Goal: Information Seeking & Learning: Check status

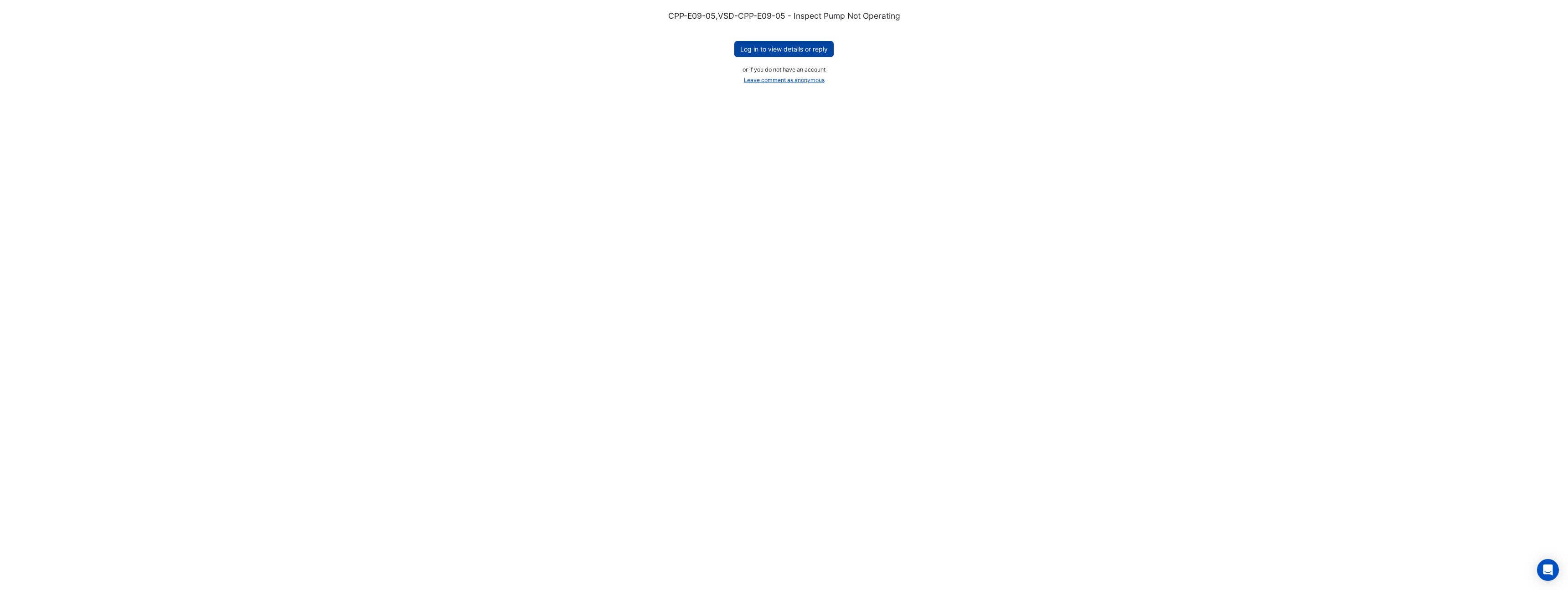
click at [767, 47] on button "Log in to view details or reply" at bounding box center [783, 49] width 99 height 16
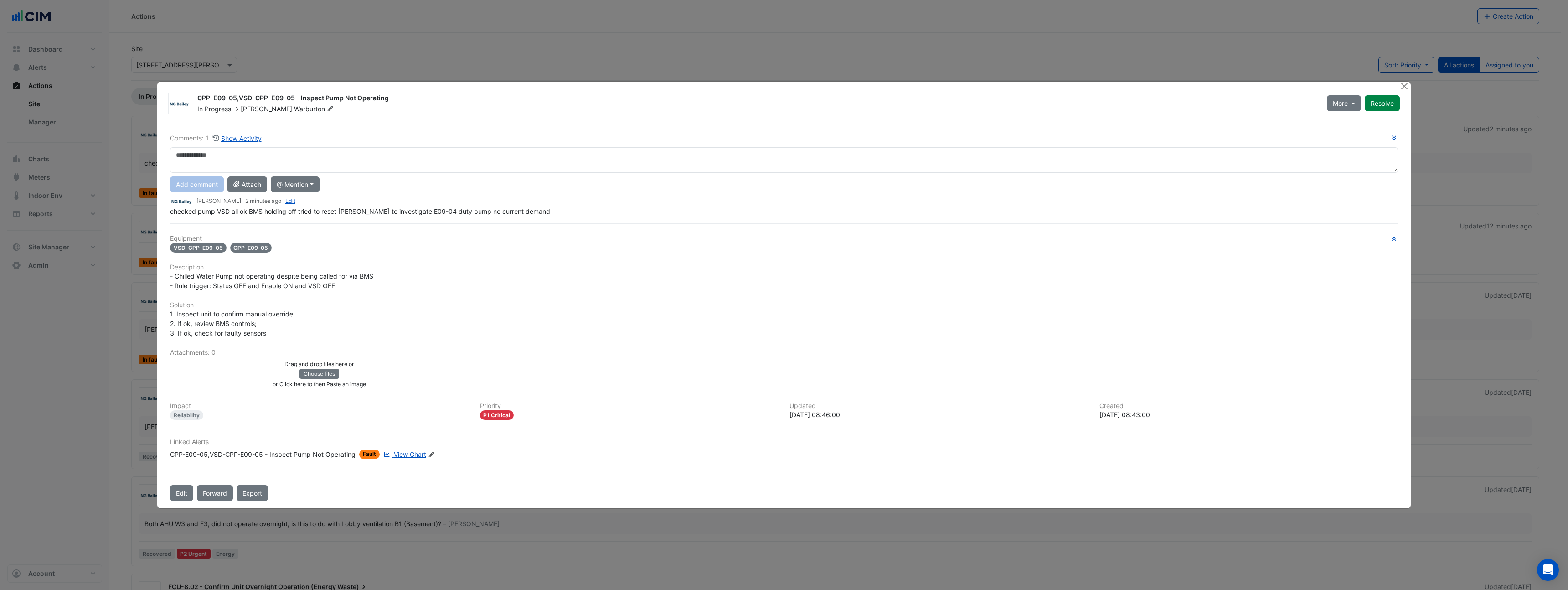
click at [416, 456] on span "View Chart" at bounding box center [410, 454] width 32 height 8
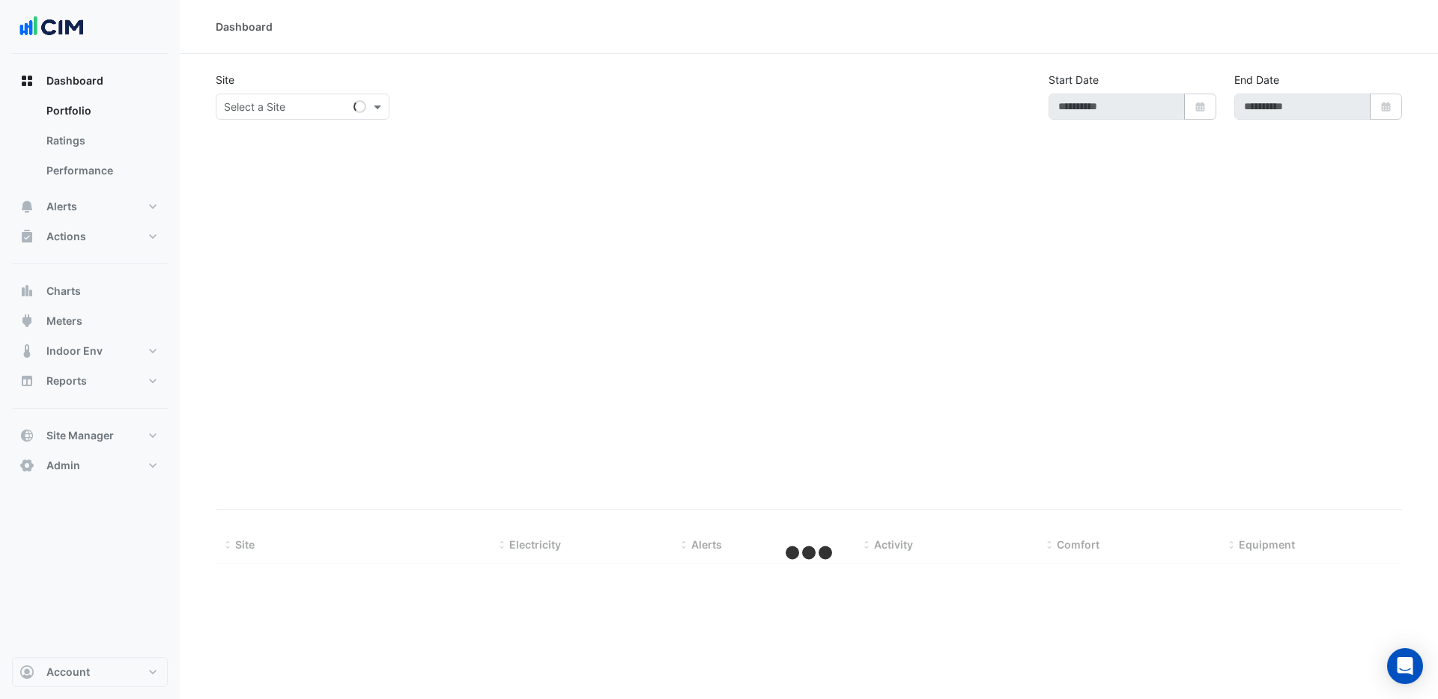
type input "**********"
select select "***"
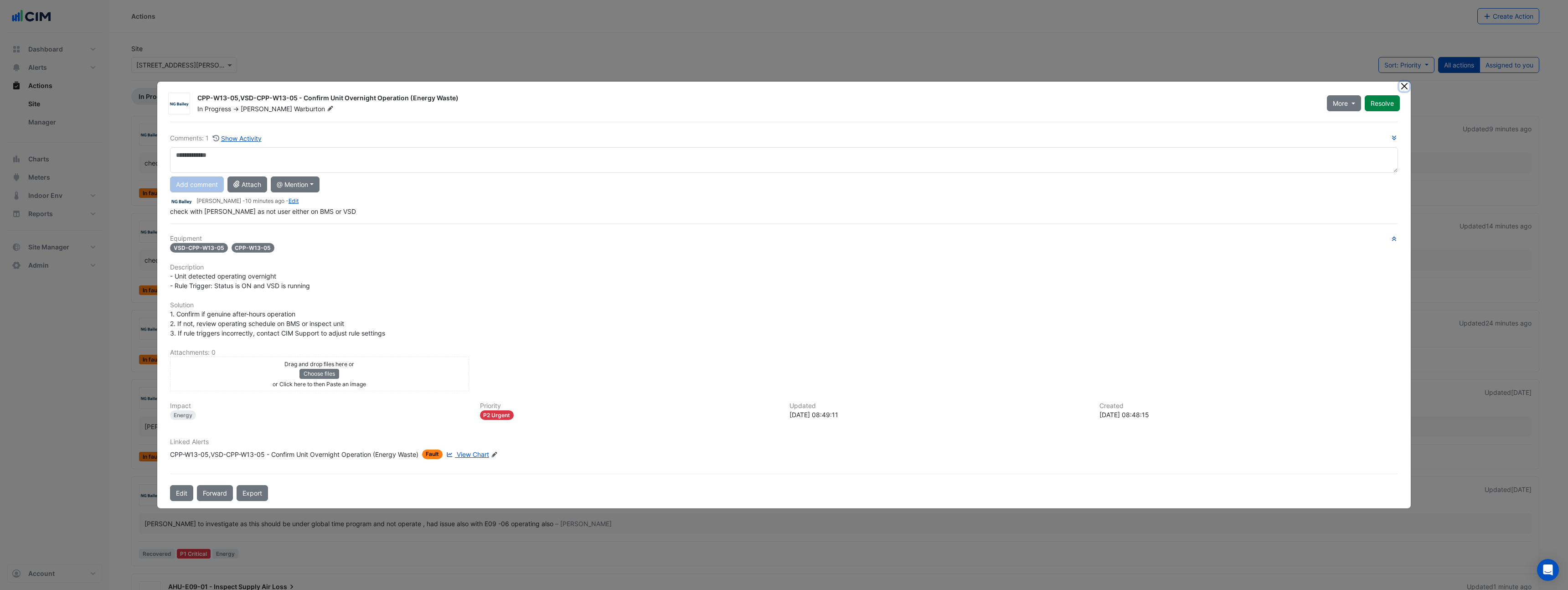
click at [1405, 85] on button "Close" at bounding box center [1404, 86] width 10 height 10
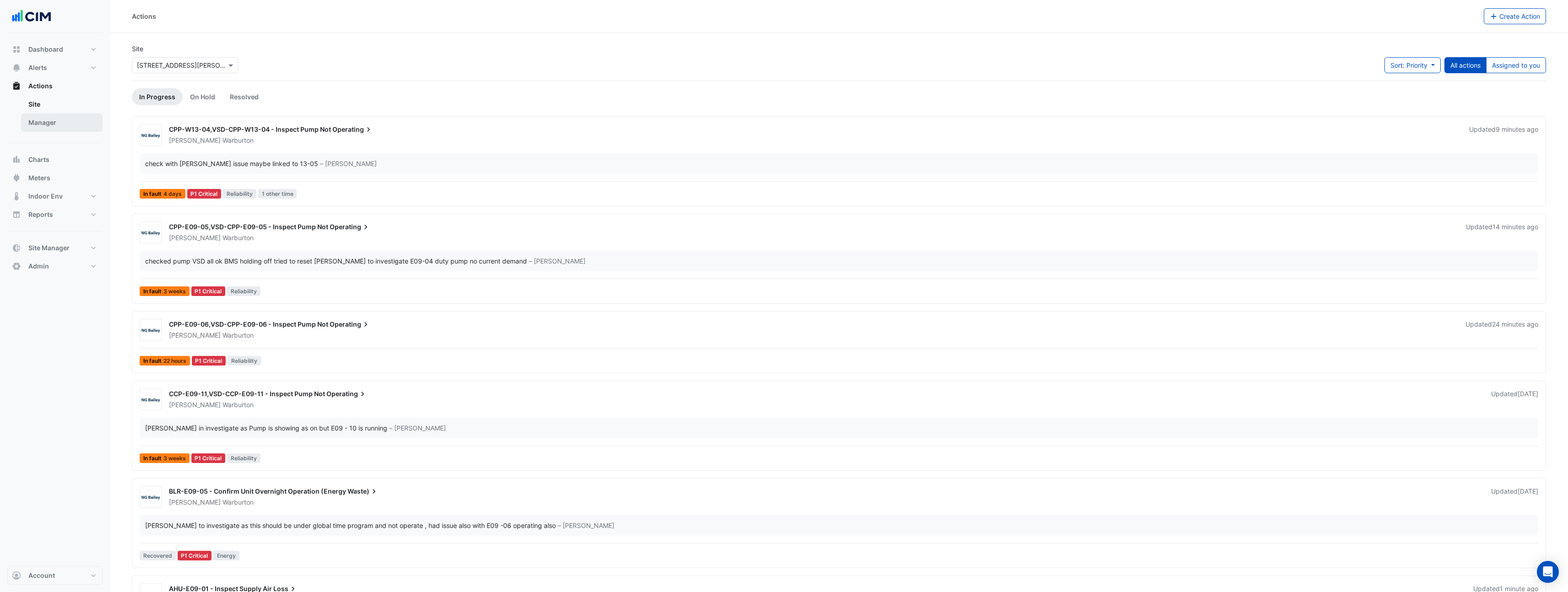
click at [42, 119] on link "Manager" at bounding box center [61, 123] width 81 height 18
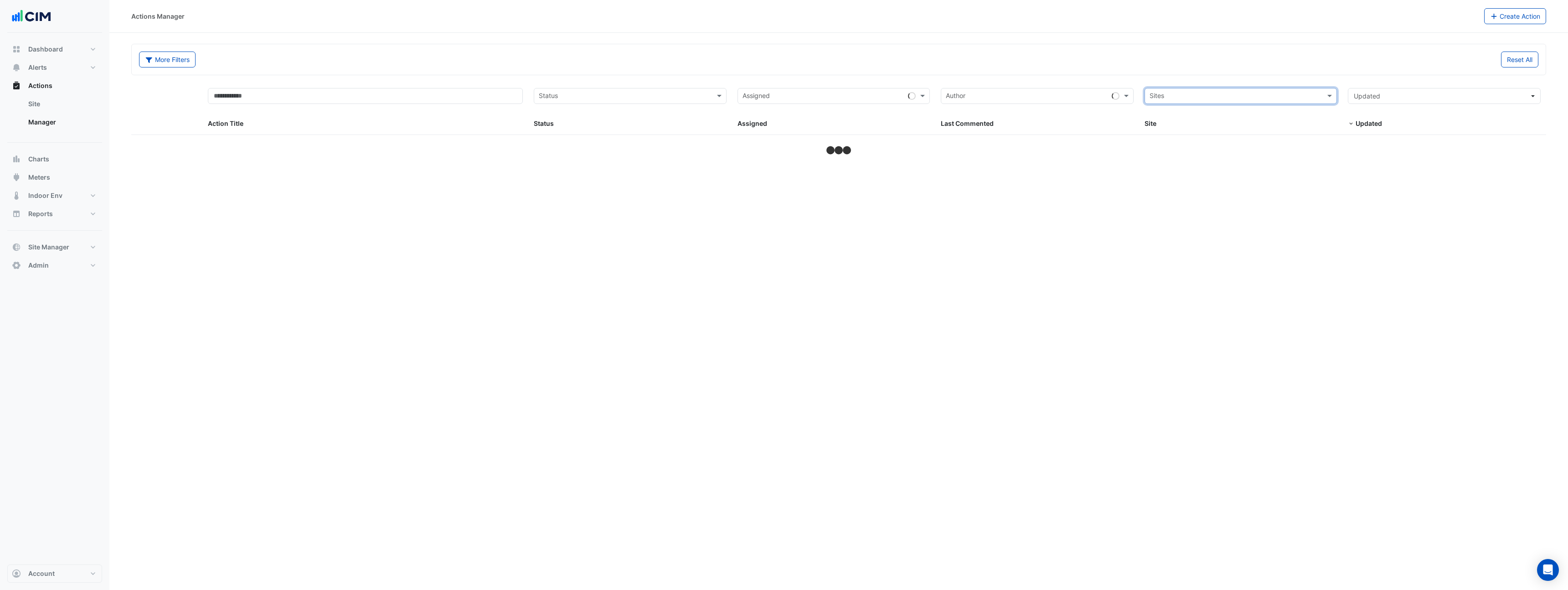
click at [1302, 97] on input "text" at bounding box center [1236, 97] width 172 height 10
type input "*******"
select select "***"
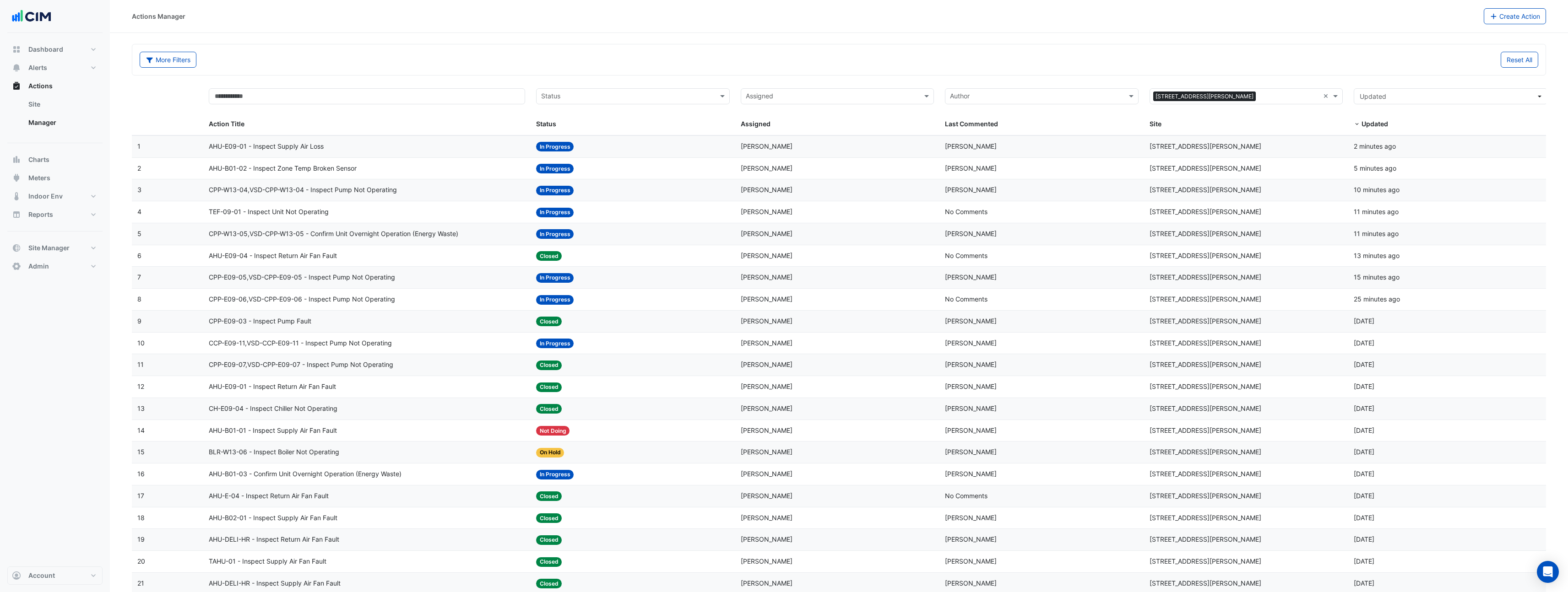
click at [320, 213] on span "TEF-09-01 - Inspect Unit Not Operating" at bounding box center [268, 211] width 120 height 10
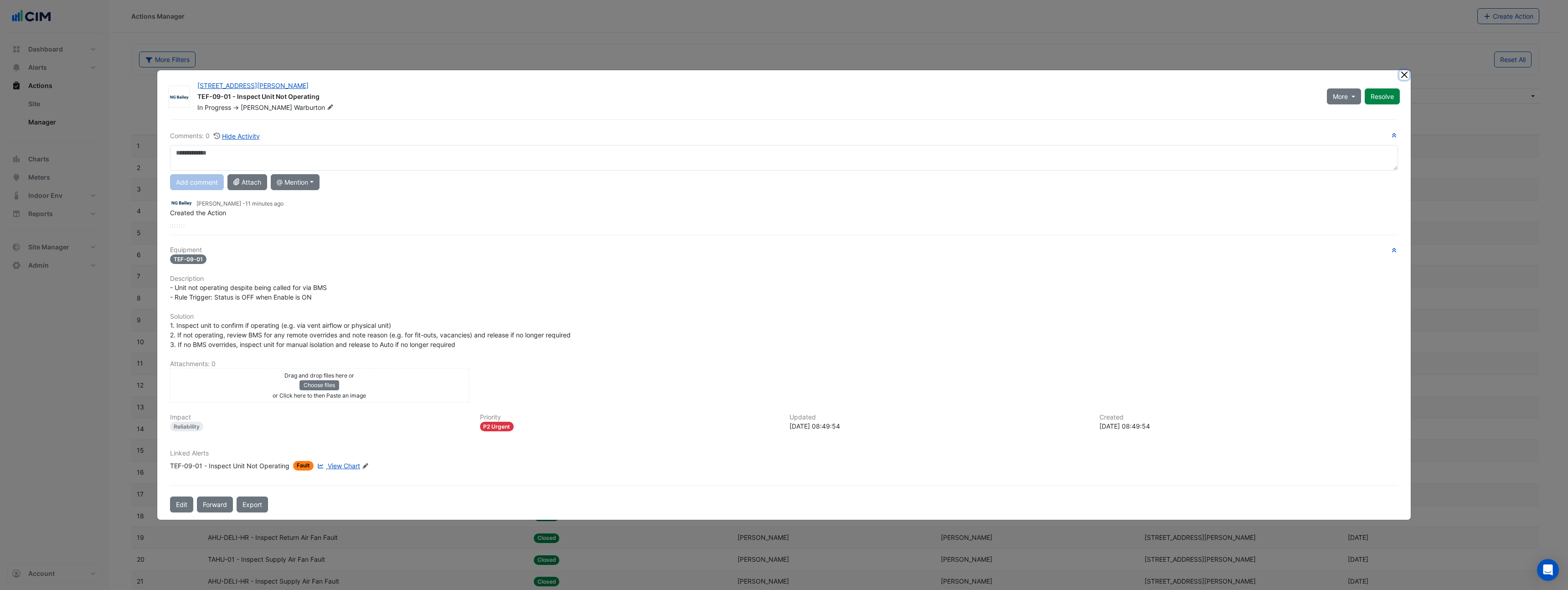
click at [1403, 77] on button "Close" at bounding box center [1404, 75] width 10 height 10
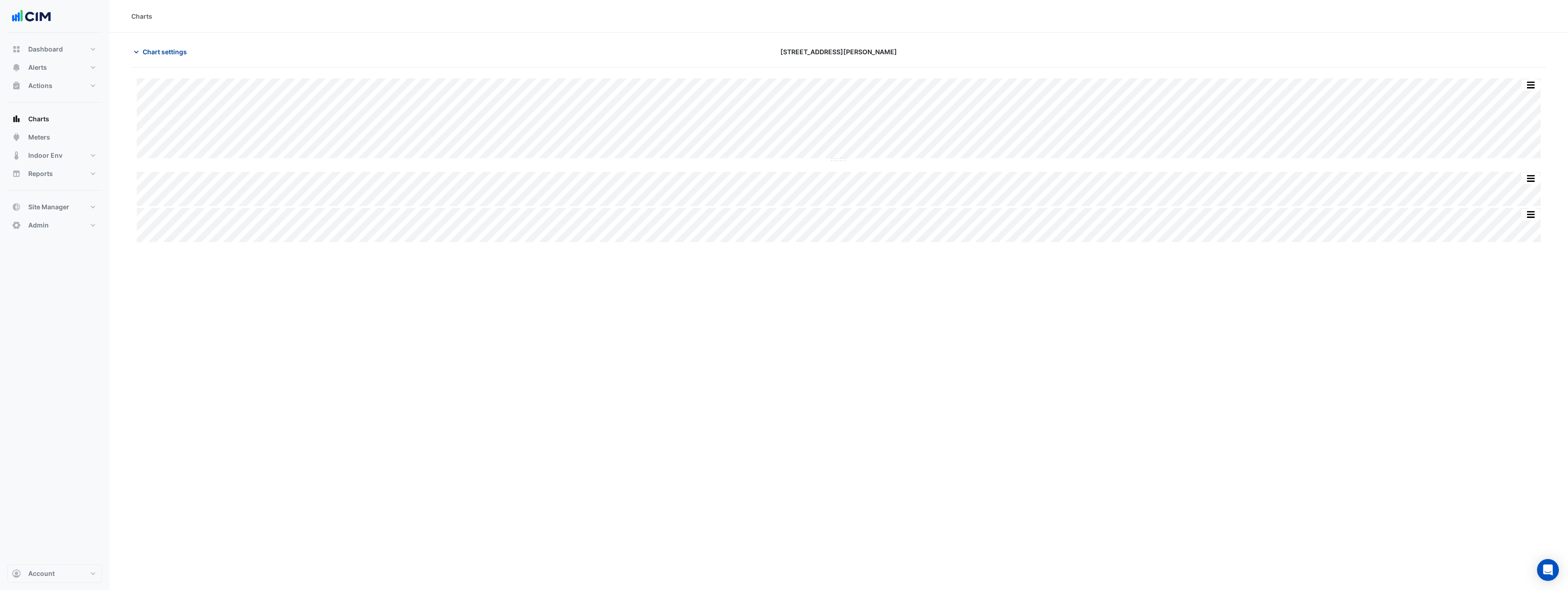
click at [168, 51] on span "Chart settings" at bounding box center [164, 52] width 44 height 10
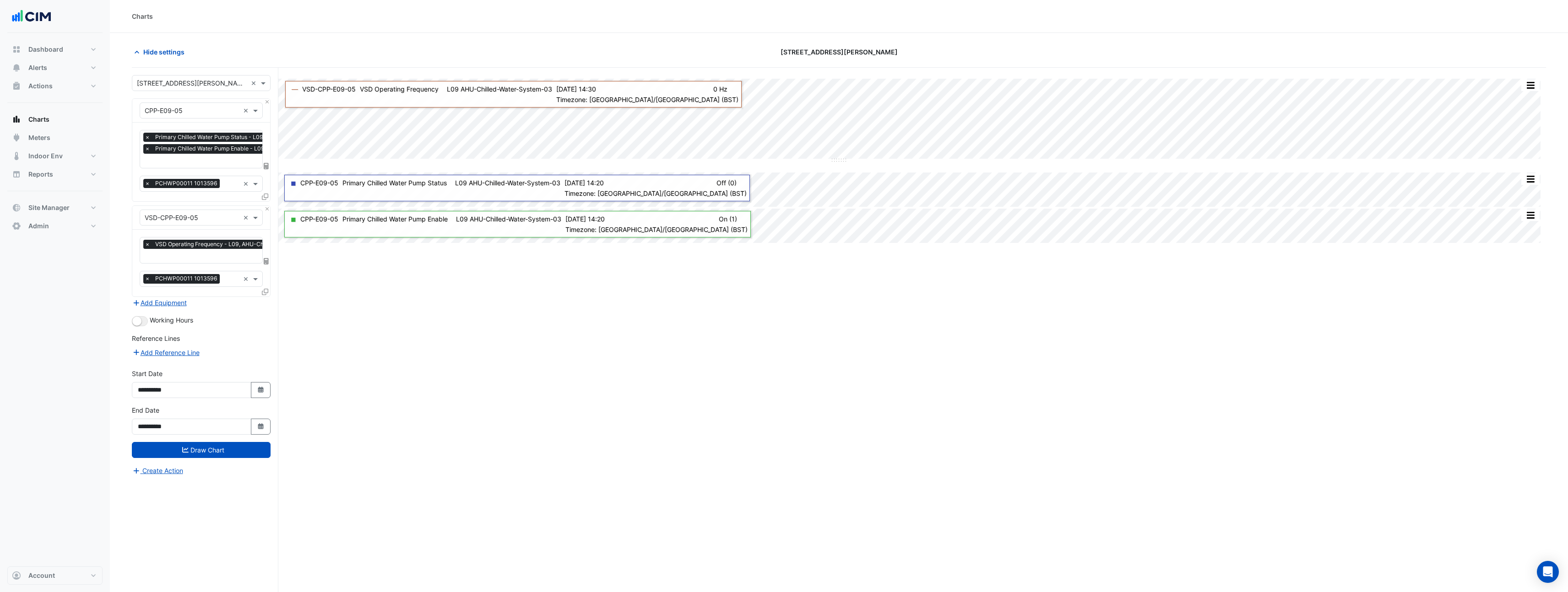
click at [264, 196] on icon at bounding box center [265, 197] width 6 height 6
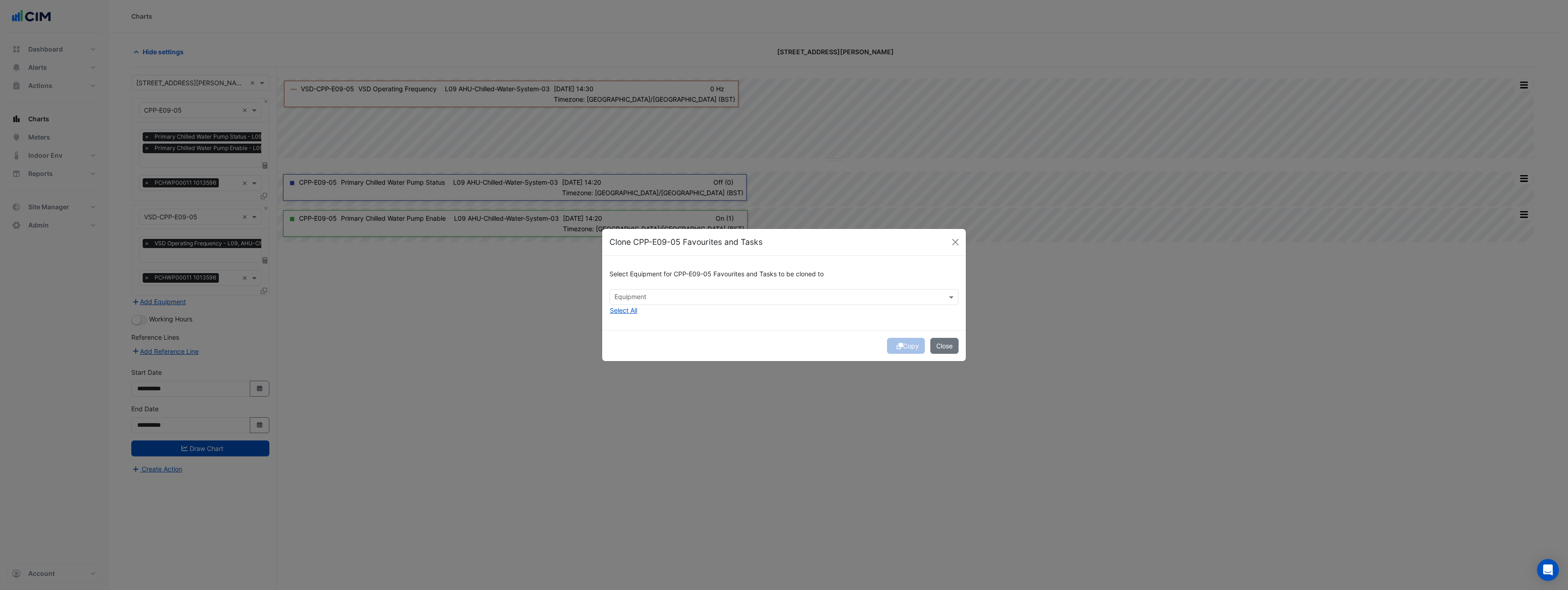
click at [676, 293] on input "text" at bounding box center [779, 298] width 329 height 10
click at [648, 359] on span "CPP-E09-04" at bounding box center [636, 356] width 38 height 8
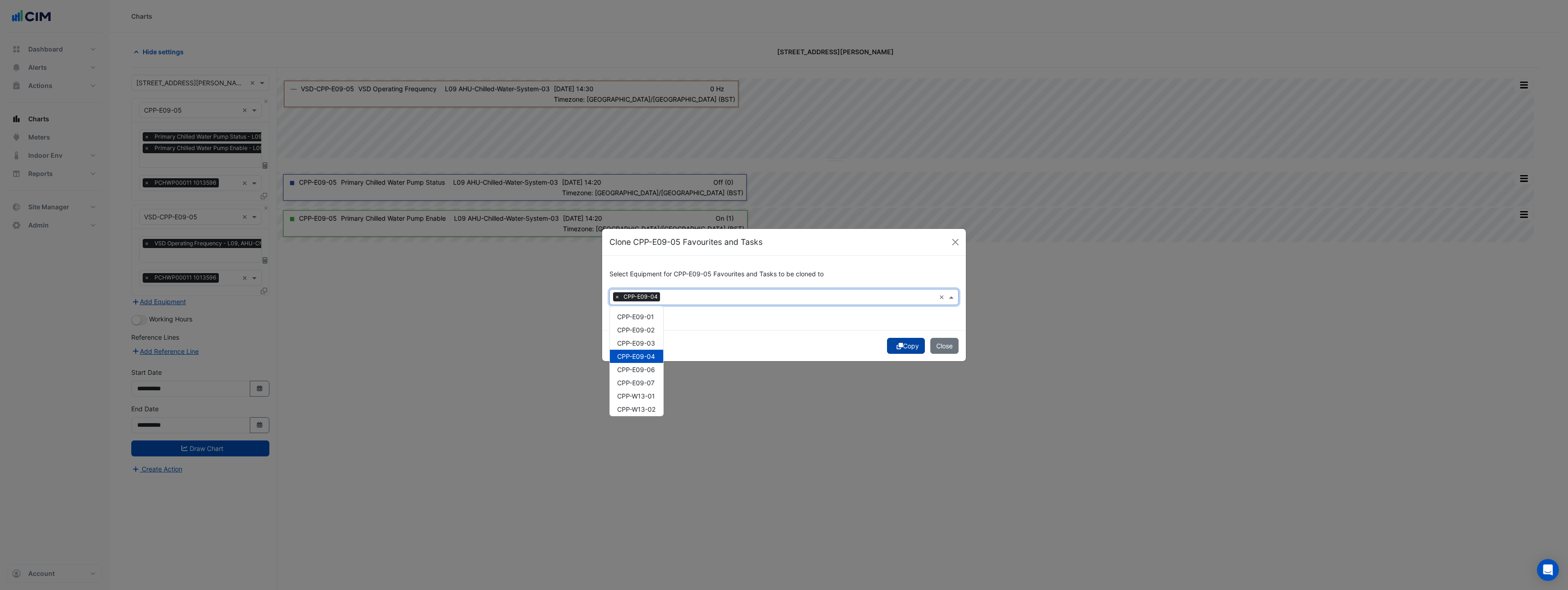
click at [910, 348] on button "Copy" at bounding box center [906, 346] width 38 height 16
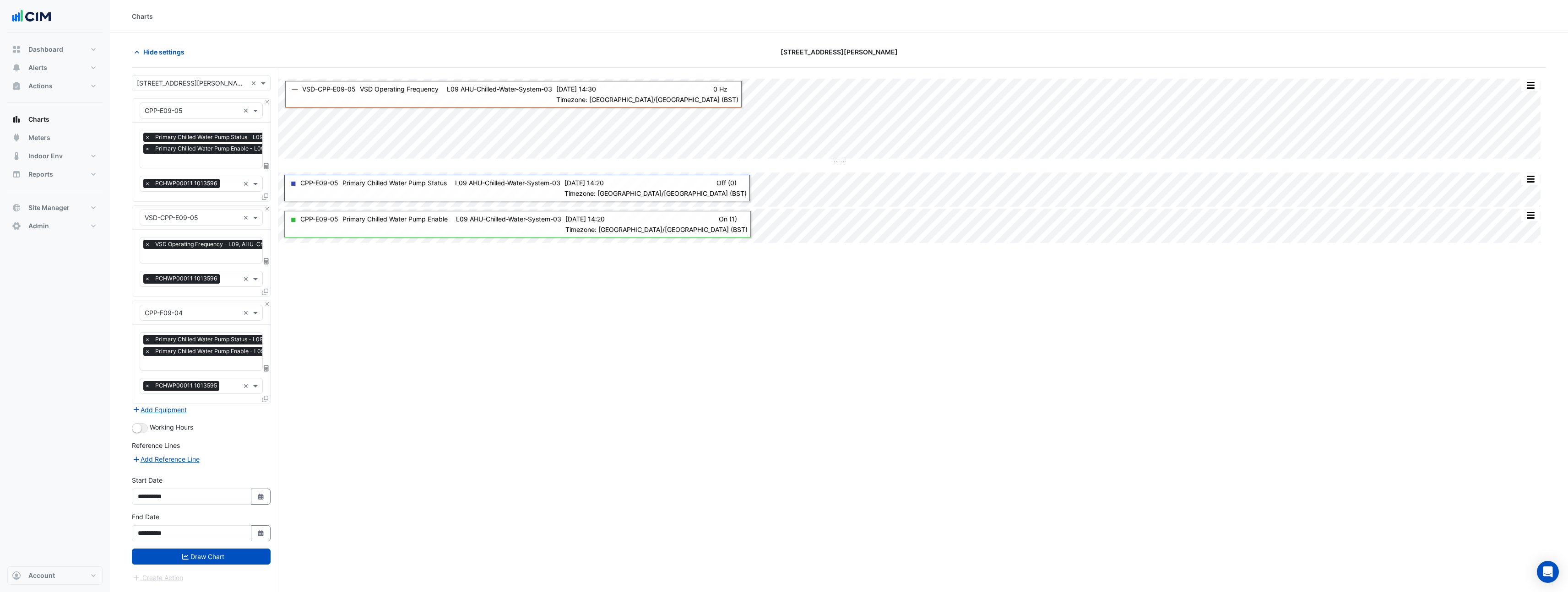
click at [265, 289] on icon at bounding box center [265, 292] width 6 height 6
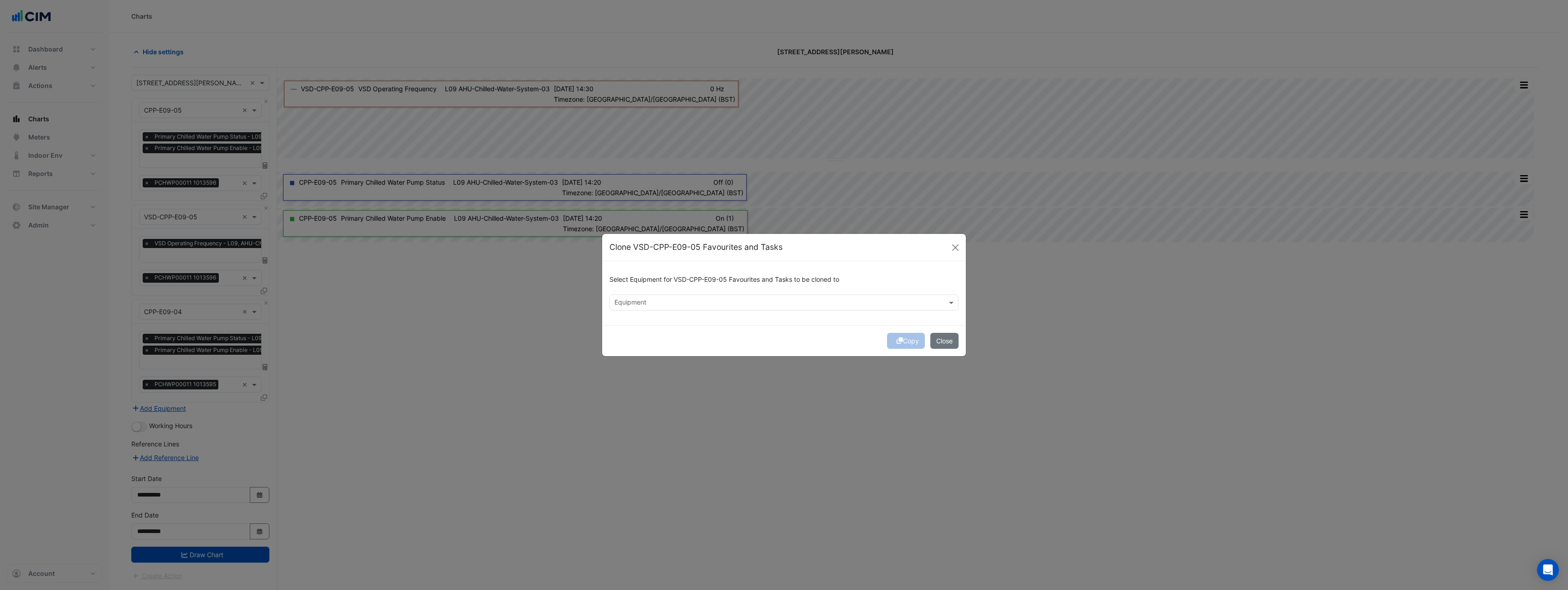
click at [644, 301] on input "text" at bounding box center [779, 303] width 329 height 10
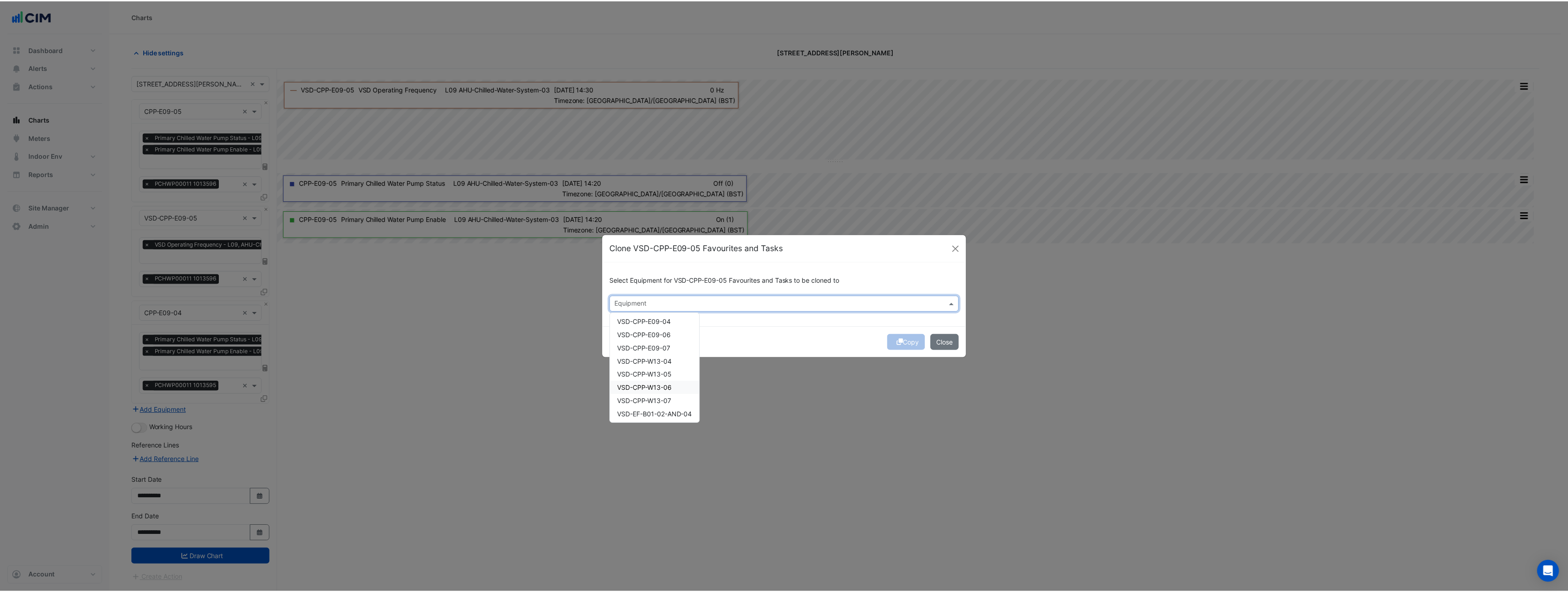
scroll to position [254, 0]
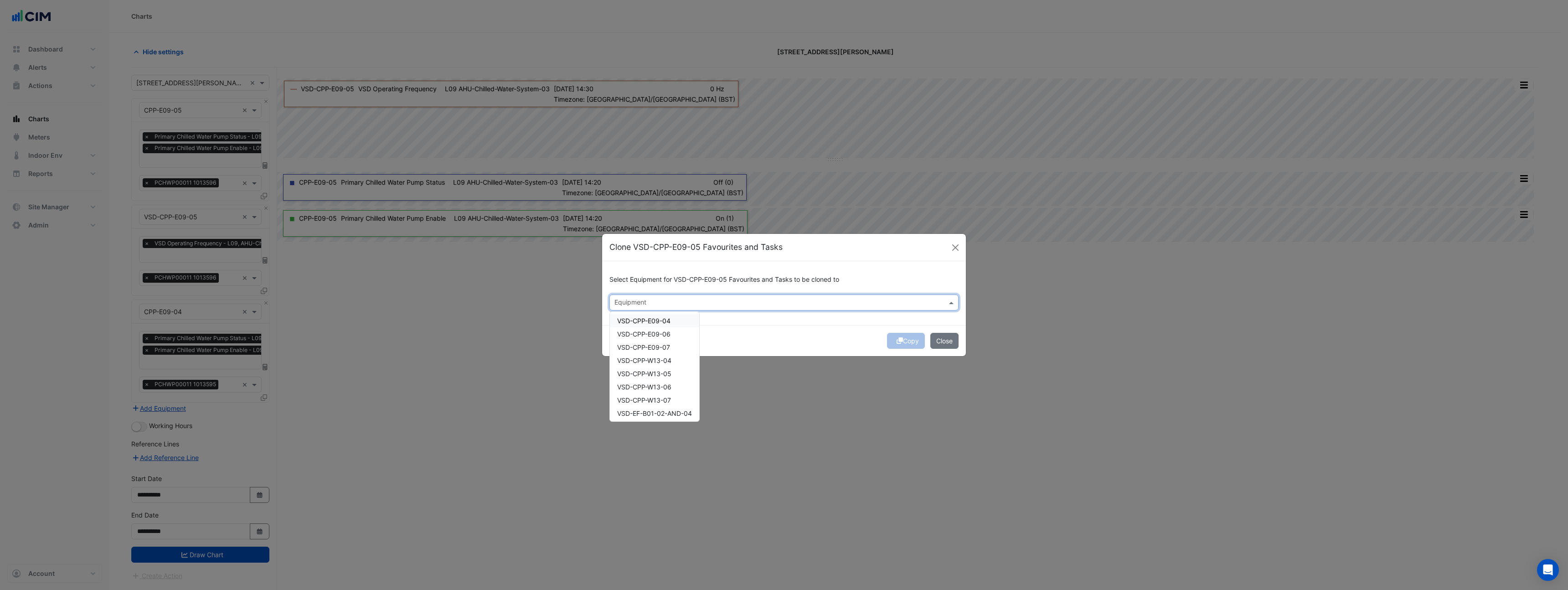
click at [663, 323] on span "VSD-CPP-E09-04" at bounding box center [644, 320] width 54 height 8
click at [908, 342] on button "Copy" at bounding box center [906, 341] width 38 height 16
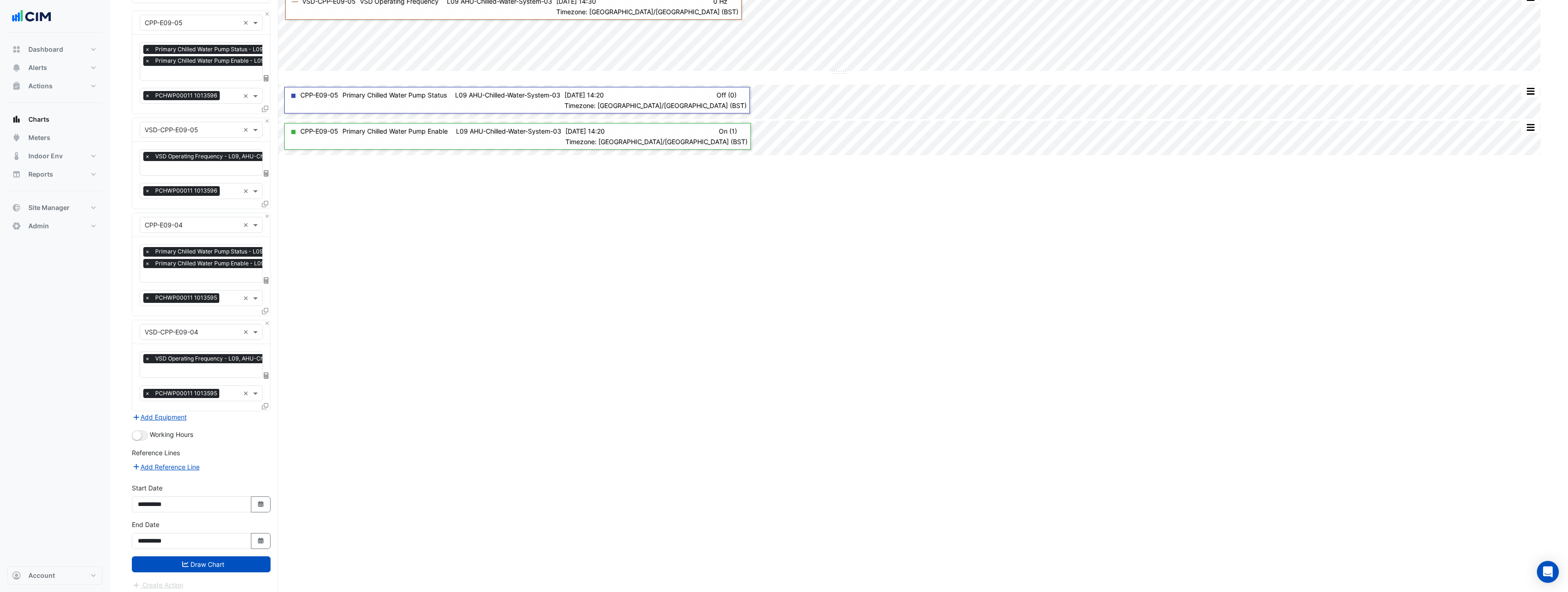
scroll to position [90, 0]
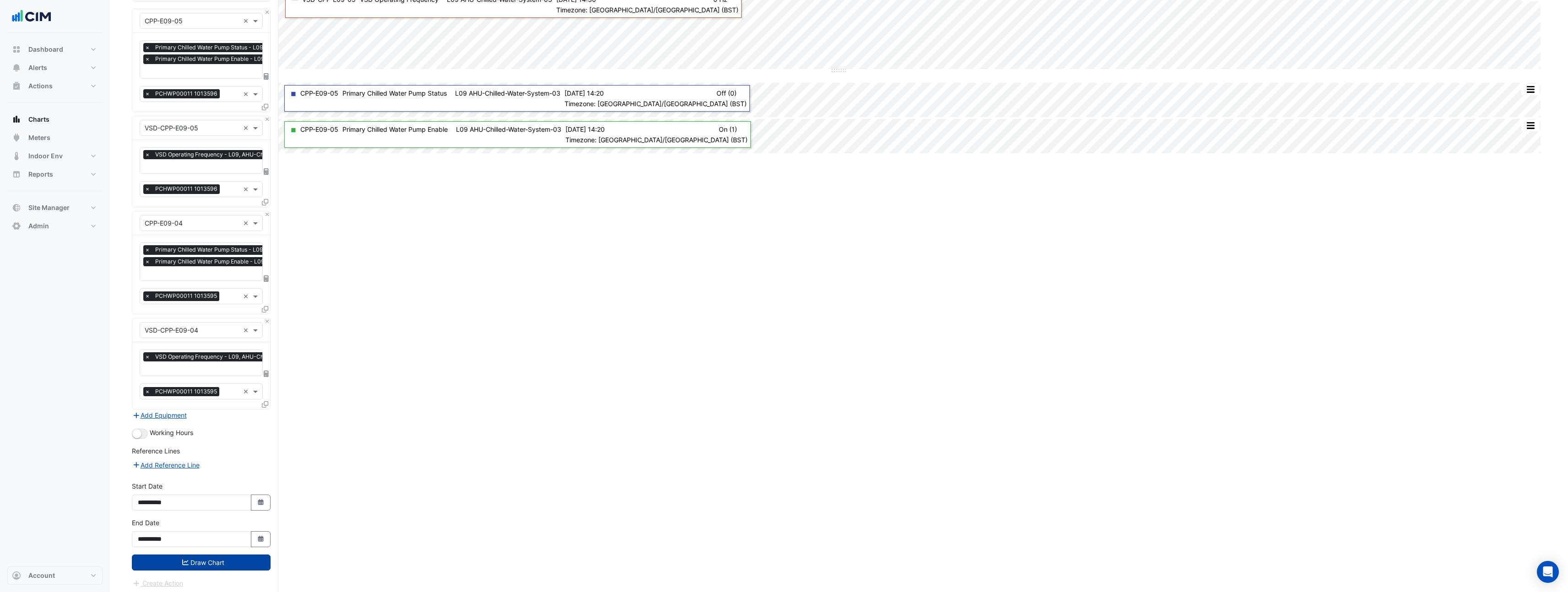
click at [230, 558] on button "Draw Chart" at bounding box center [201, 563] width 139 height 16
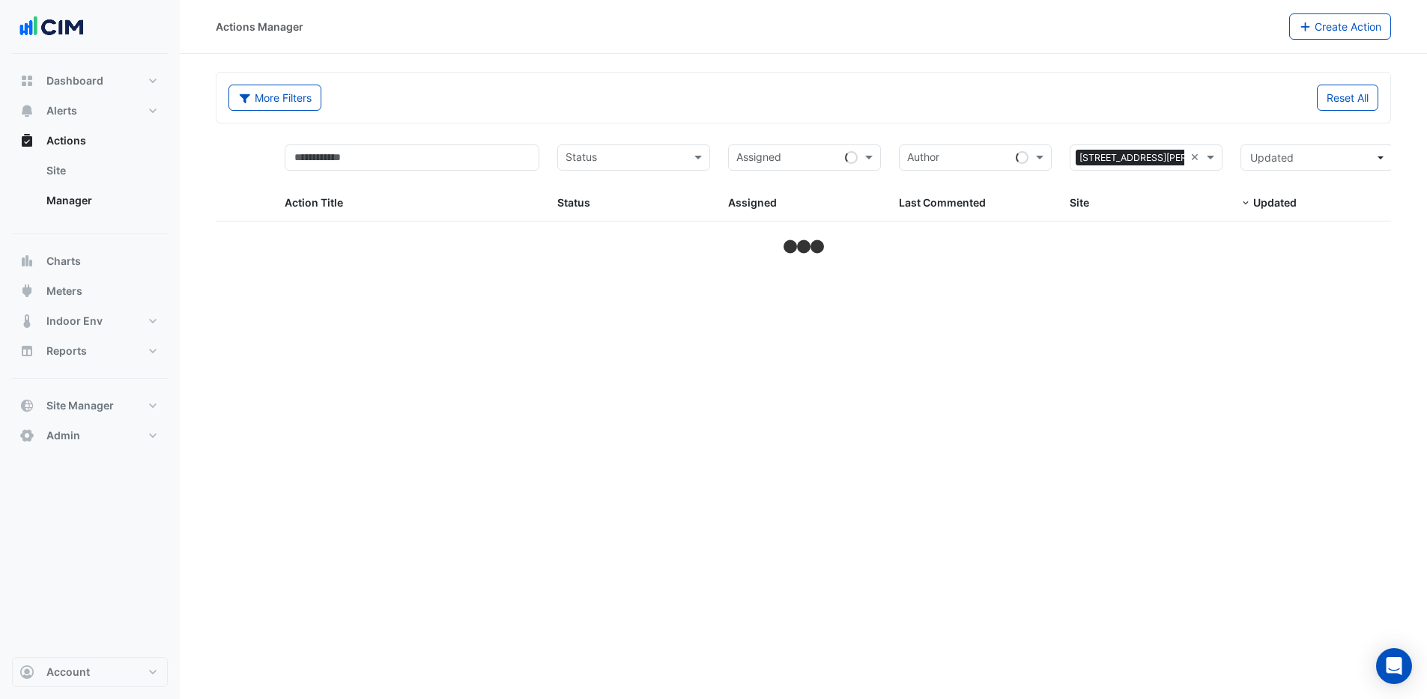
select select "***"
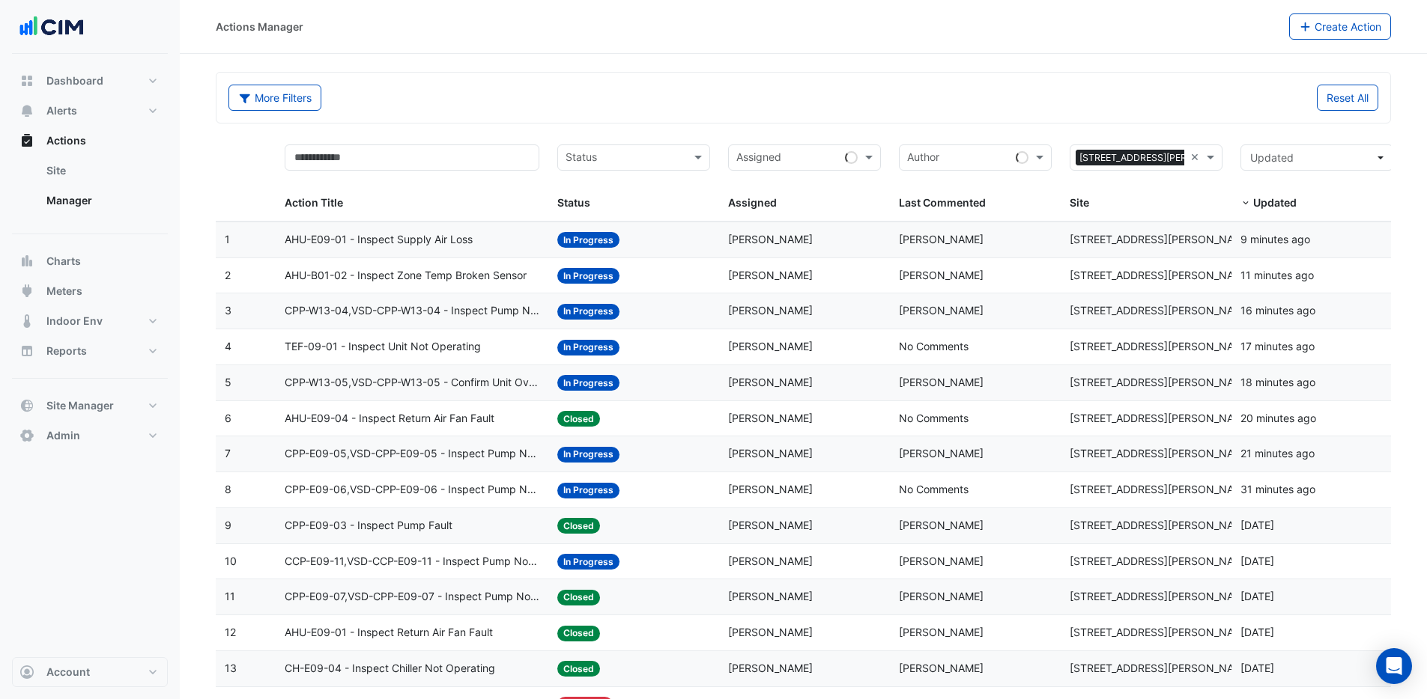
drag, startPoint x: 1198, startPoint y: 155, endPoint x: 1161, endPoint y: 162, distance: 38.0
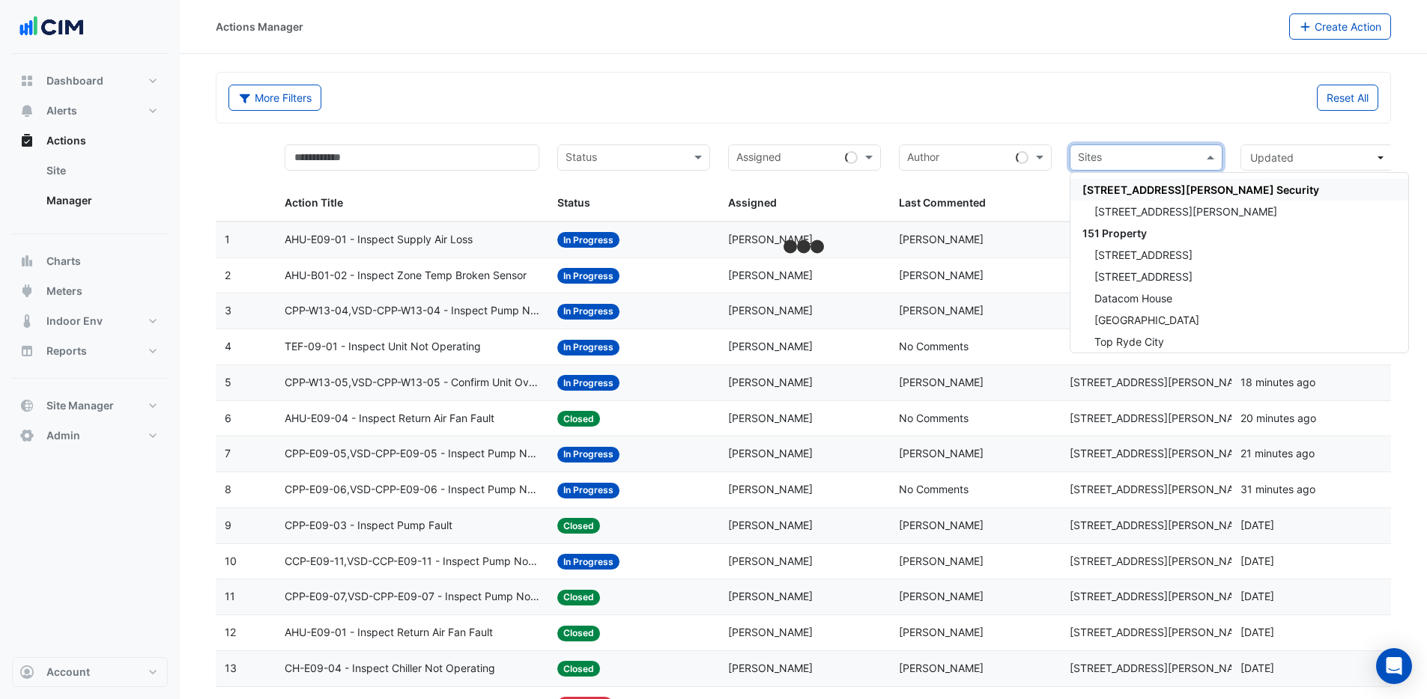
click at [1140, 160] on input "text" at bounding box center [1137, 159] width 119 height 17
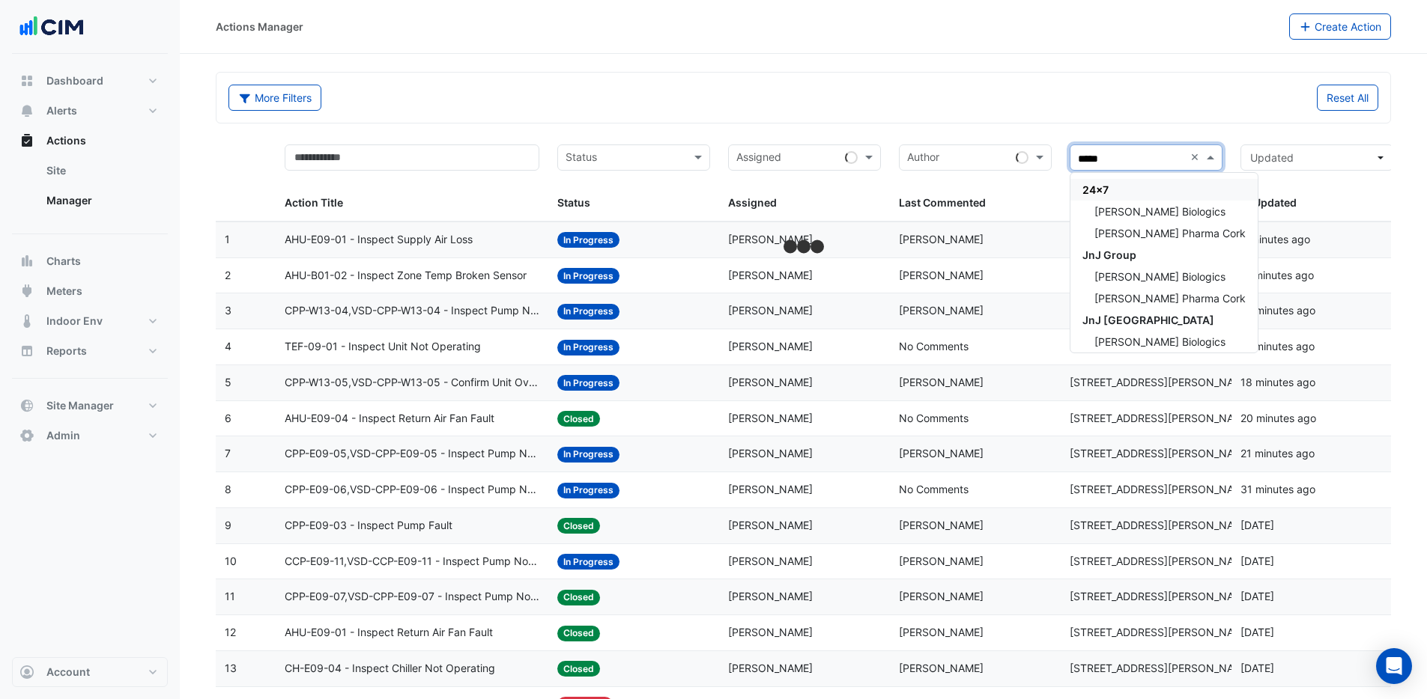
type input "******"
click at [1162, 213] on span "Janssen Biologics" at bounding box center [1159, 211] width 131 height 13
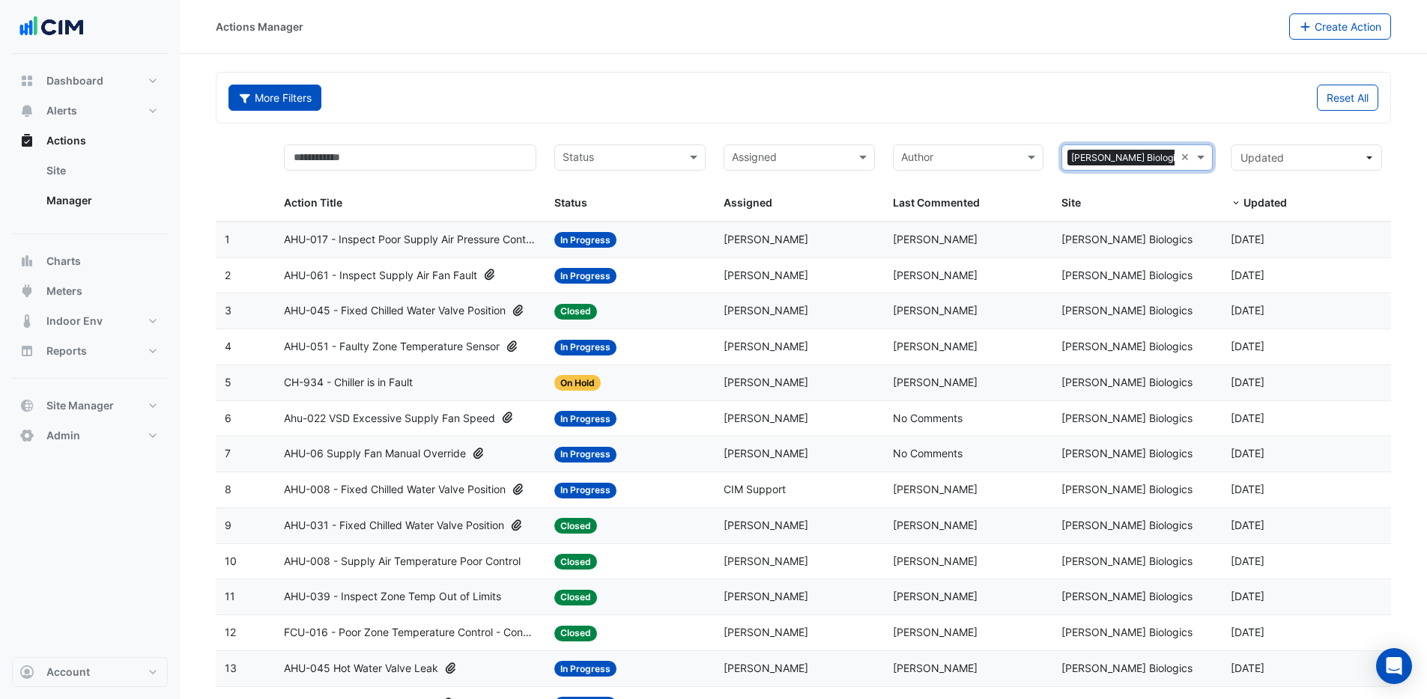
click at [283, 101] on button "More Filters" at bounding box center [274, 98] width 93 height 26
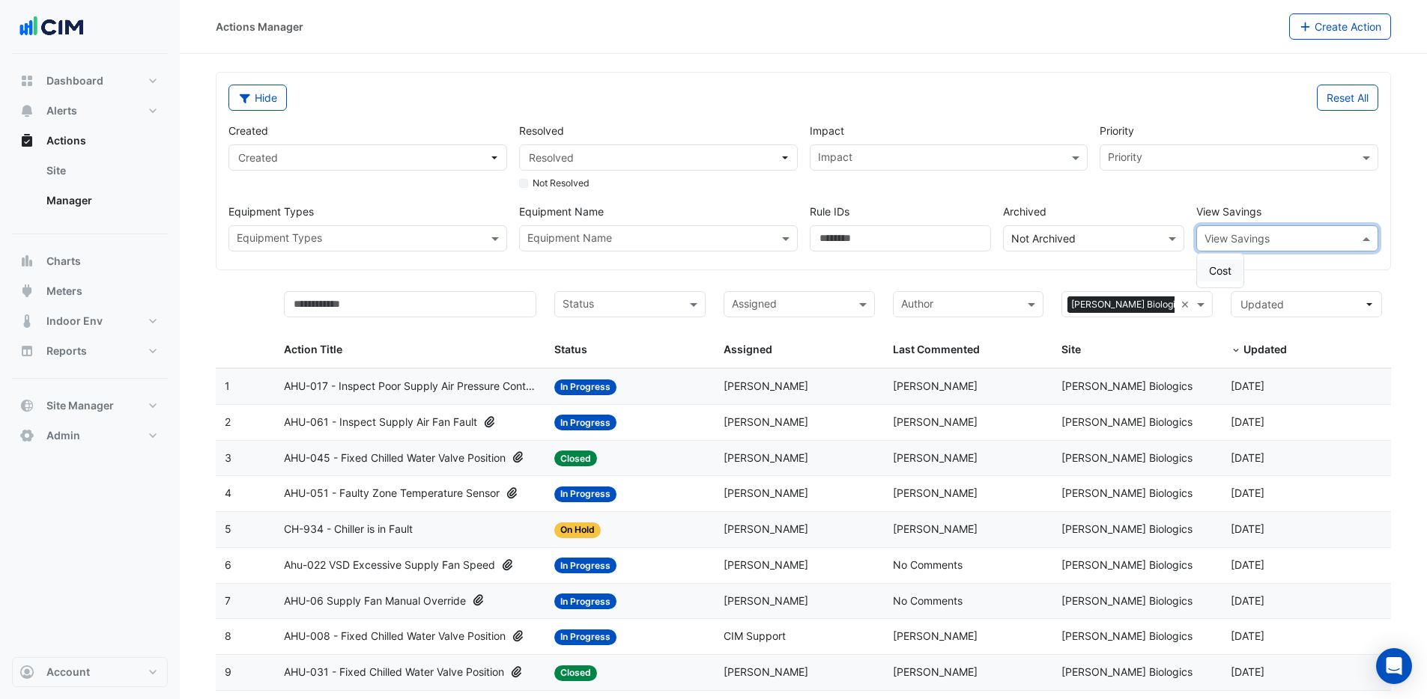
click at [1222, 240] on input "text" at bounding box center [1271, 239] width 135 height 16
click at [601, 160] on span "Resolved" at bounding box center [654, 158] width 250 height 16
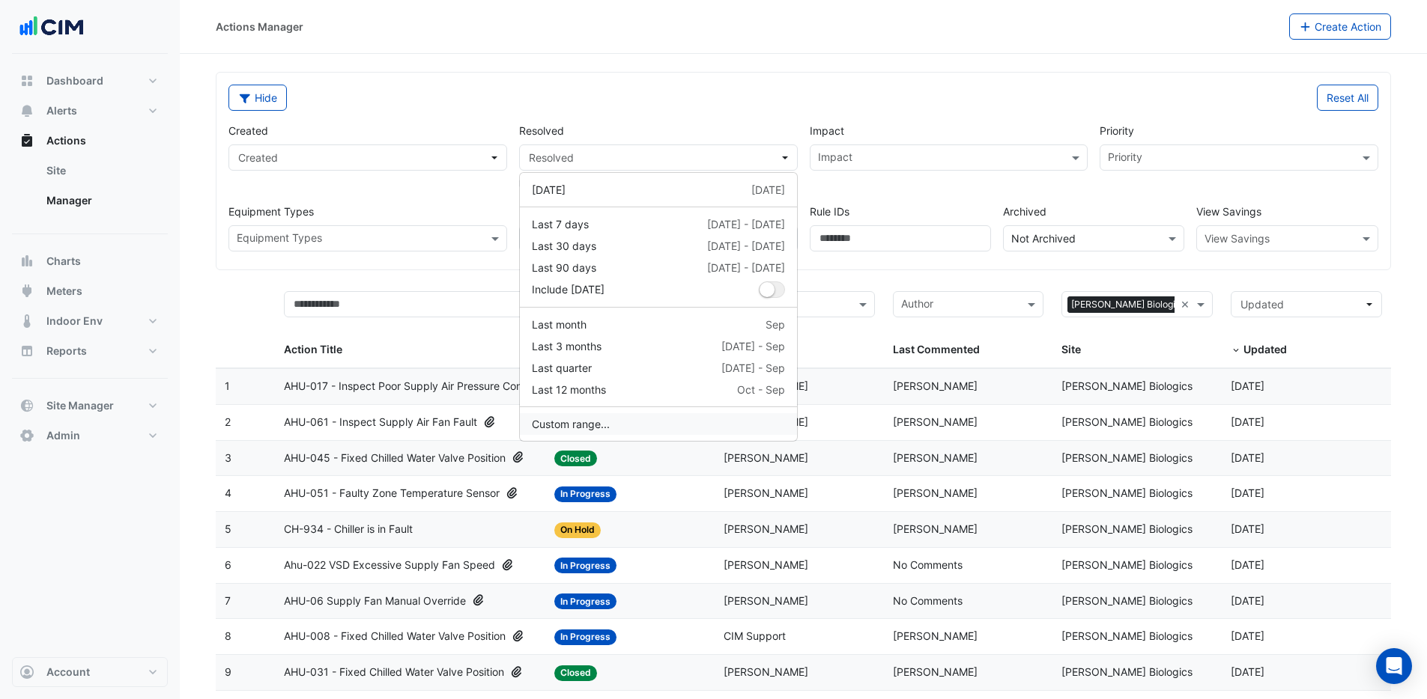
click at [591, 421] on button "Custom range..." at bounding box center [658, 424] width 277 height 22
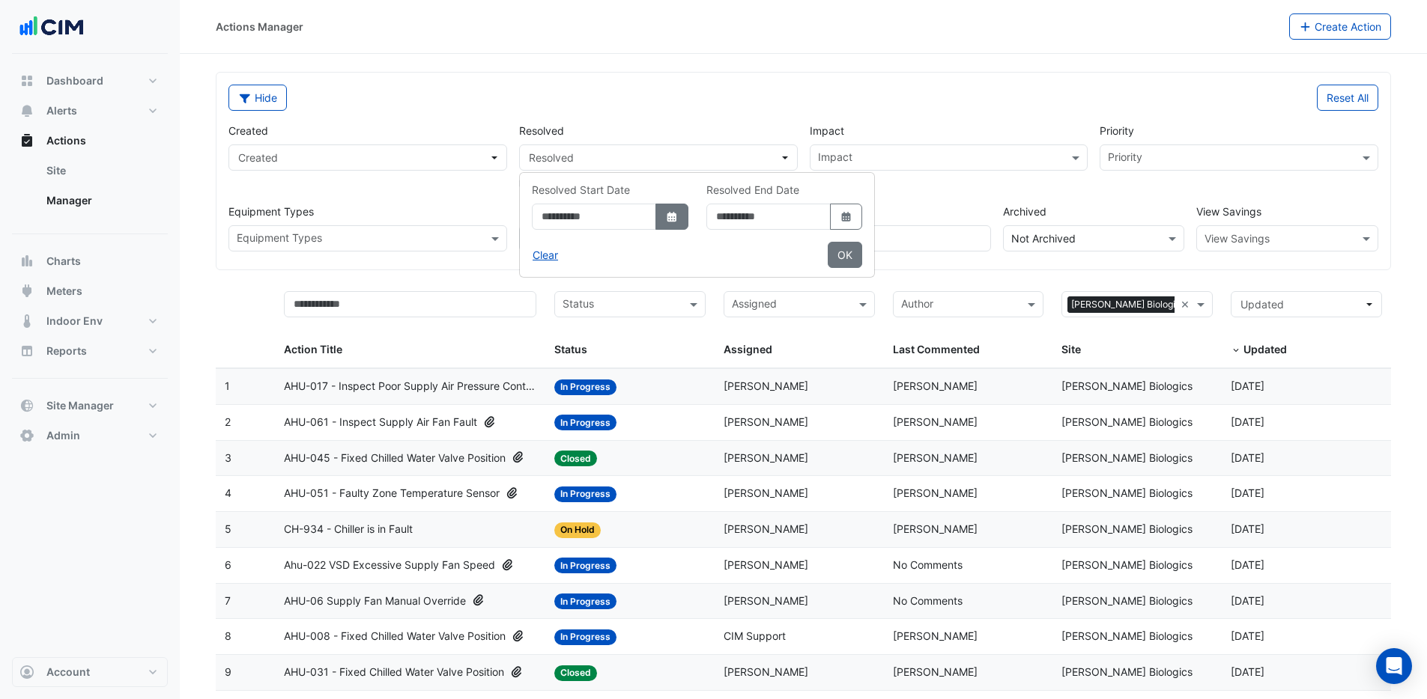
click at [676, 216] on icon "dropDown" at bounding box center [671, 217] width 9 height 10
select select "**"
select select "****"
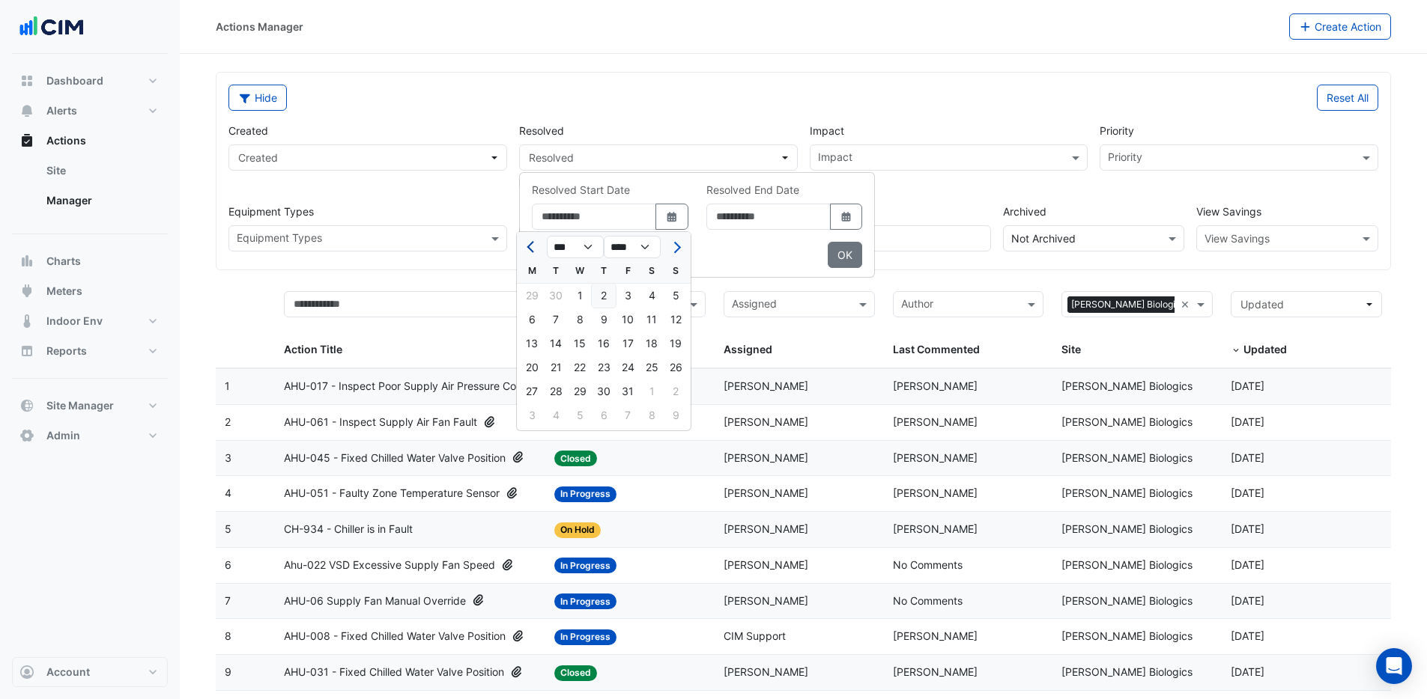
click at [532, 247] on span "Previous month" at bounding box center [531, 247] width 11 height 11
select select "*"
click at [557, 290] on div "1" at bounding box center [556, 296] width 24 height 24
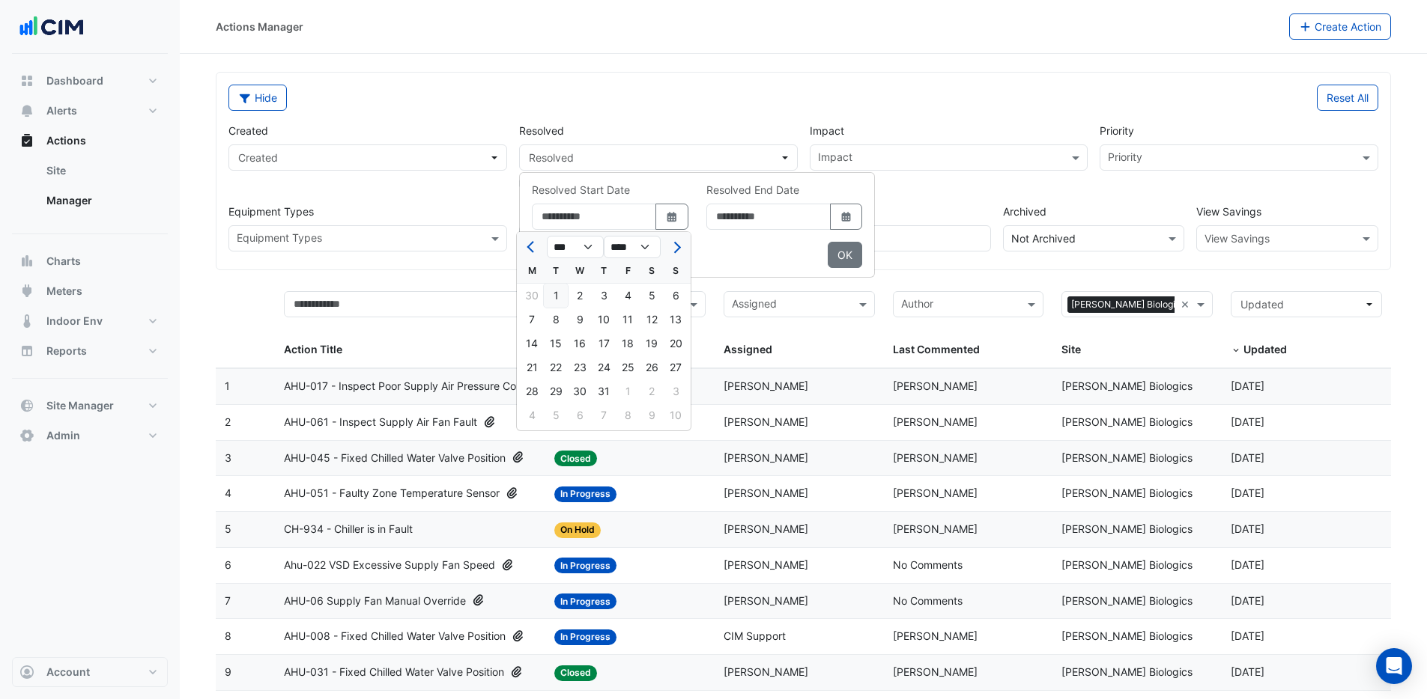
type input "**********"
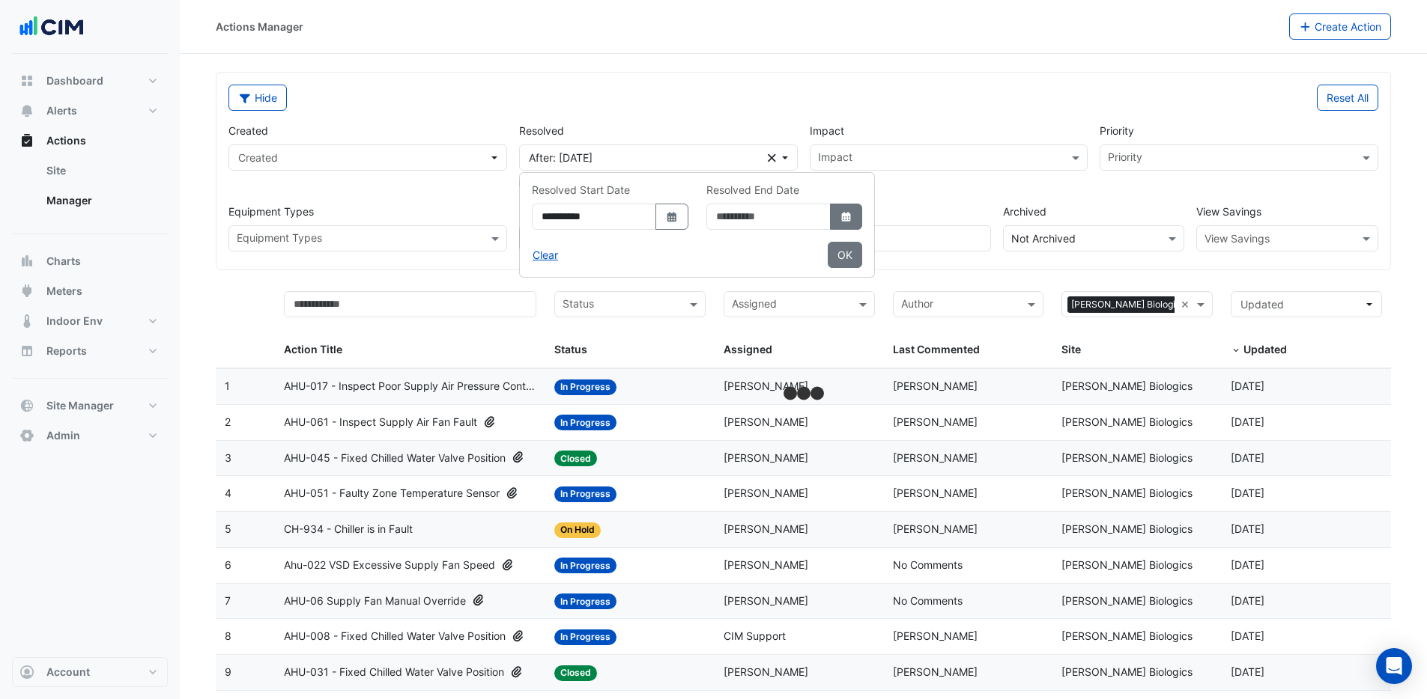
click at [850, 218] on icon "dropDown" at bounding box center [845, 217] width 9 height 10
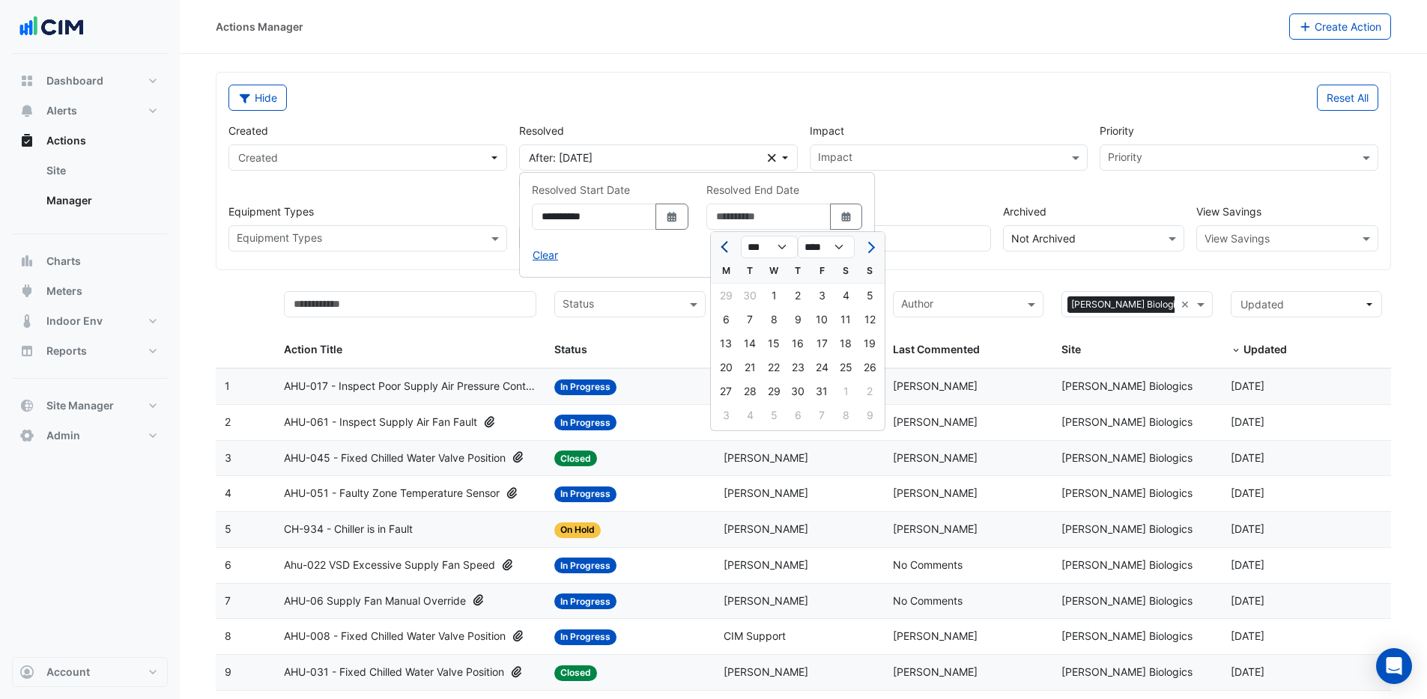
click at [723, 248] on span "Previous month" at bounding box center [725, 247] width 11 height 11
select select "*"
click at [772, 390] on div "1" at bounding box center [774, 392] width 24 height 24
type input "**********"
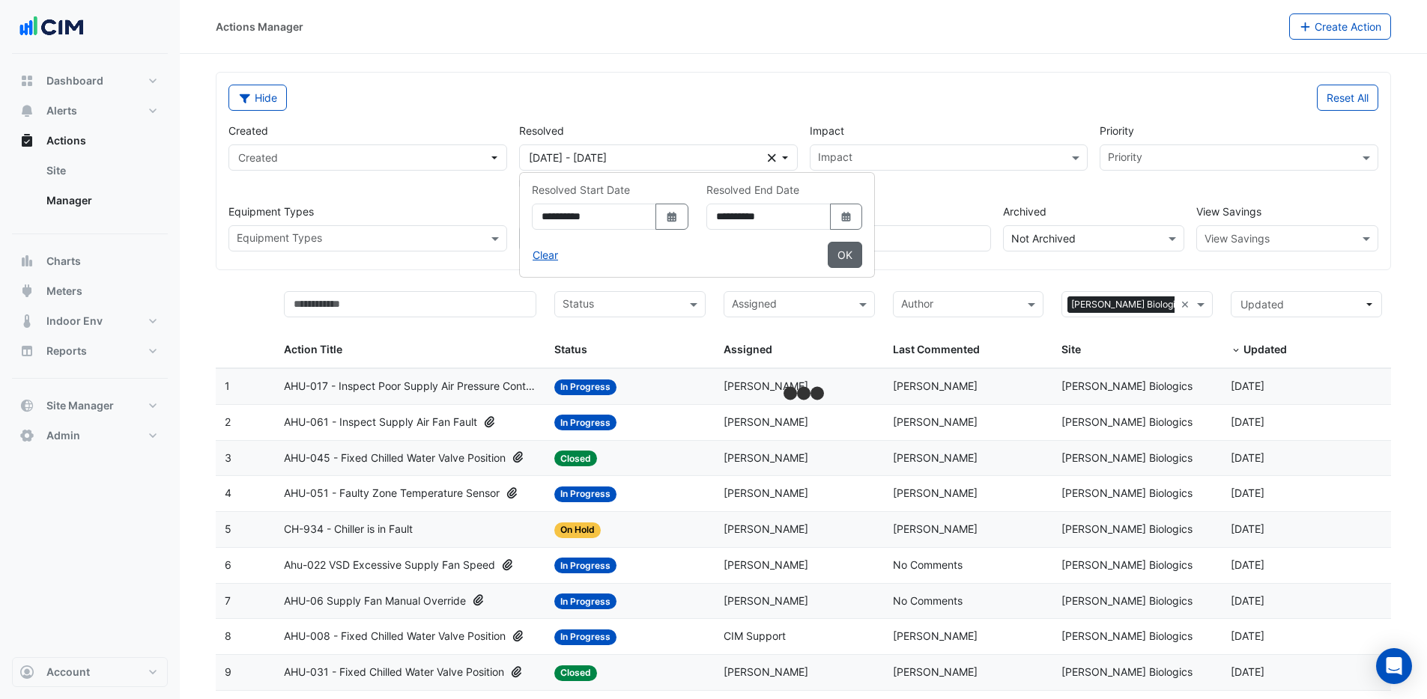
click at [862, 258] on button "OK" at bounding box center [844, 255] width 34 height 26
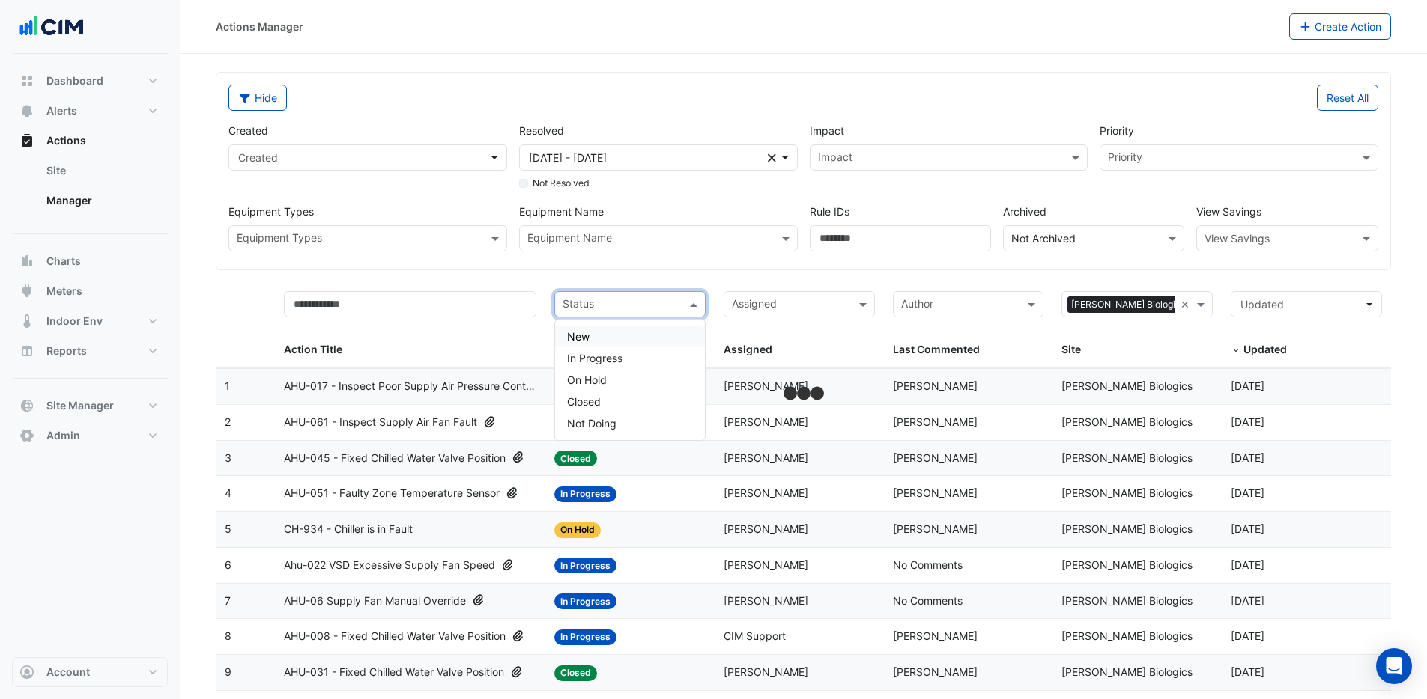
click at [649, 309] on input "text" at bounding box center [621, 305] width 118 height 17
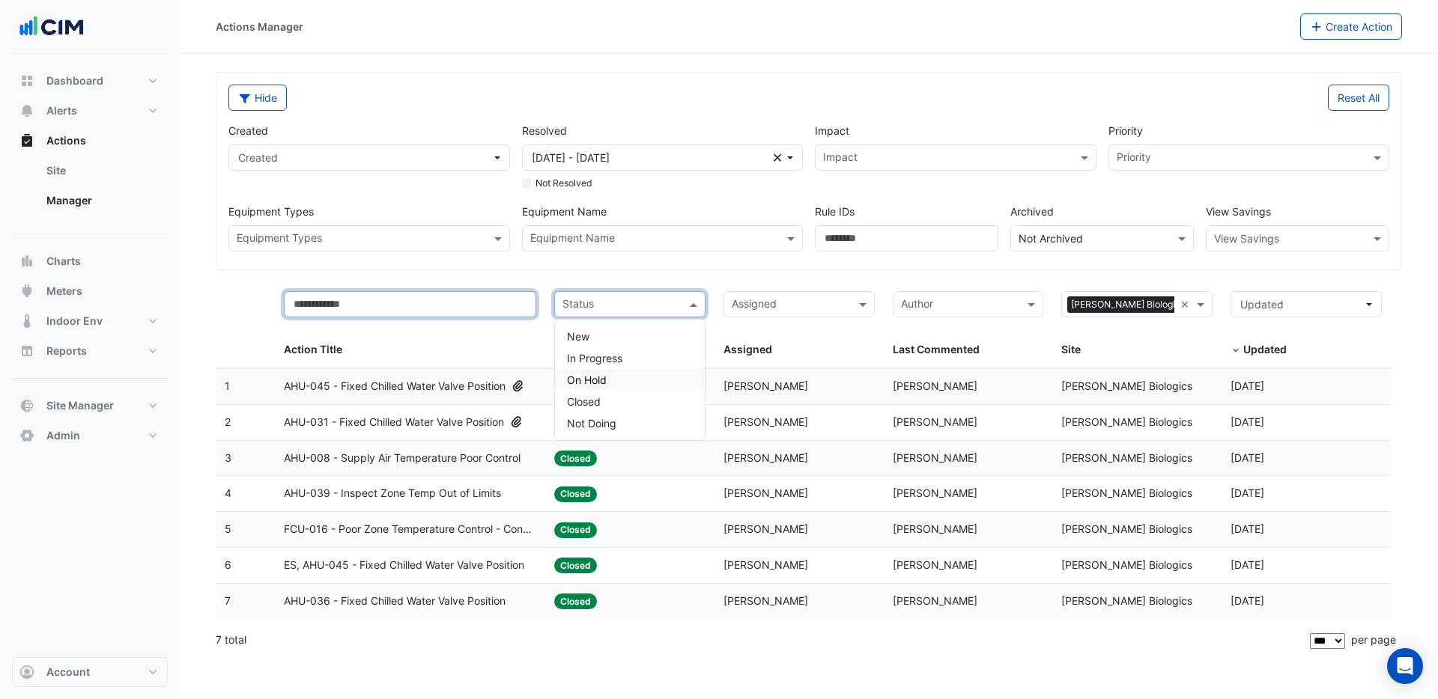
click at [482, 307] on input "text" at bounding box center [410, 304] width 252 height 26
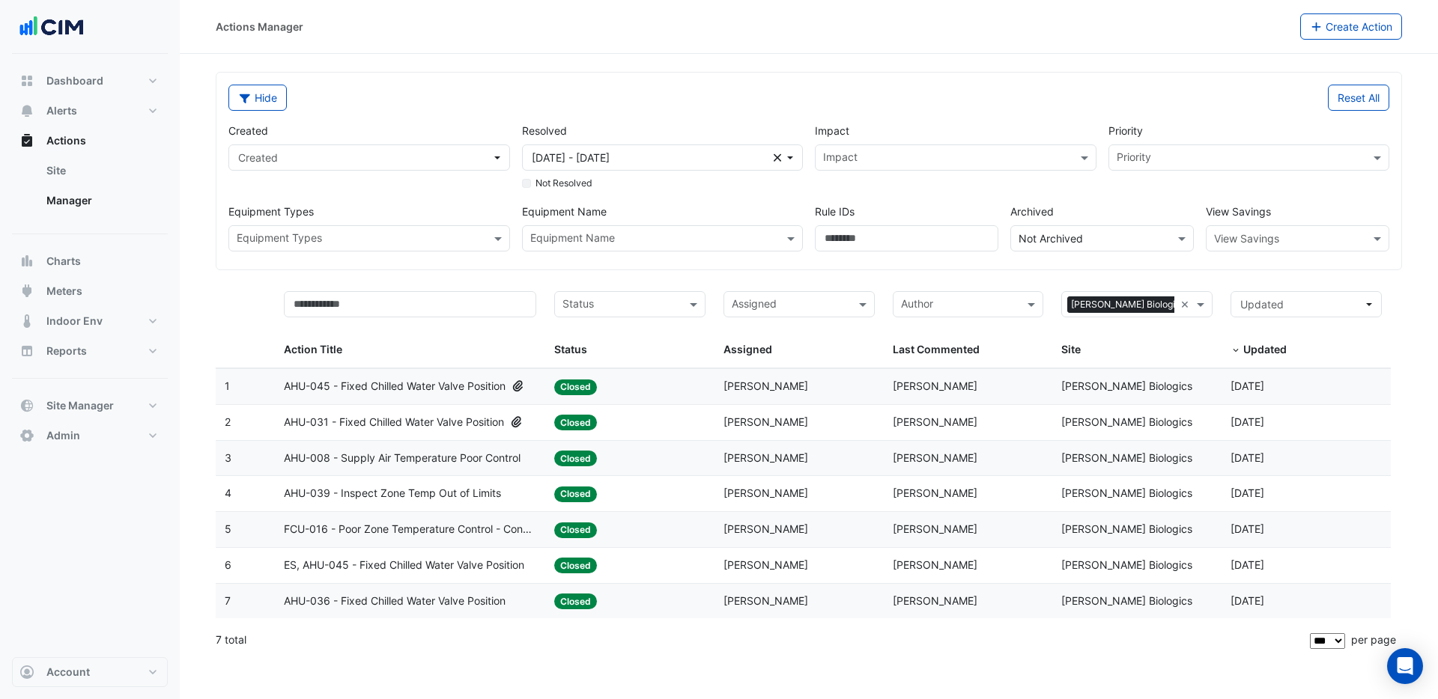
click at [405, 564] on span "ES, AHU-045 - Fixed Chilled Water Valve Position" at bounding box center [404, 565] width 240 height 17
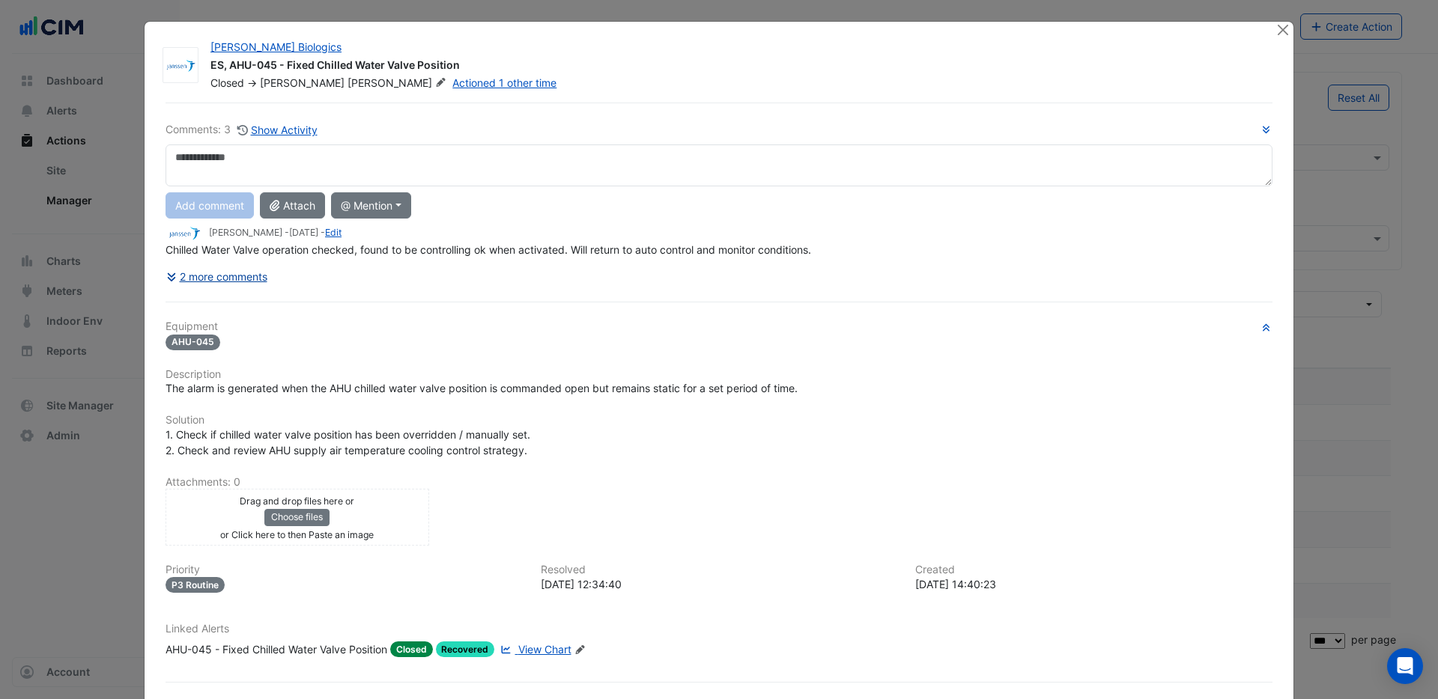
click at [168, 278] on icon at bounding box center [172, 277] width 13 height 10
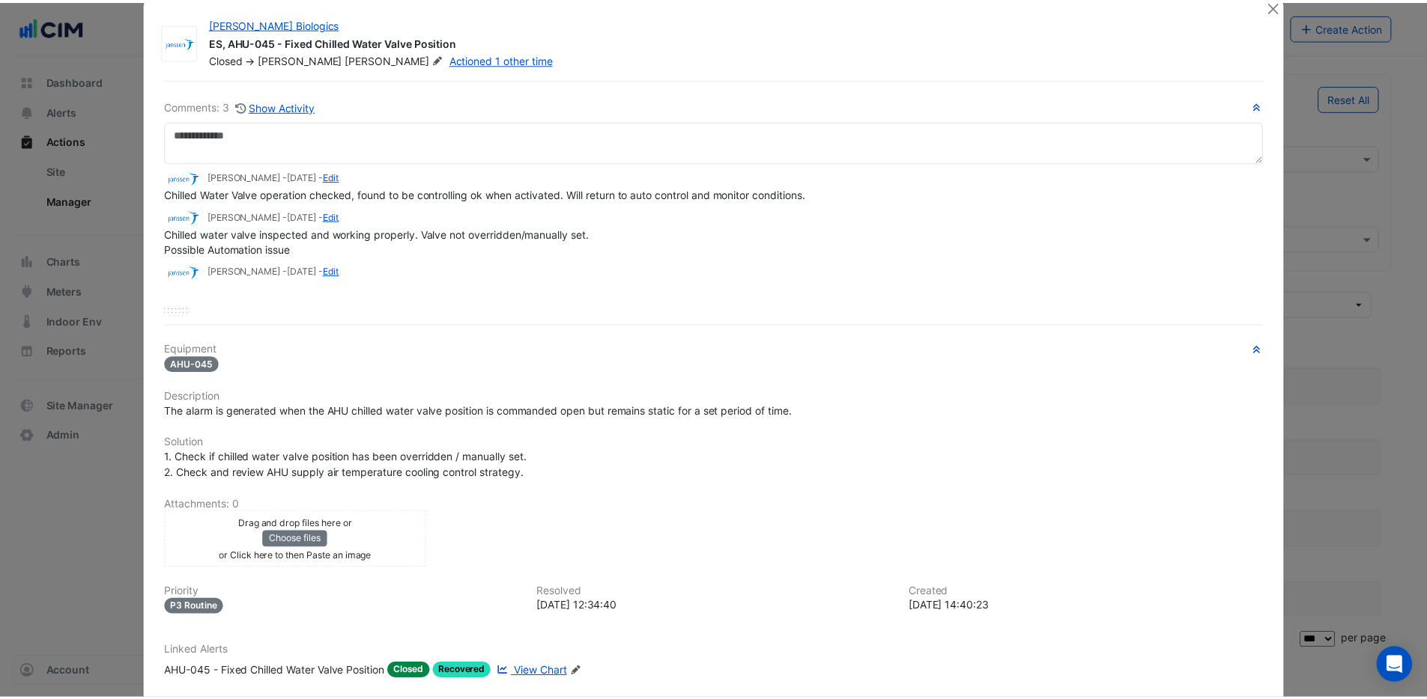
scroll to position [25, 0]
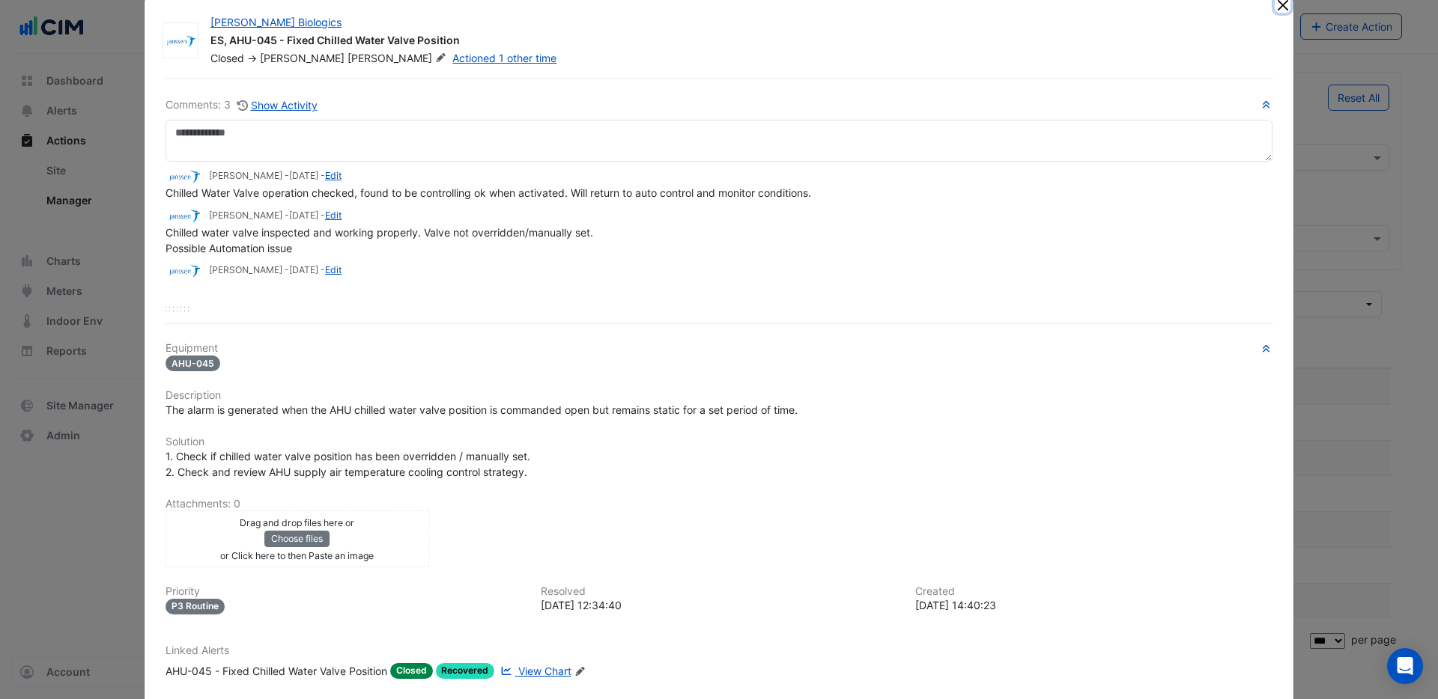
click at [1277, 7] on button "Close" at bounding box center [1283, 5] width 16 height 16
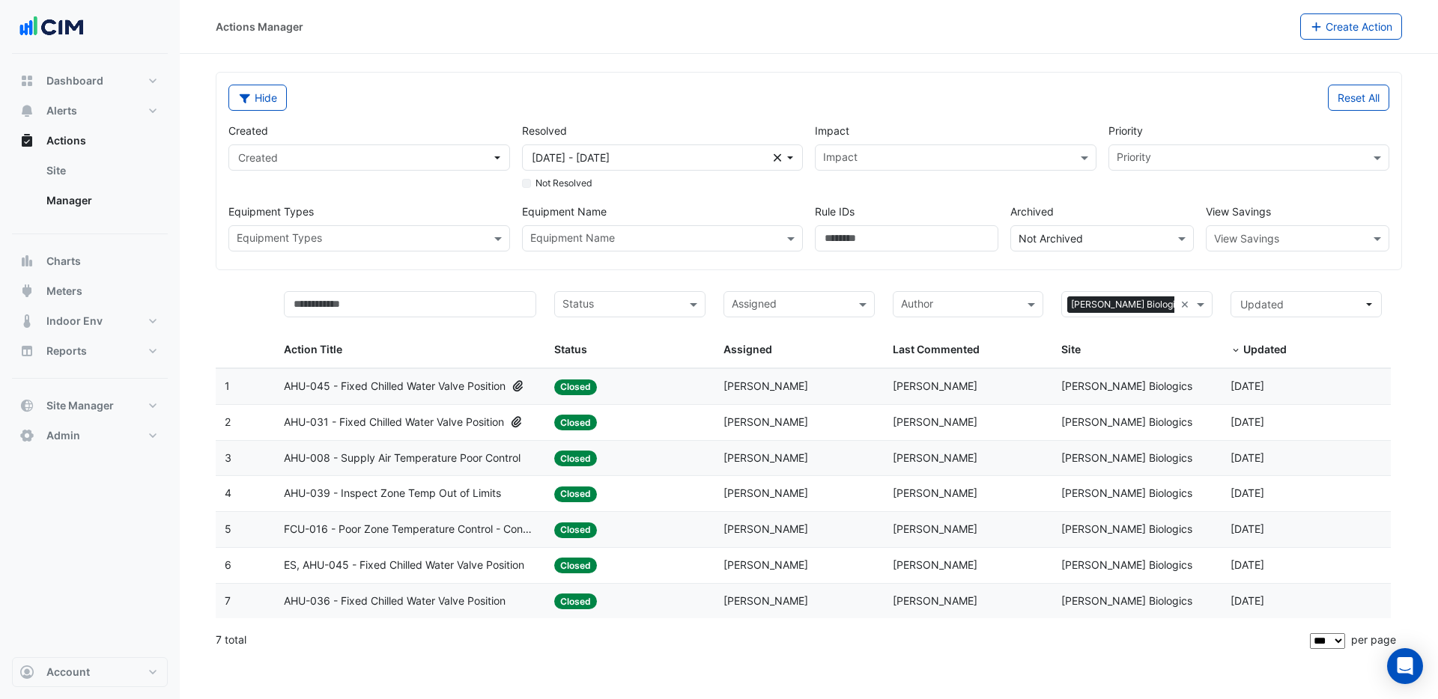
click at [415, 602] on span "AHU-036 - Fixed Chilled Water Valve Position" at bounding box center [395, 601] width 222 height 17
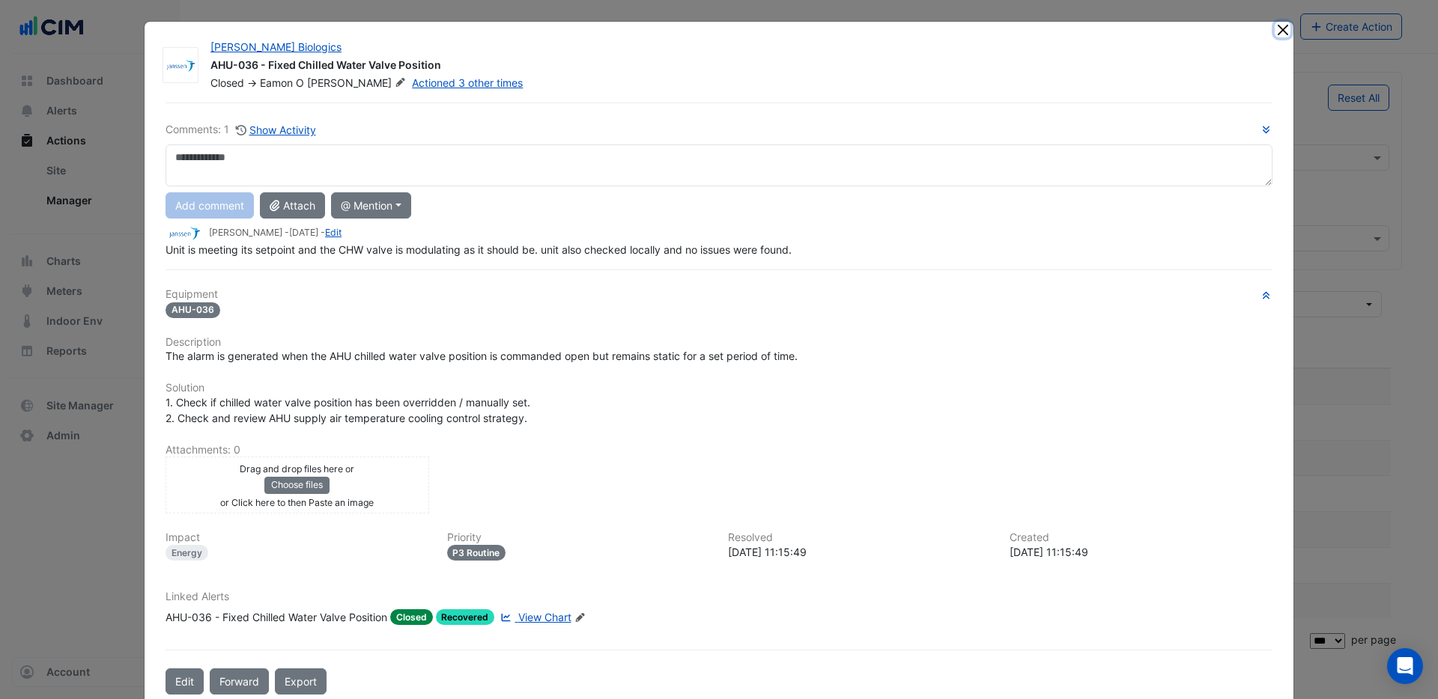
click at [1275, 34] on button "Close" at bounding box center [1283, 30] width 16 height 16
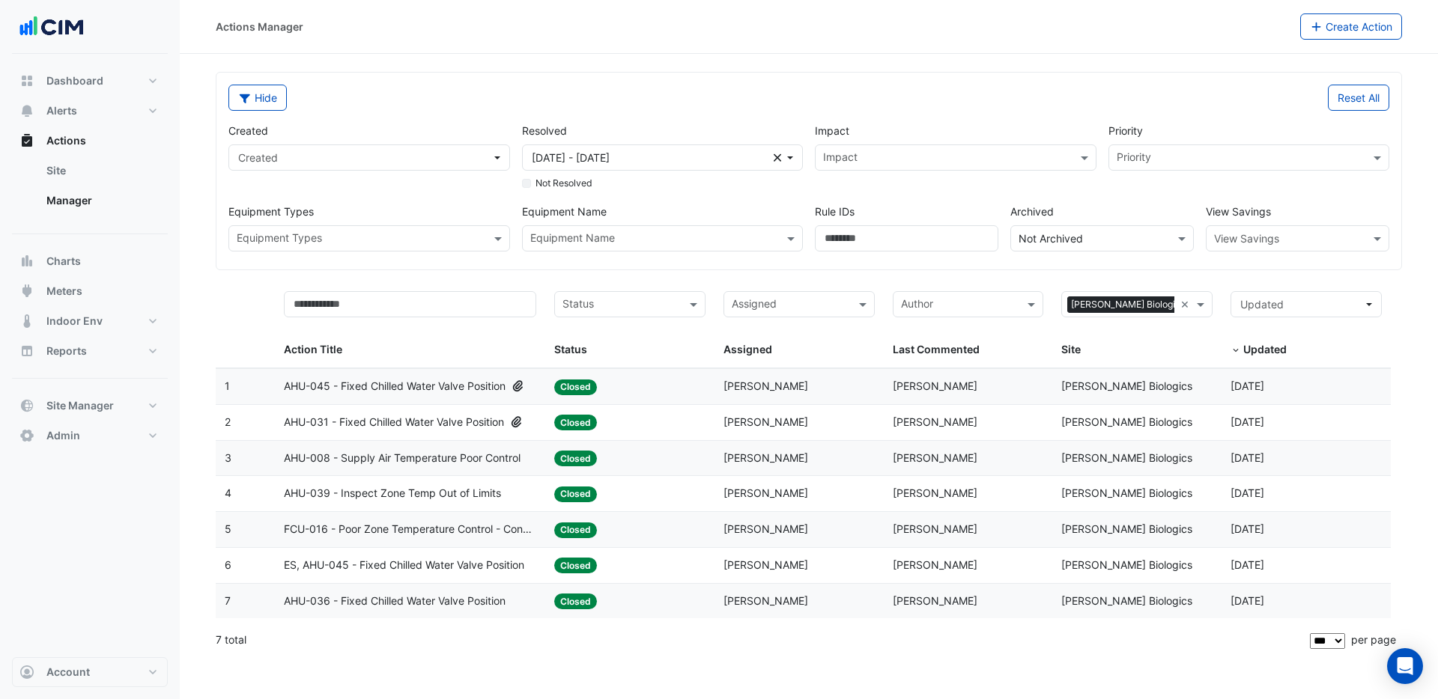
click at [493, 422] on span "AHU-031 - Fixed Chilled Water Valve Position" at bounding box center [394, 422] width 220 height 17
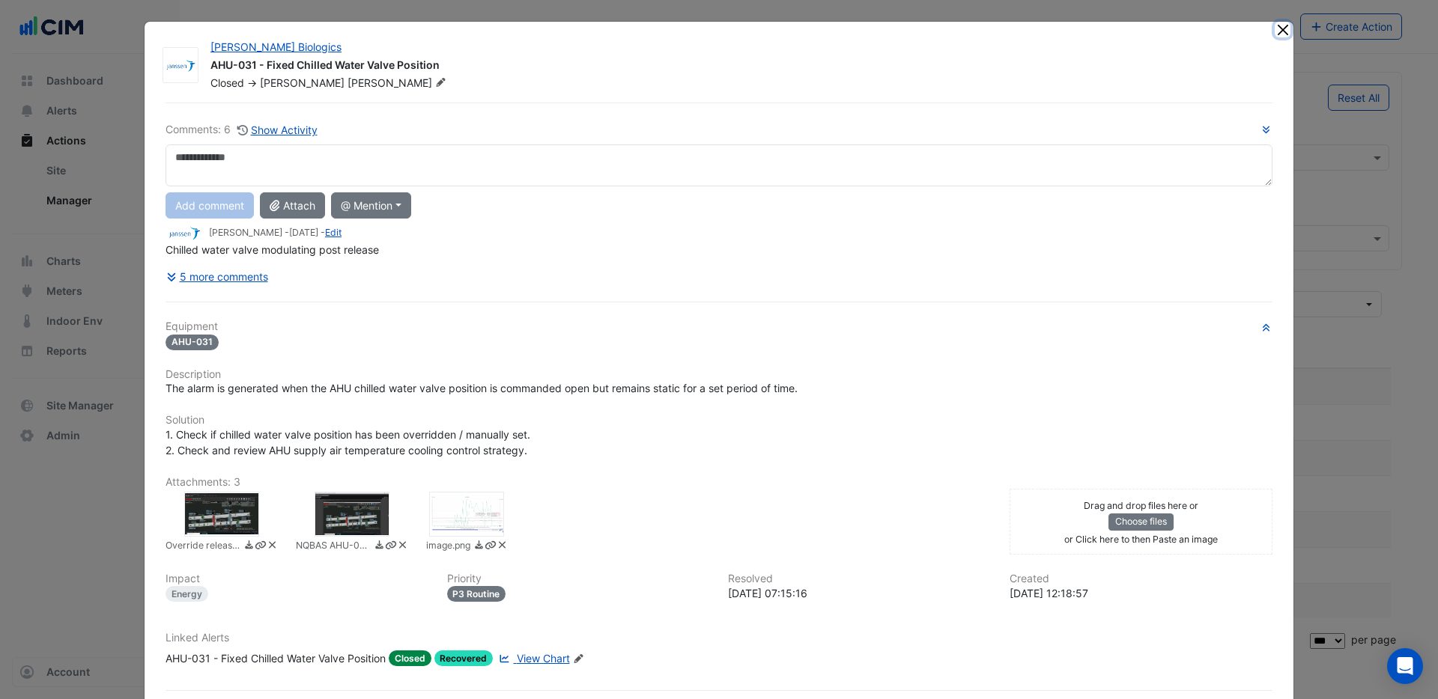
click at [1275, 31] on button "Close" at bounding box center [1283, 30] width 16 height 16
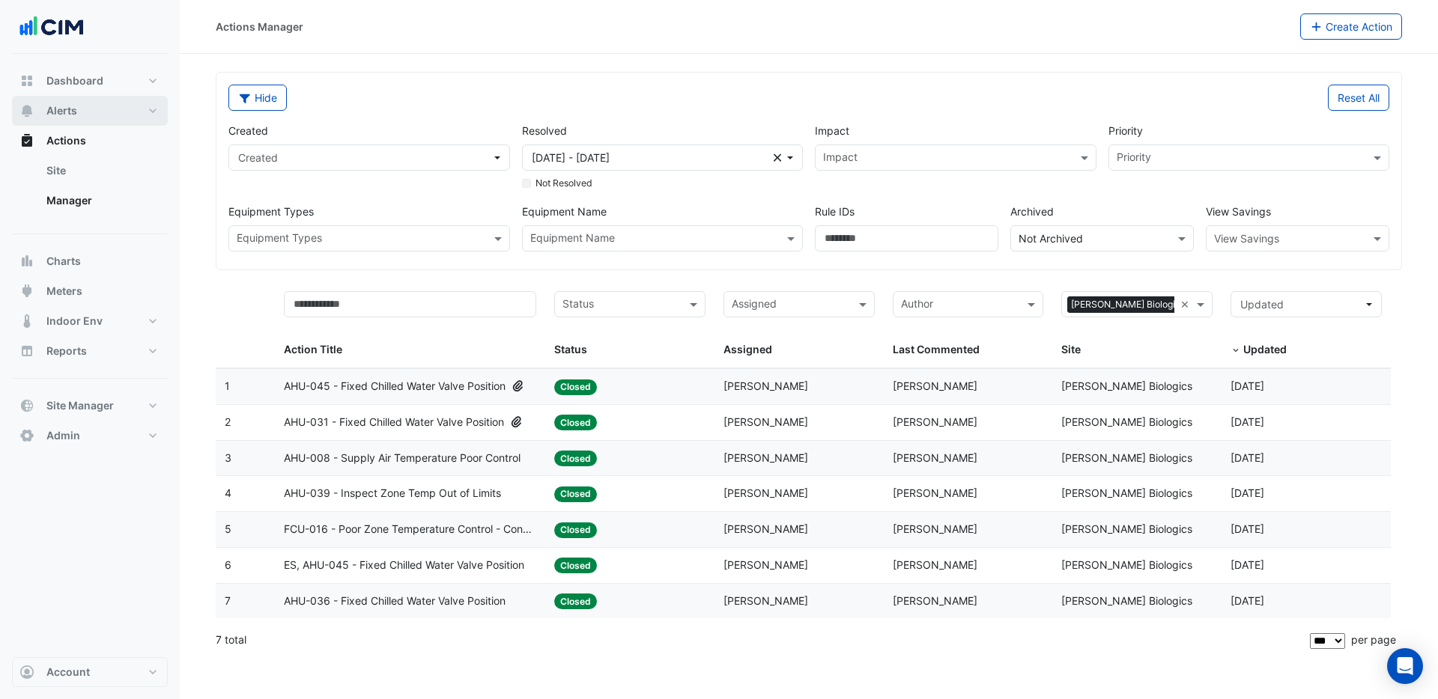
click at [58, 111] on span "Alerts" at bounding box center [61, 110] width 31 height 15
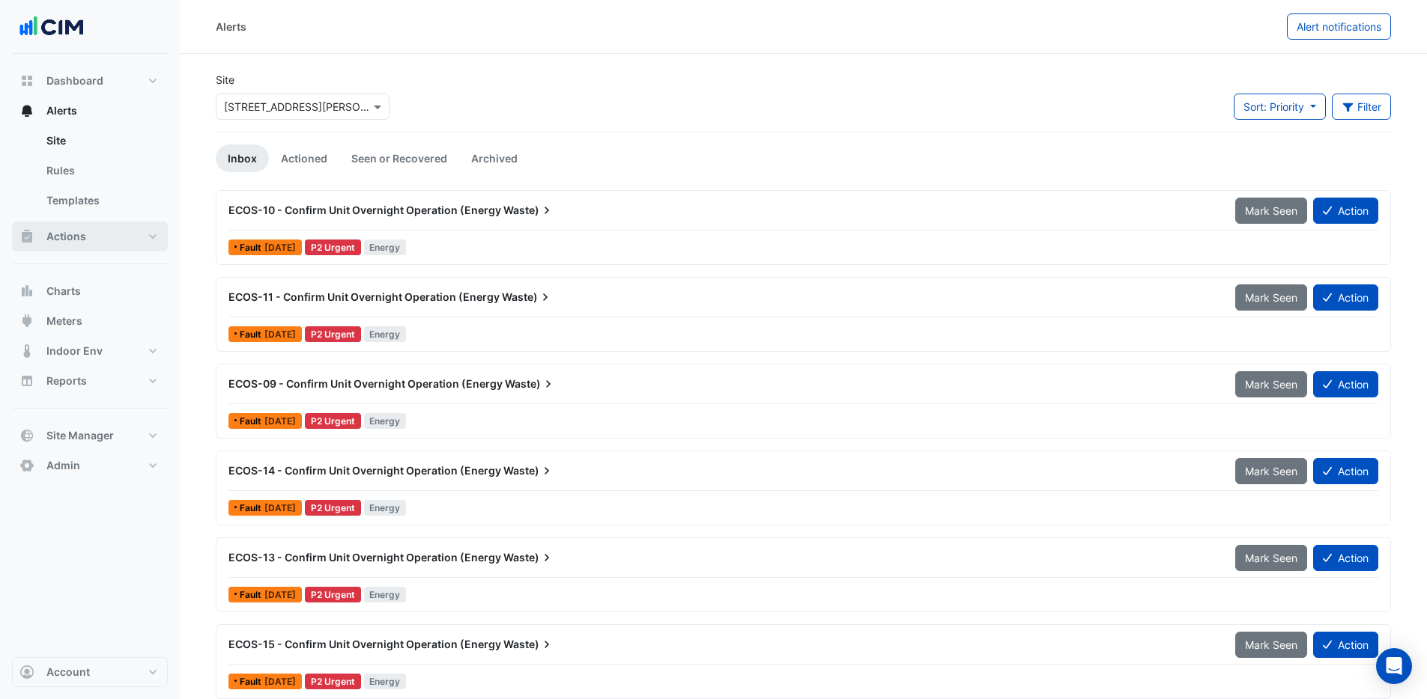
click at [73, 234] on span "Actions" at bounding box center [66, 236] width 40 height 15
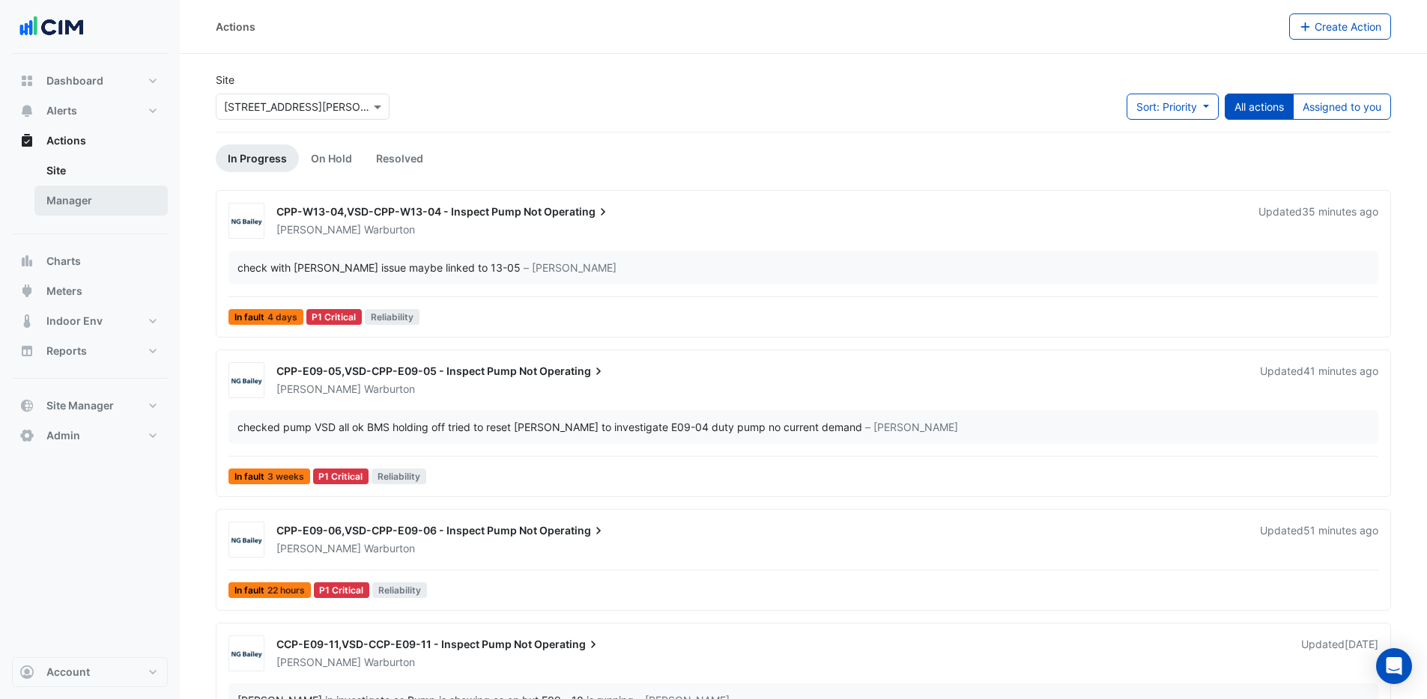
click at [75, 196] on link "Manager" at bounding box center [100, 201] width 133 height 30
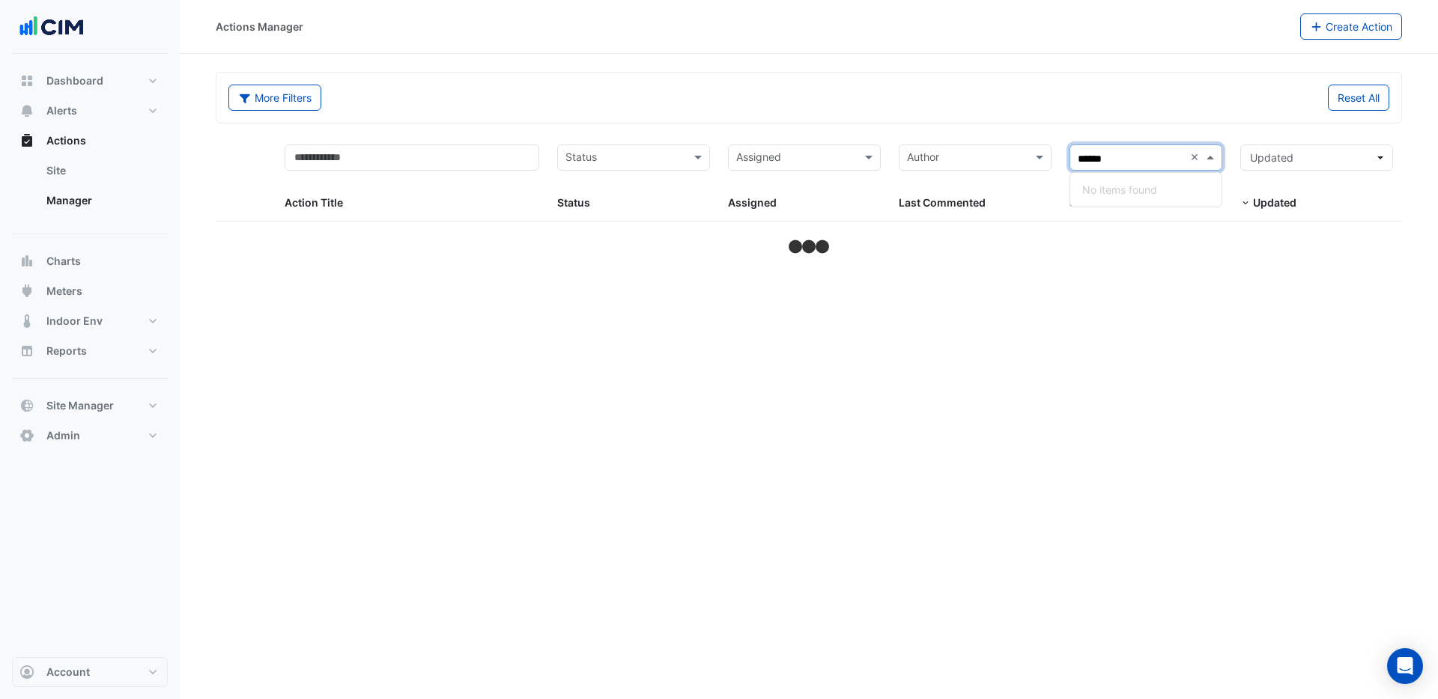
type input "******"
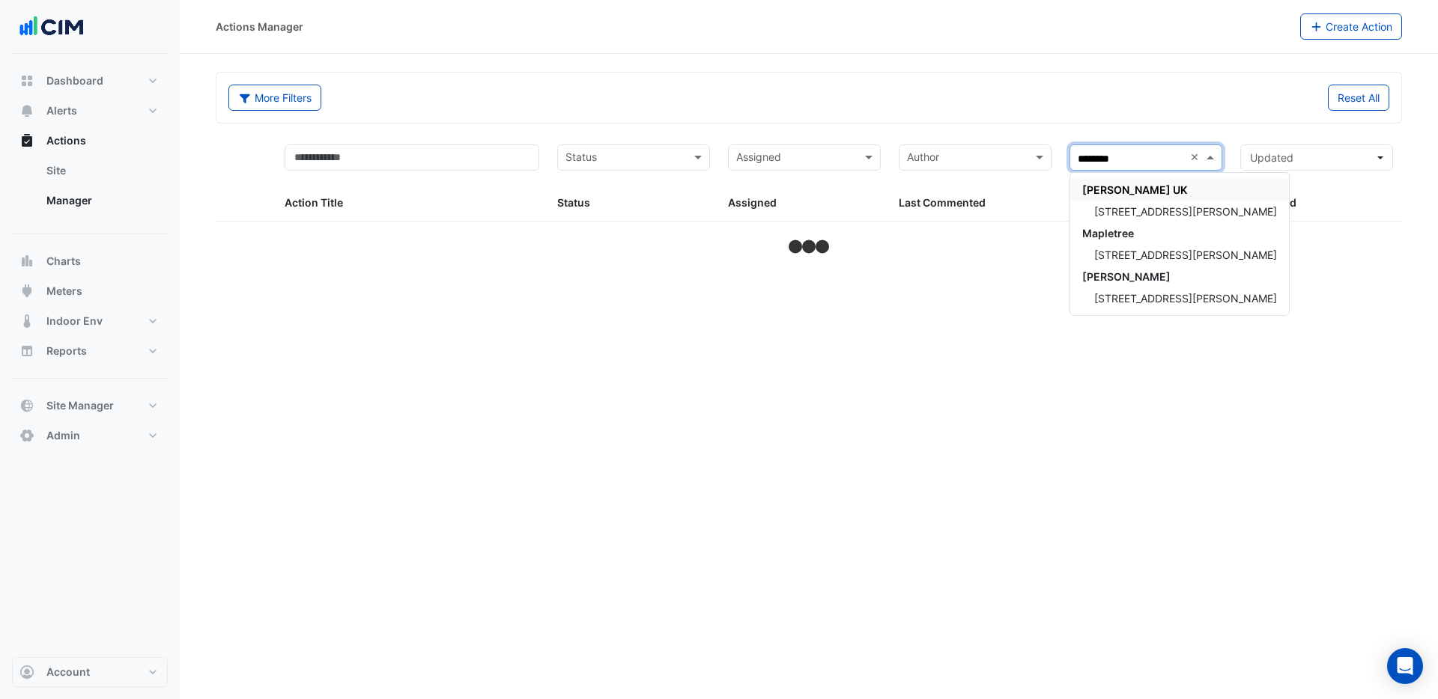
type input "*********"
click at [1151, 216] on span "3 Hardman Street" at bounding box center [1185, 211] width 183 height 13
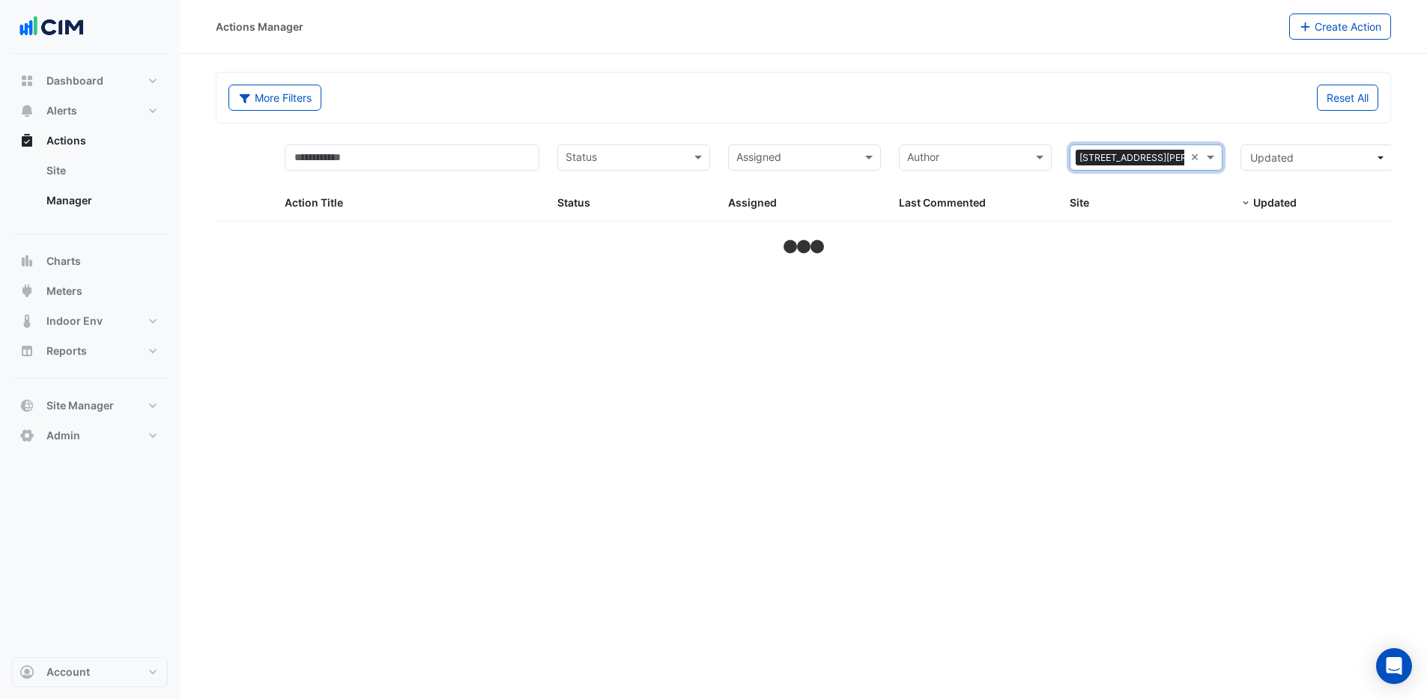
select select "***"
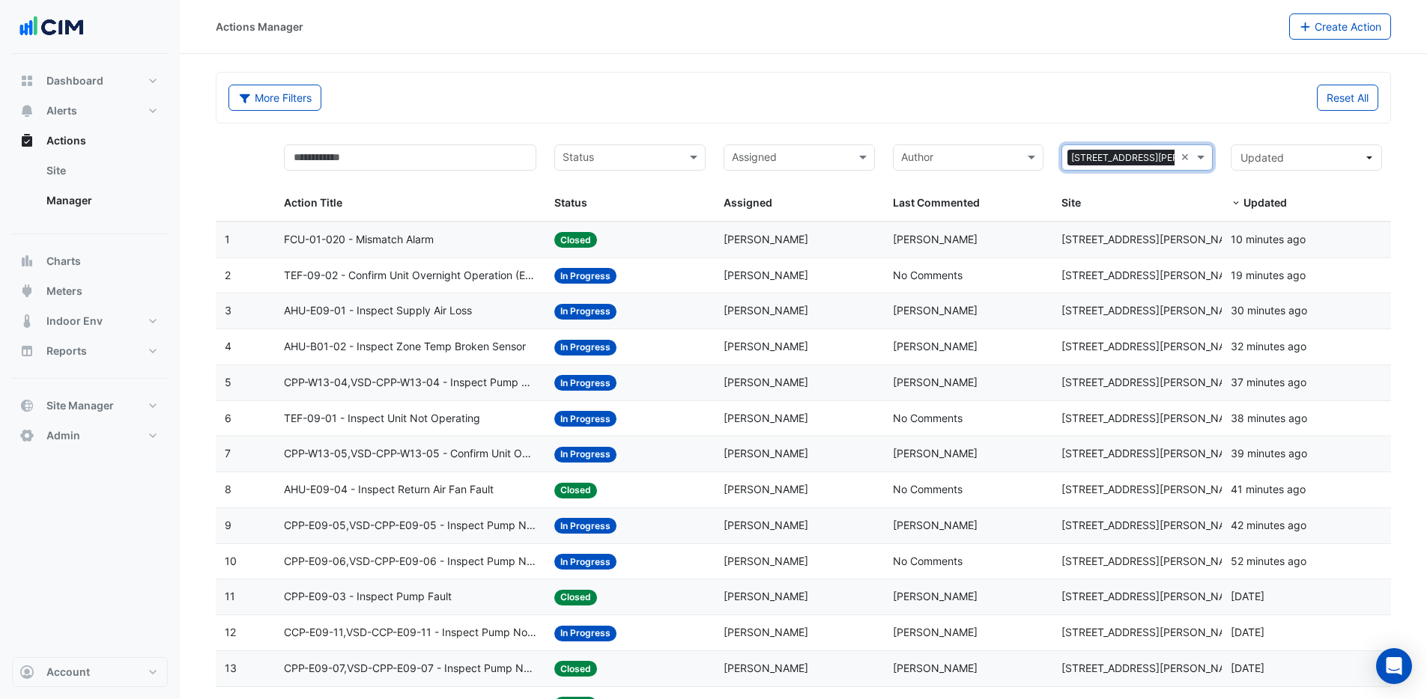
click at [446, 380] on span "CPP-W13-04,VSD-CPP-W13-04 - Inspect Pump Not Operating" at bounding box center [410, 382] width 252 height 17
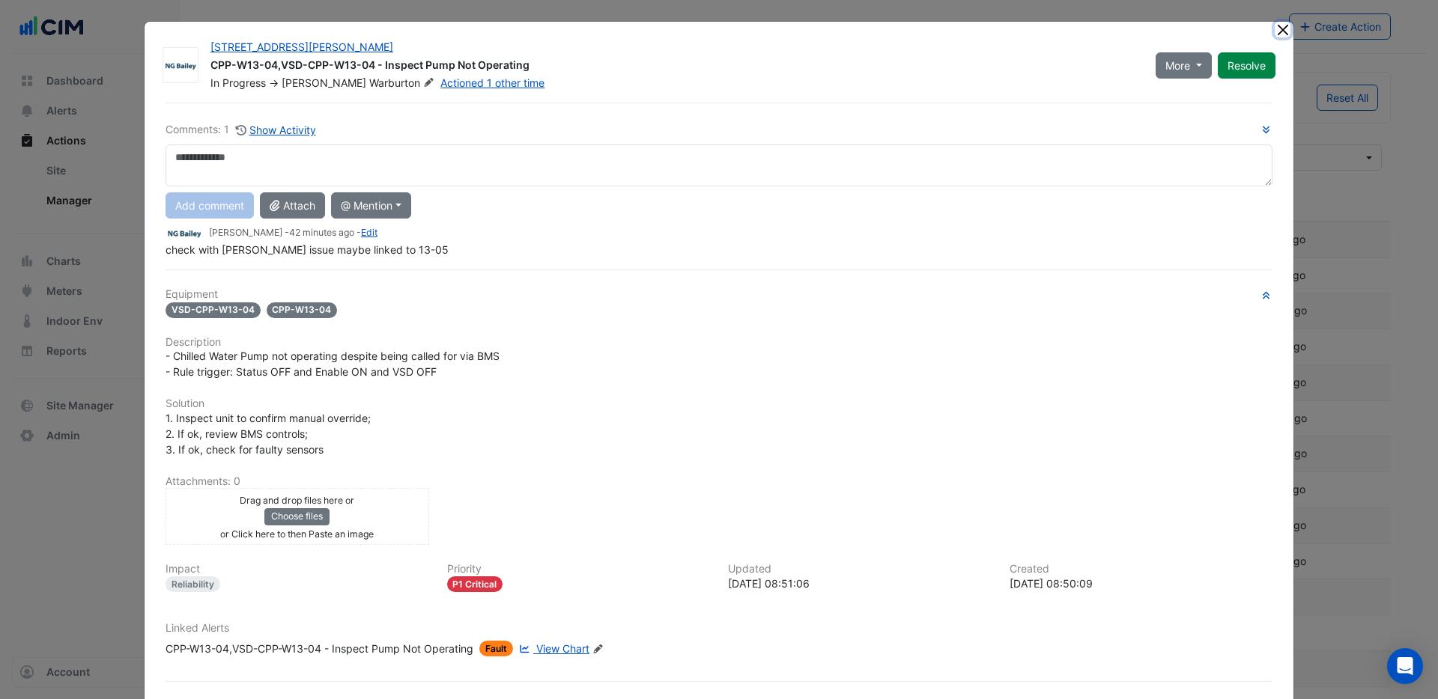
click at [1283, 27] on button "Close" at bounding box center [1283, 30] width 16 height 16
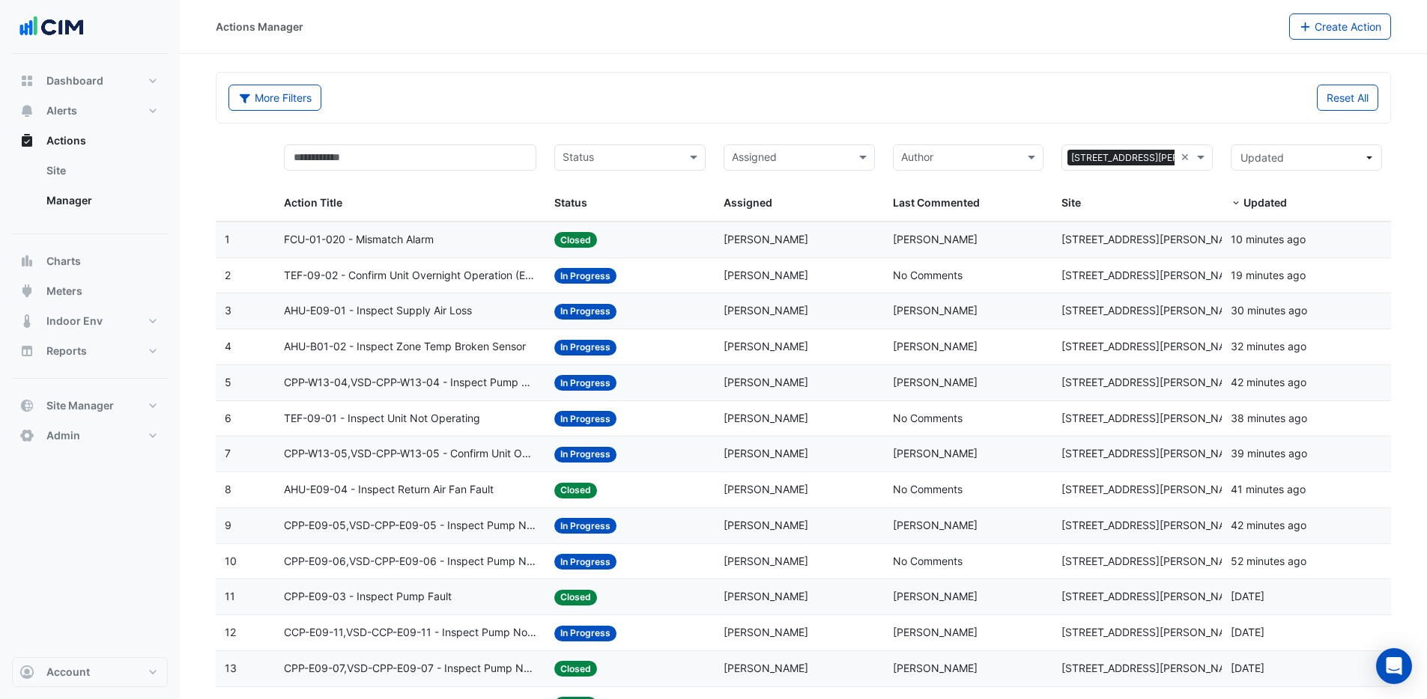
click at [410, 452] on span "CPP-W13-05,VSD-CPP-W13-05 - Confirm Unit Overnight Operation (Energy Waste)" at bounding box center [410, 454] width 252 height 17
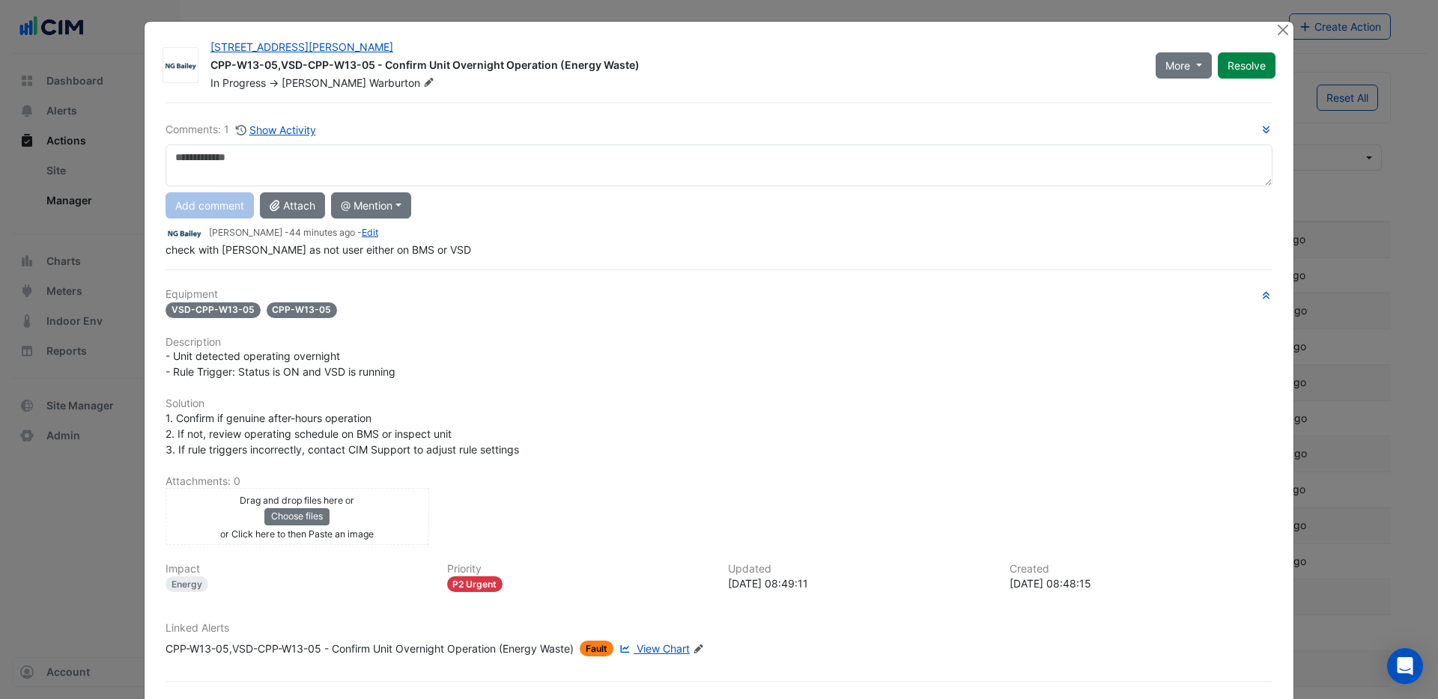
click at [659, 648] on span "View Chart" at bounding box center [663, 649] width 53 height 13
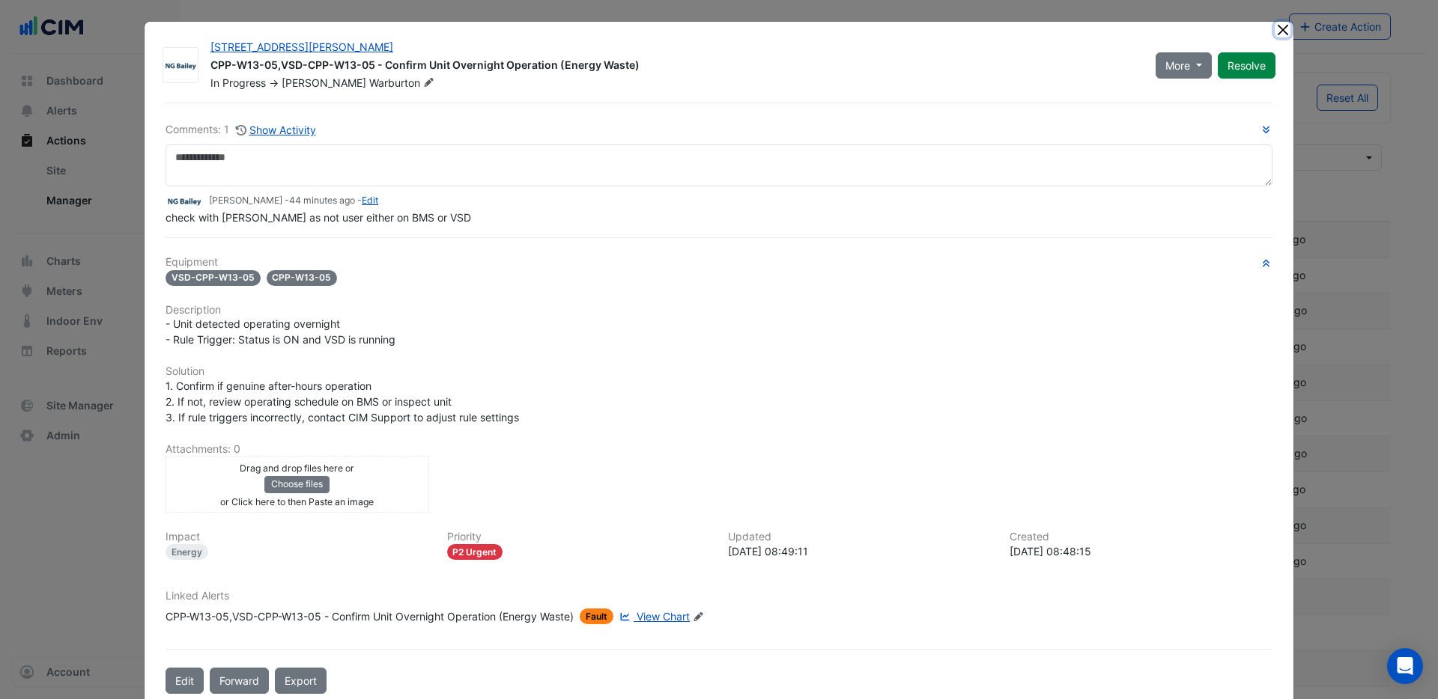
click at [1283, 34] on button "Close" at bounding box center [1283, 30] width 16 height 16
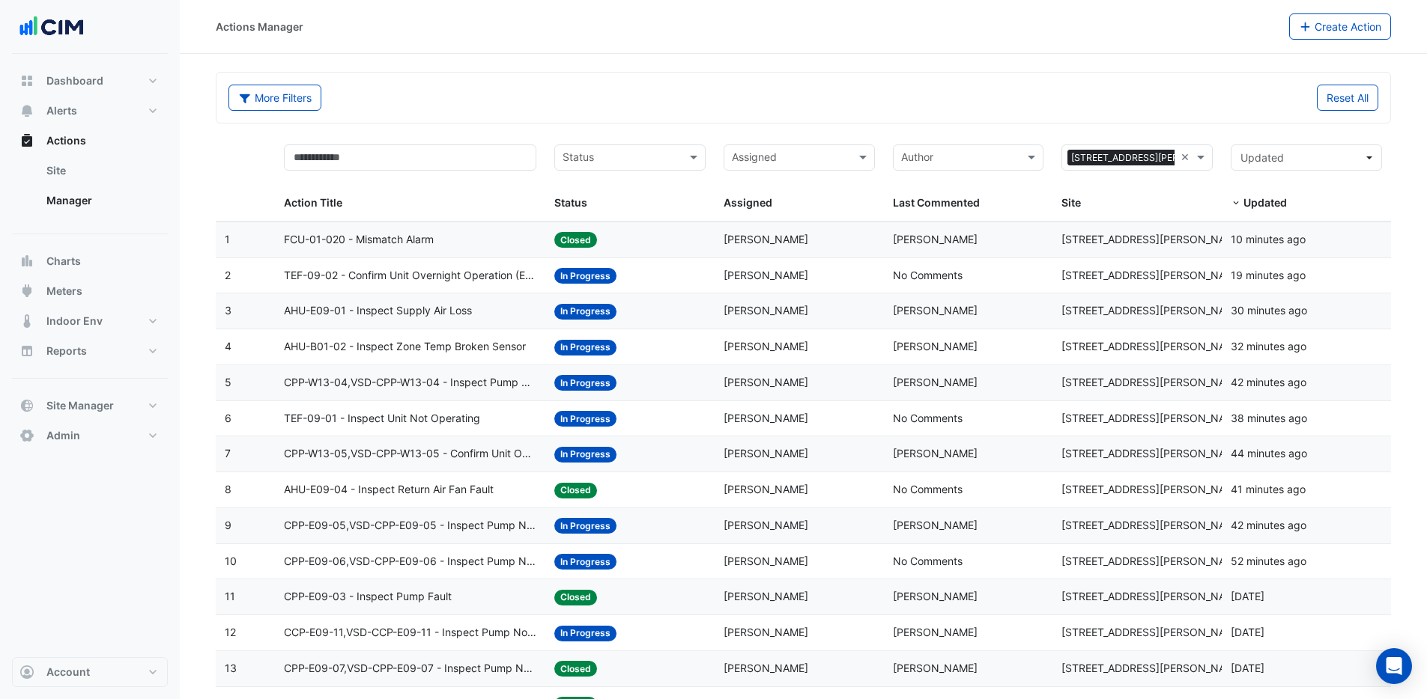
click at [391, 238] on span "FCU-01-020 - Mismatch Alarm" at bounding box center [359, 239] width 150 height 17
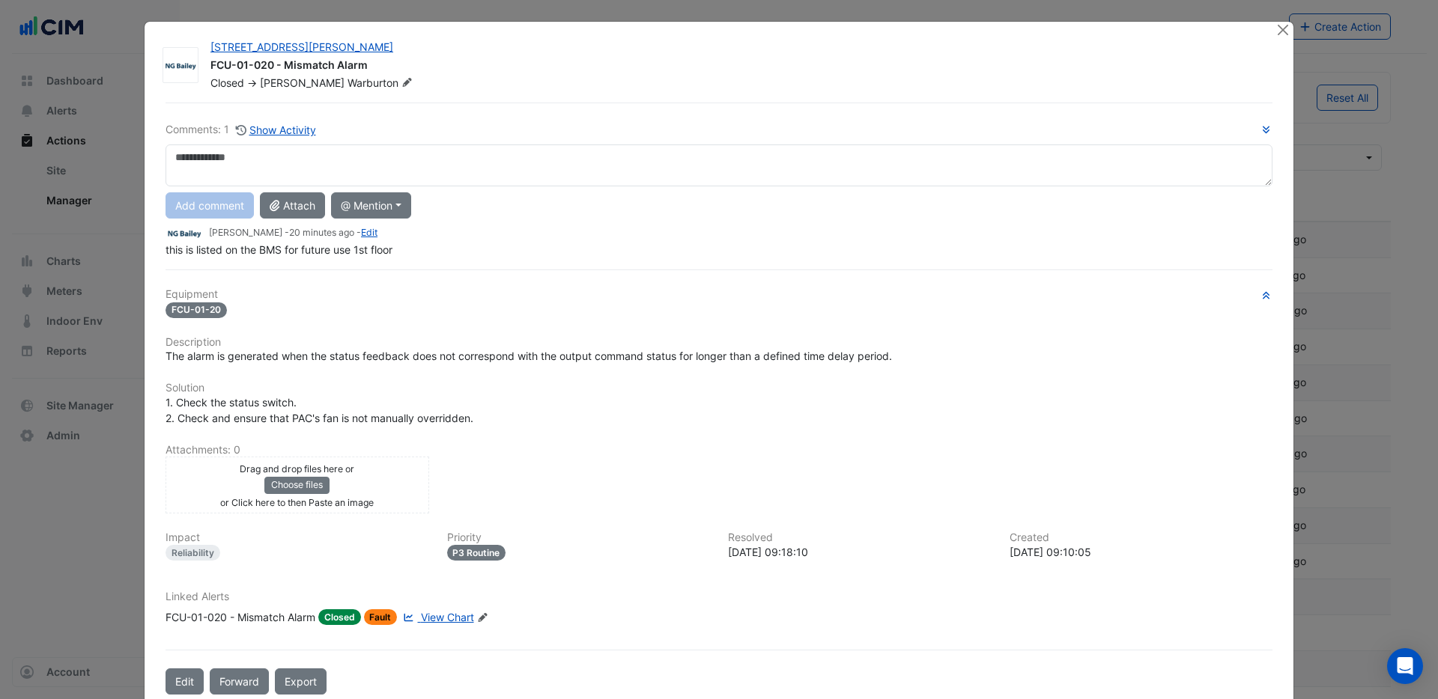
click at [290, 161] on textarea at bounding box center [718, 166] width 1107 height 42
click at [349, 207] on button "@ Mention" at bounding box center [371, 205] width 80 height 26
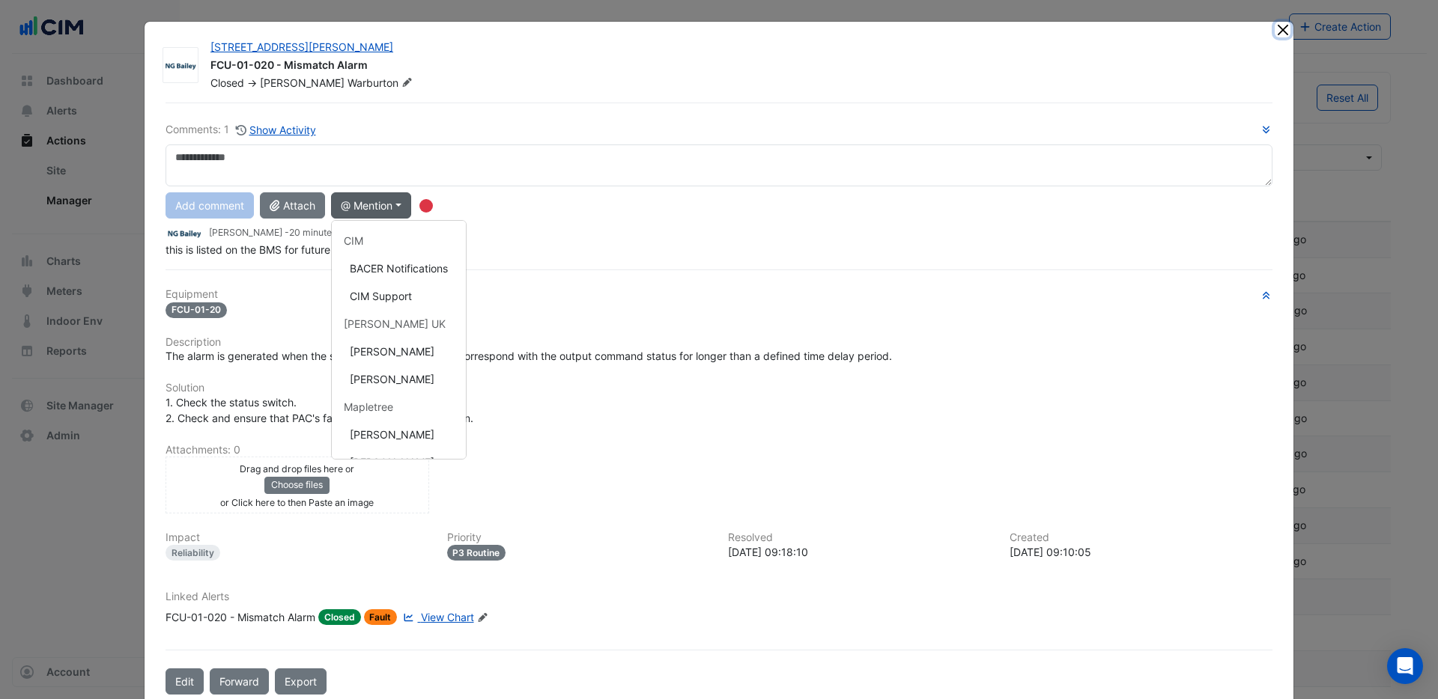
click at [1281, 31] on button "Close" at bounding box center [1283, 30] width 16 height 16
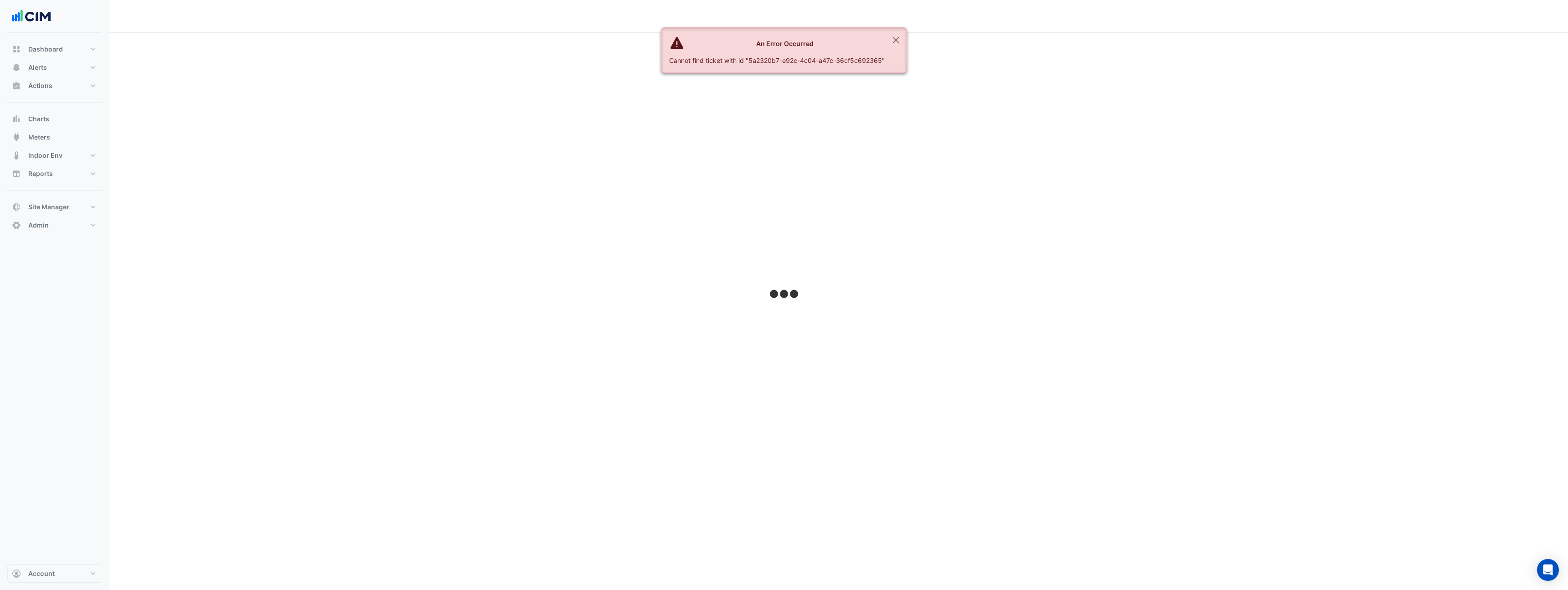
click at [1472, 581] on div at bounding box center [839, 295] width 1458 height 590
click at [897, 39] on button "Close" at bounding box center [896, 40] width 21 height 24
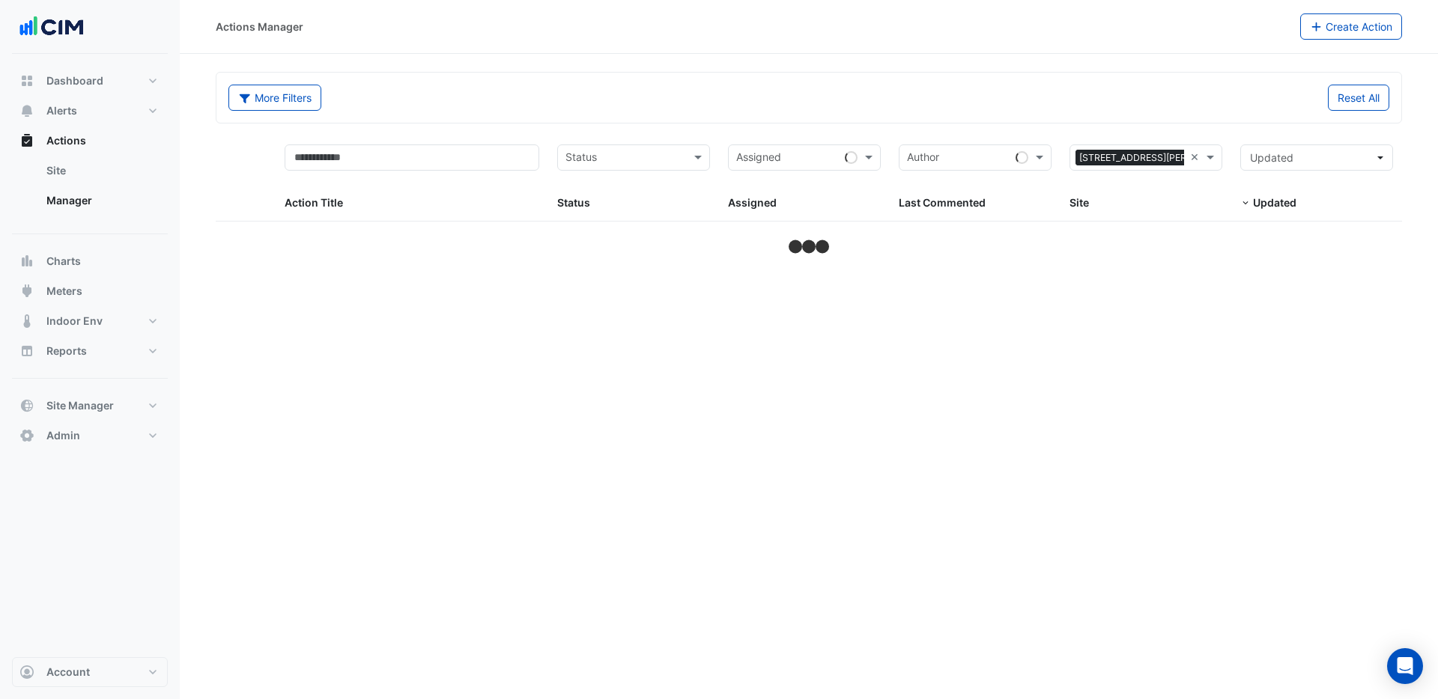
select select "***"
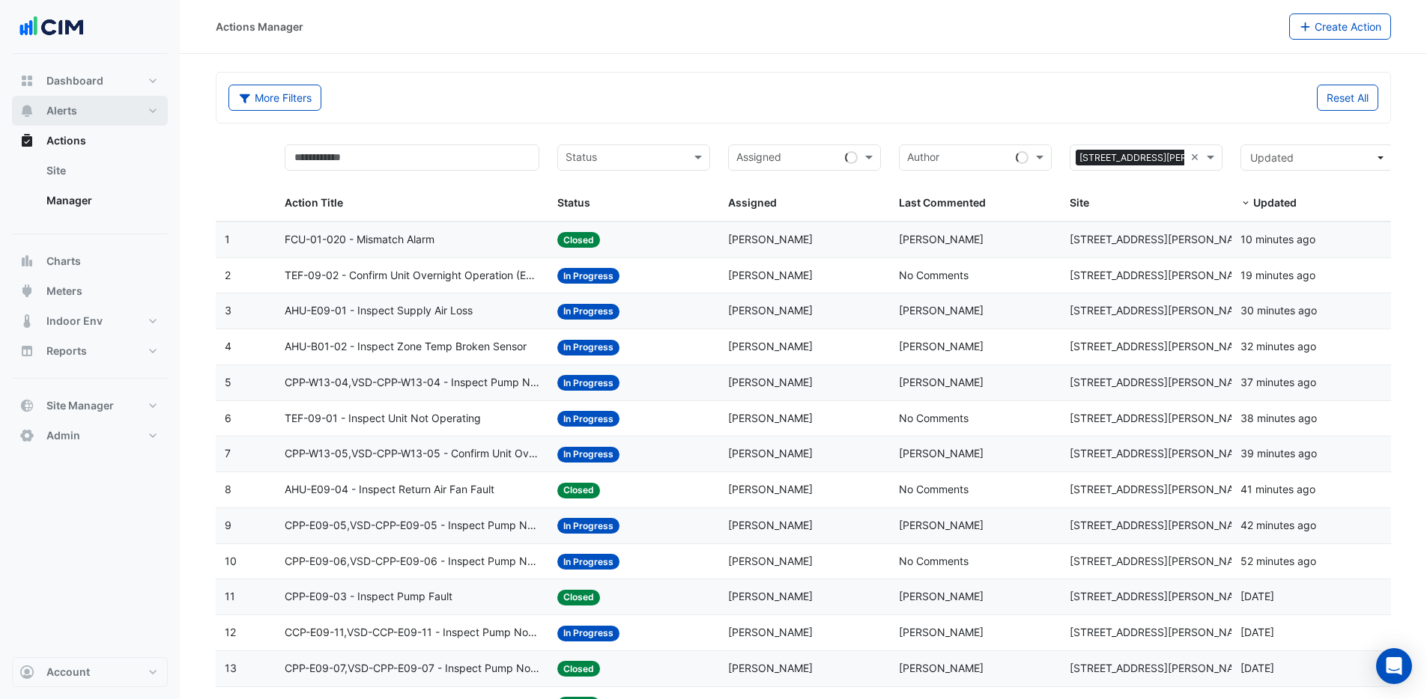
click at [64, 112] on span "Alerts" at bounding box center [61, 110] width 31 height 15
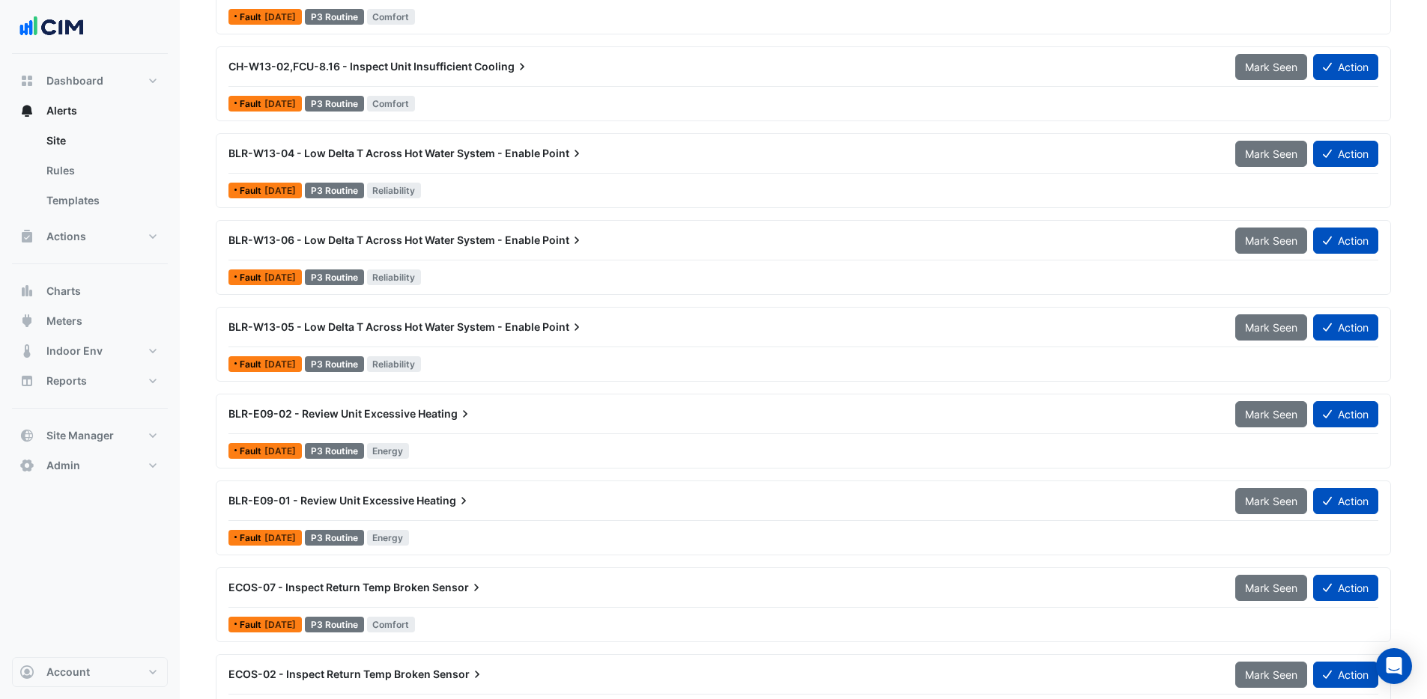
scroll to position [1814, 0]
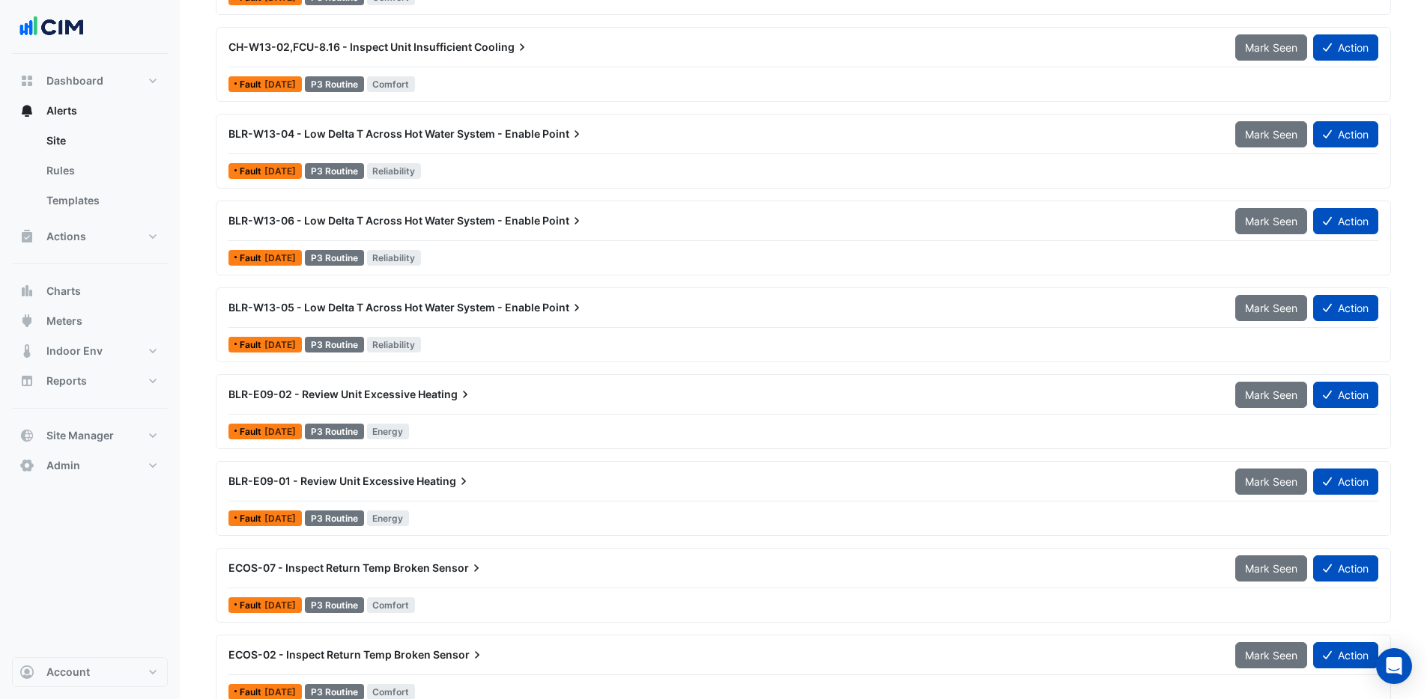
click at [360, 397] on span "BLR-E09-02 - Review Unit Excessive" at bounding box center [321, 394] width 187 height 13
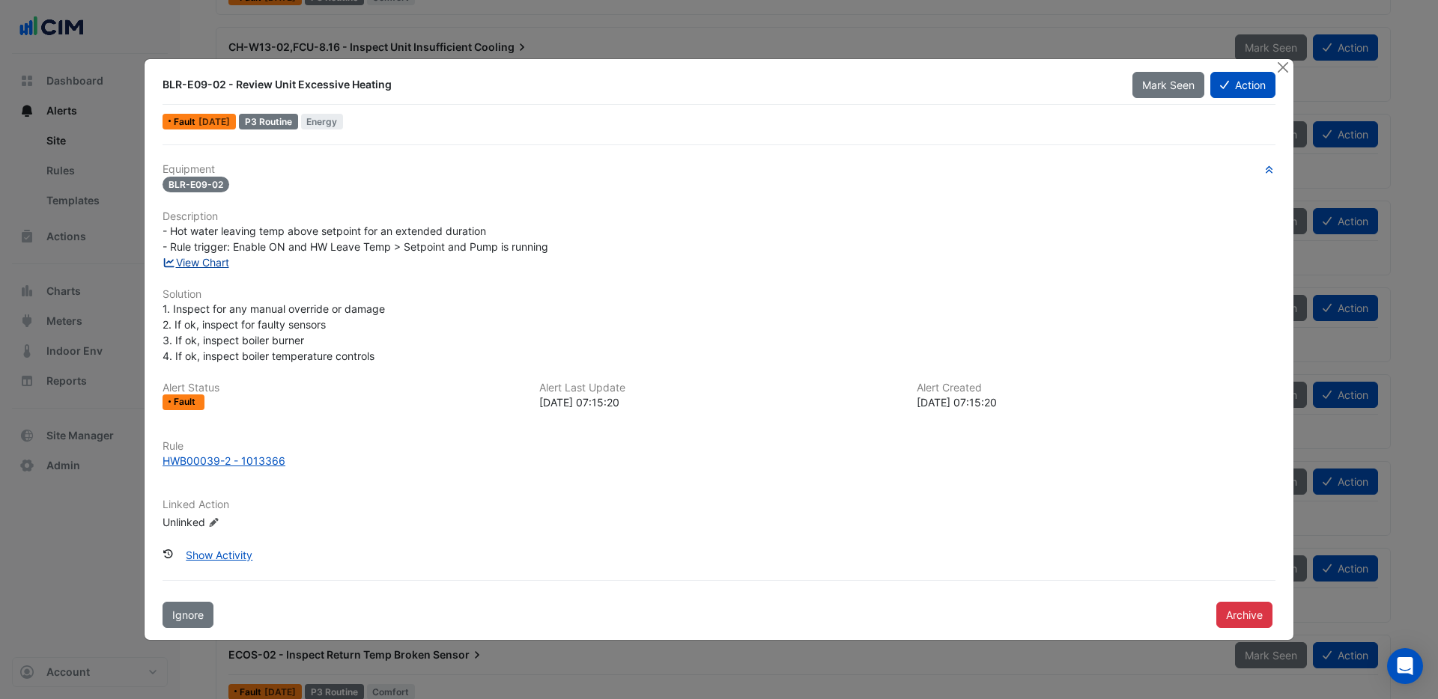
click at [211, 261] on link "View Chart" at bounding box center [195, 262] width 67 height 13
click at [1284, 70] on button "Close" at bounding box center [1283, 67] width 16 height 16
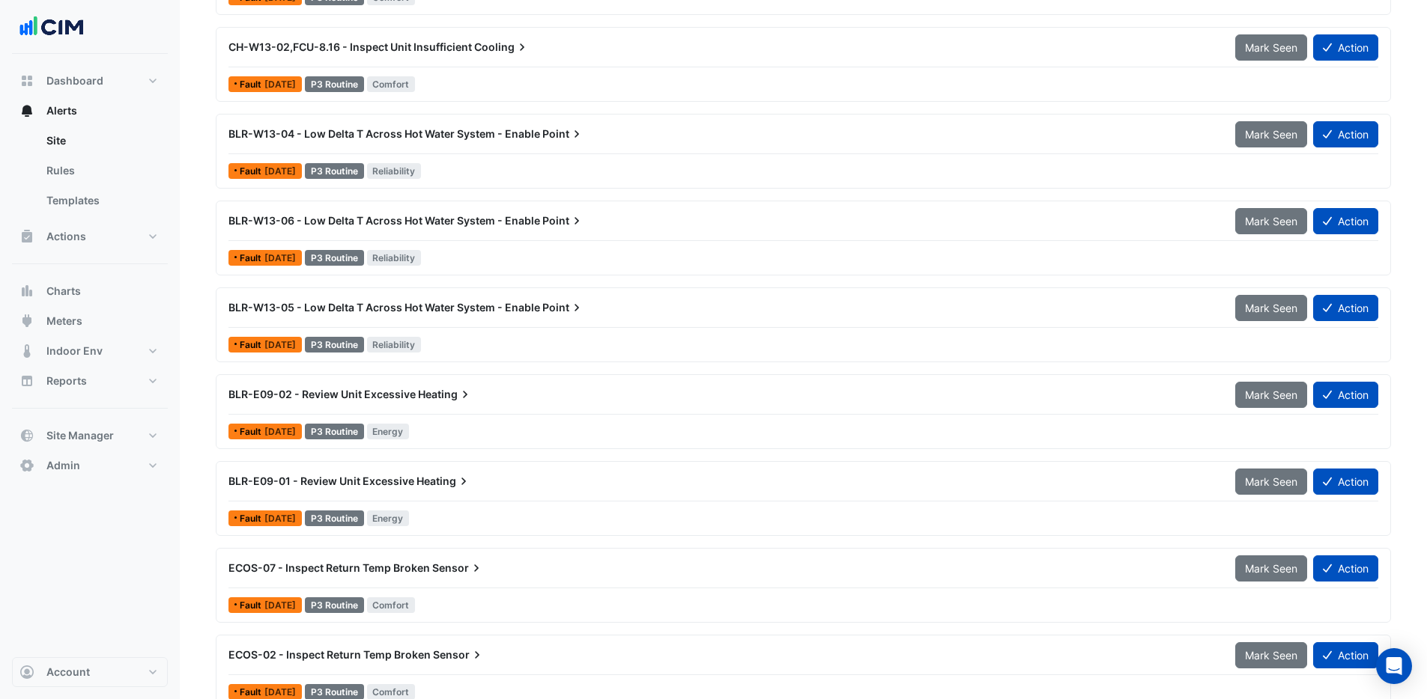
click at [386, 479] on span "BLR-E09-01 - Review Unit Excessive" at bounding box center [321, 481] width 186 height 13
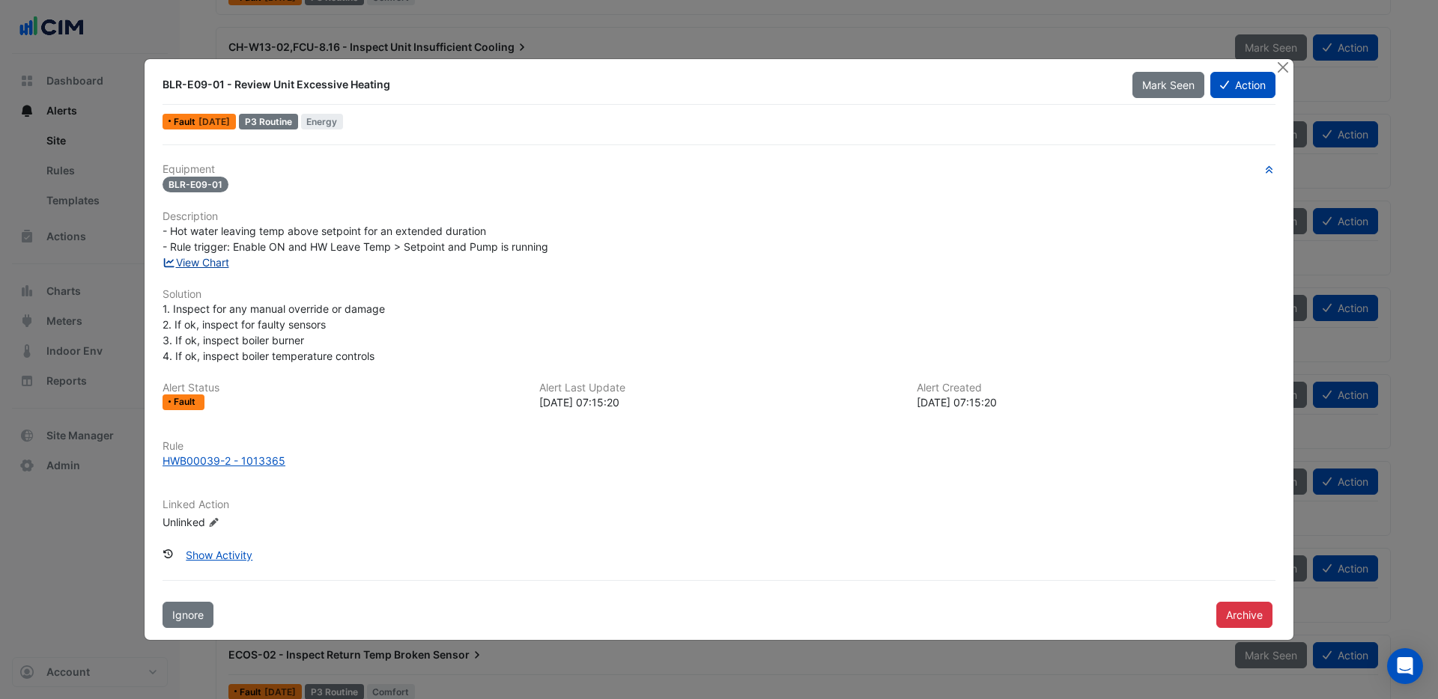
click at [221, 262] on link "View Chart" at bounding box center [195, 262] width 67 height 13
click at [1287, 74] on button "Close" at bounding box center [1283, 67] width 16 height 16
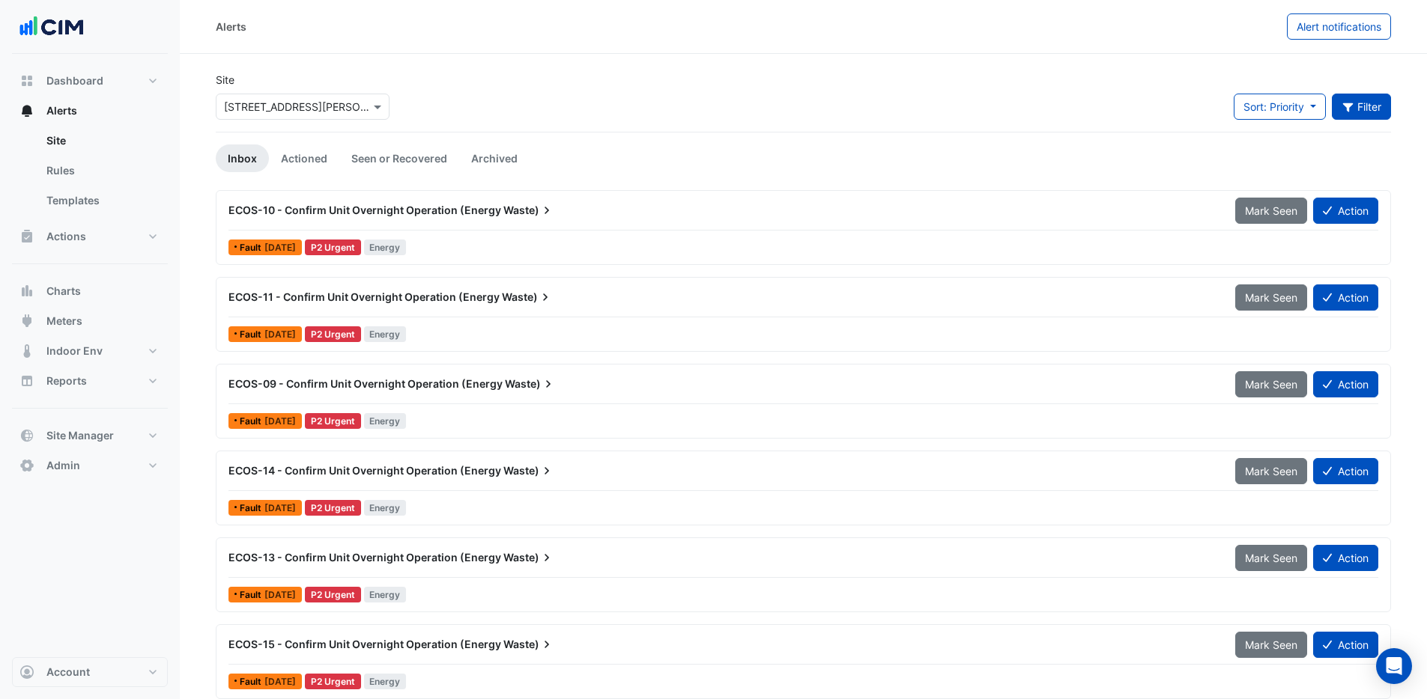
click at [1370, 107] on button "Filter" at bounding box center [1361, 107] width 60 height 26
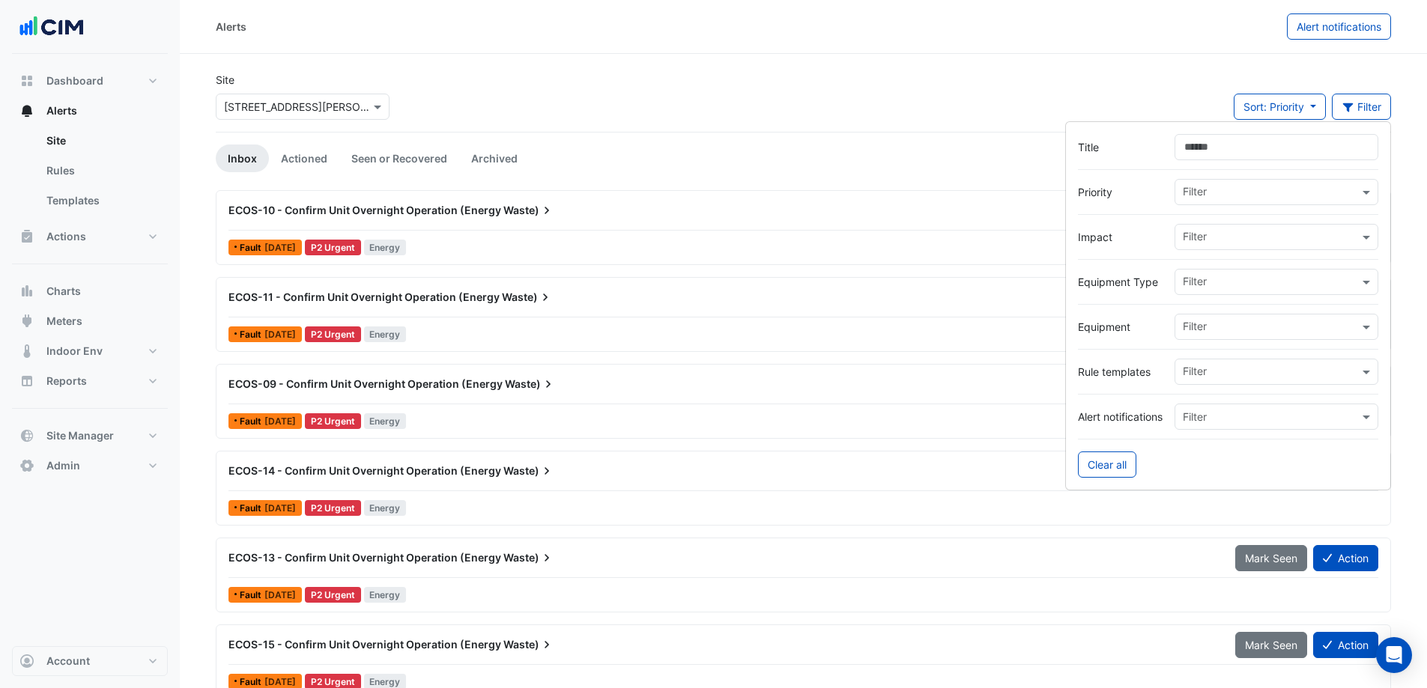
click at [1271, 323] on input "text" at bounding box center [1270, 329] width 176 height 16
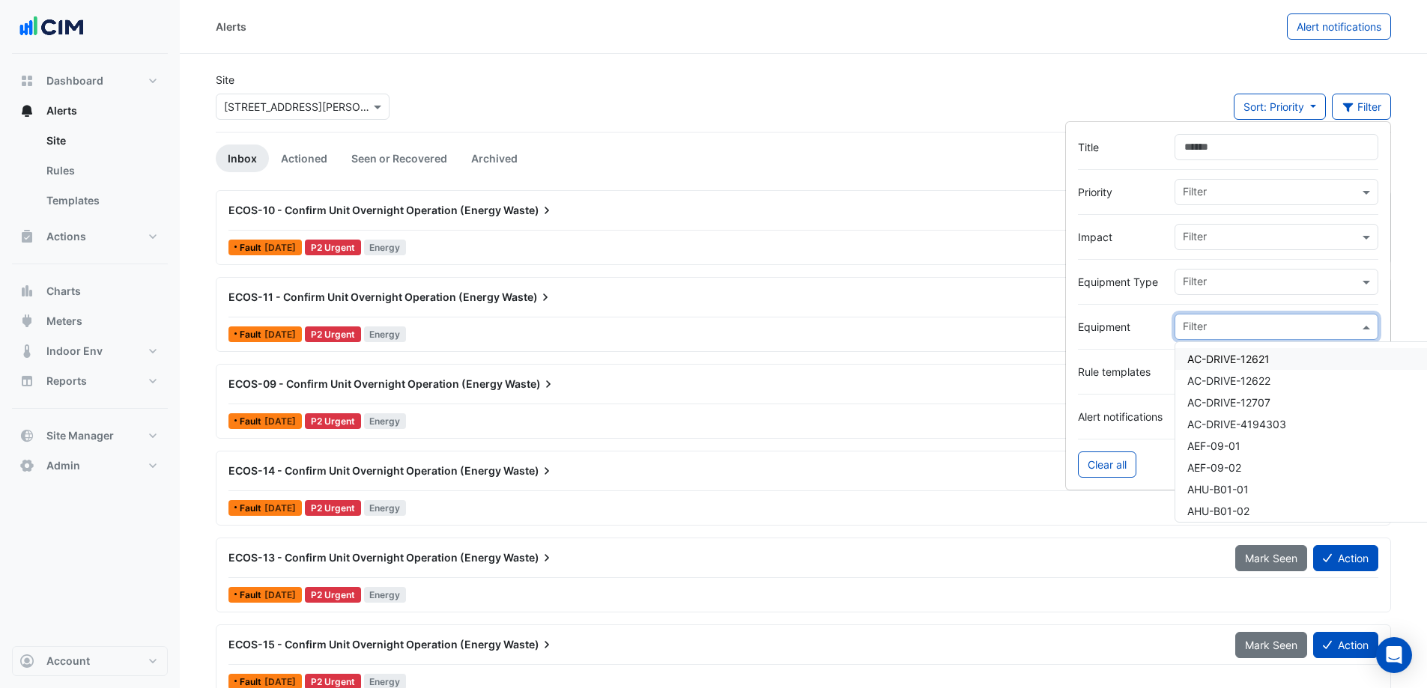
click at [1257, 285] on input "text" at bounding box center [1270, 284] width 176 height 16
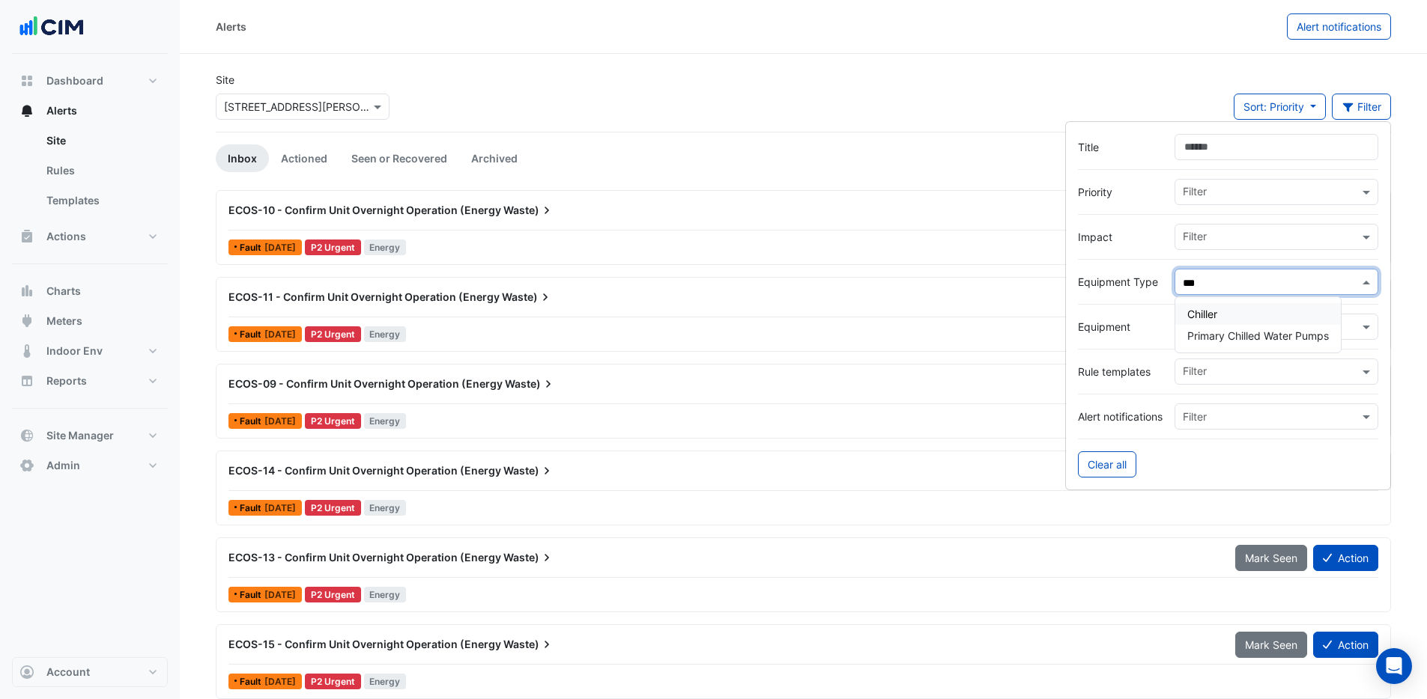
click at [1232, 316] on div "Chiller" at bounding box center [1257, 314] width 165 height 22
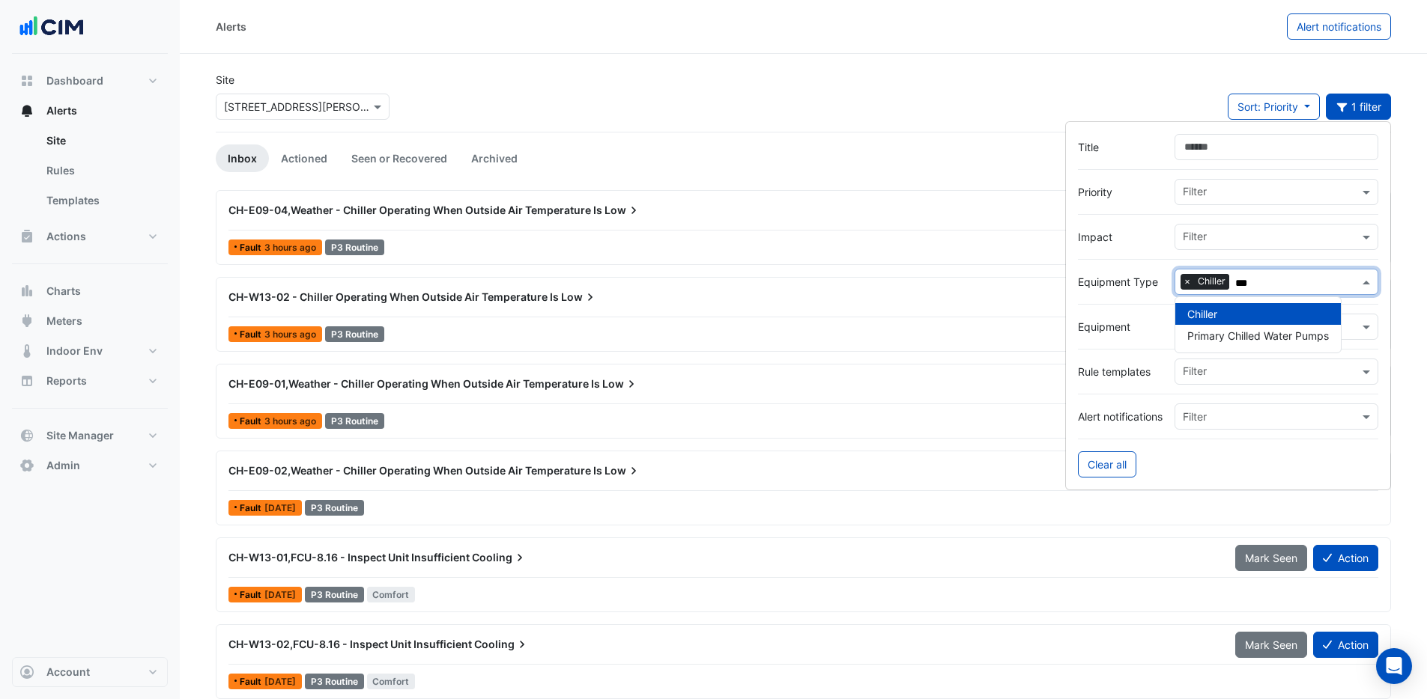
type input "***"
click at [356, 216] on div "CH-E09-04,Weather - Chiller Operating When Outside Air Temperature Is Low" at bounding box center [722, 210] width 988 height 15
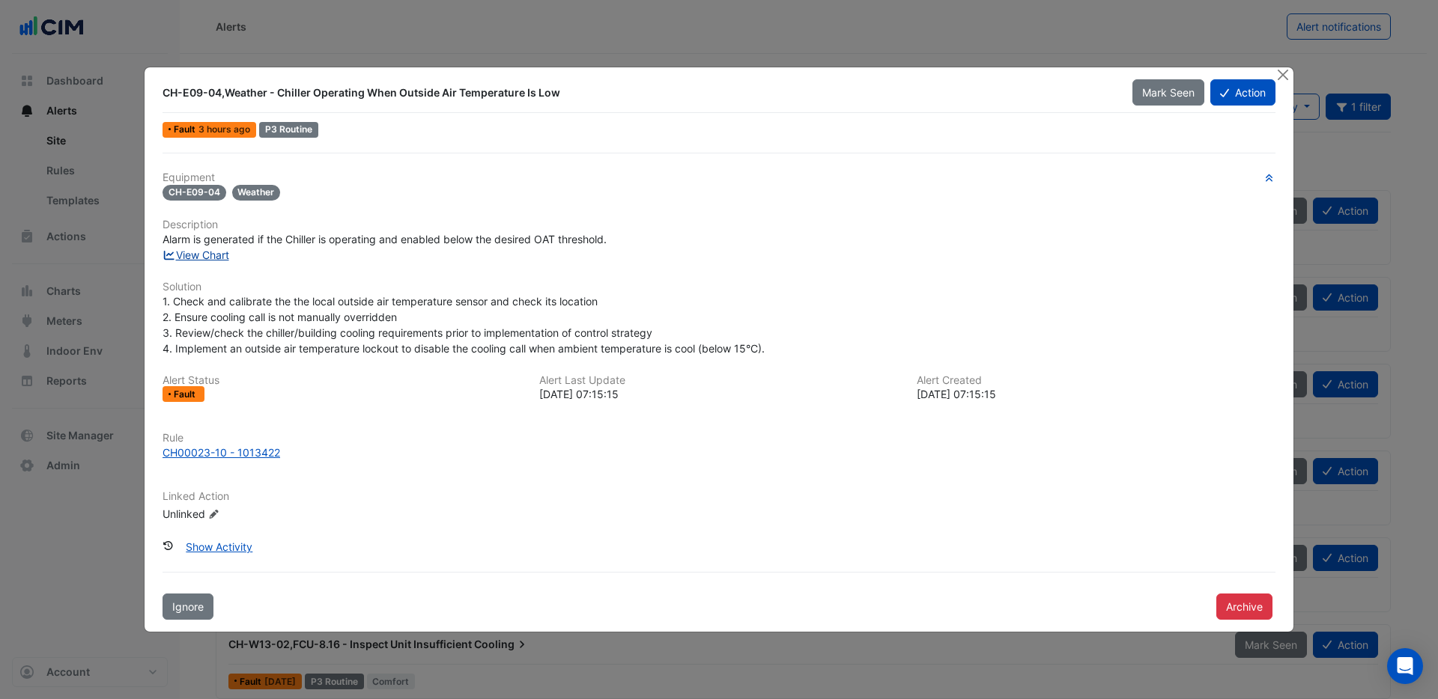
click at [213, 255] on link "View Chart" at bounding box center [195, 255] width 67 height 13
click at [258, 453] on div "CH00023-10 - 1013422" at bounding box center [221, 453] width 118 height 16
click at [1282, 75] on button "Close" at bounding box center [1283, 75] width 16 height 16
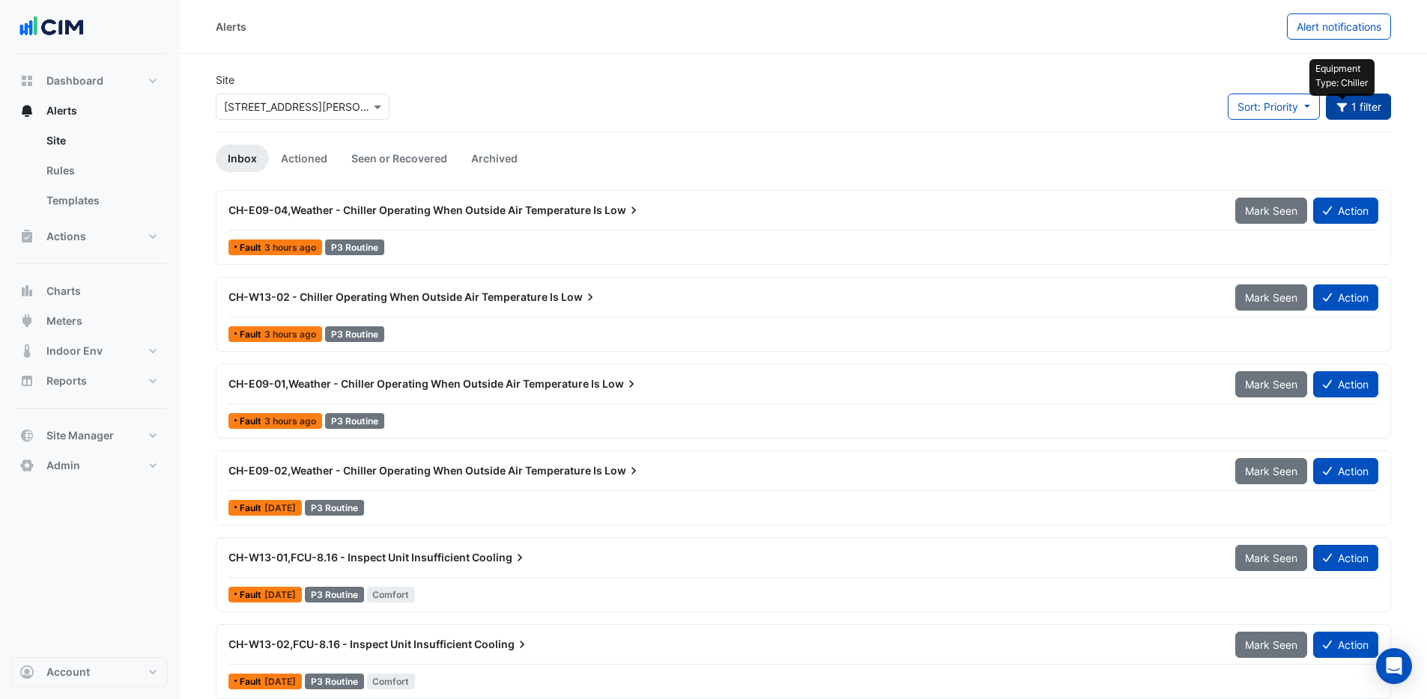
click at [1340, 105] on icon "button" at bounding box center [1341, 107] width 10 height 9
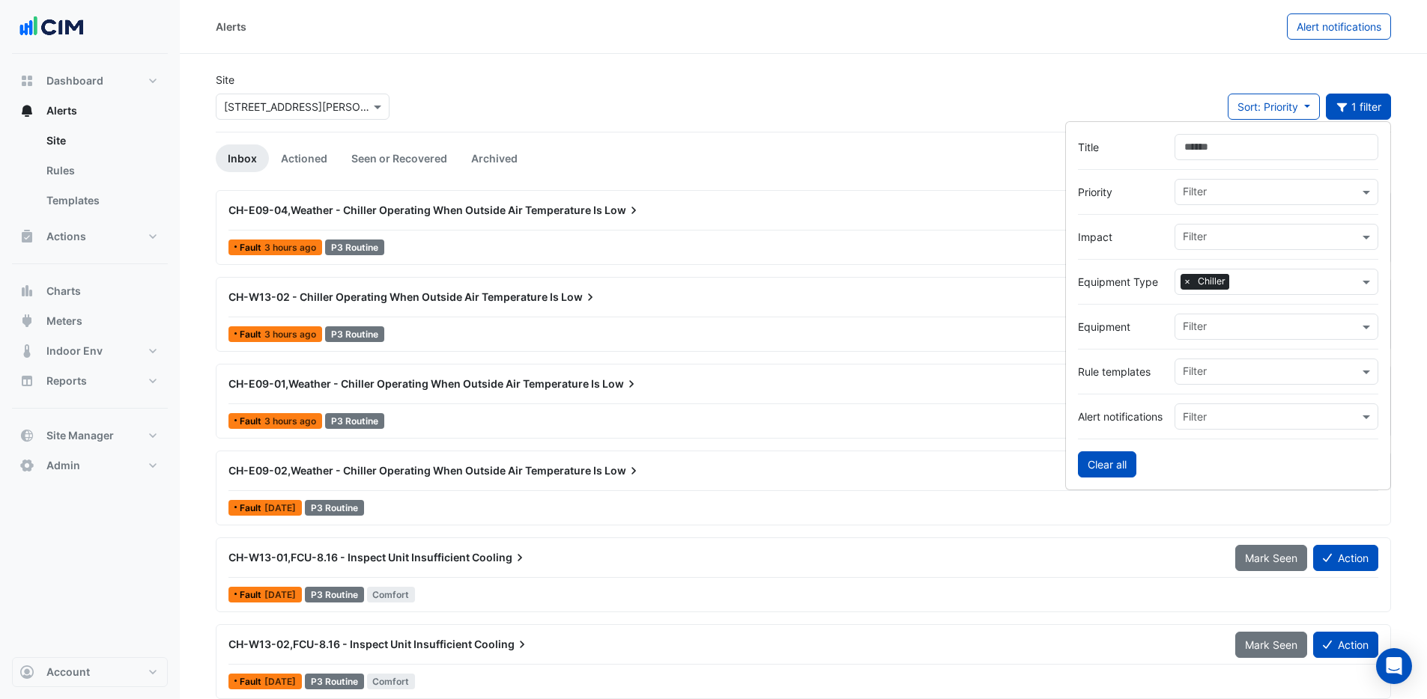
click at [1111, 464] on button "Clear all" at bounding box center [1107, 465] width 58 height 26
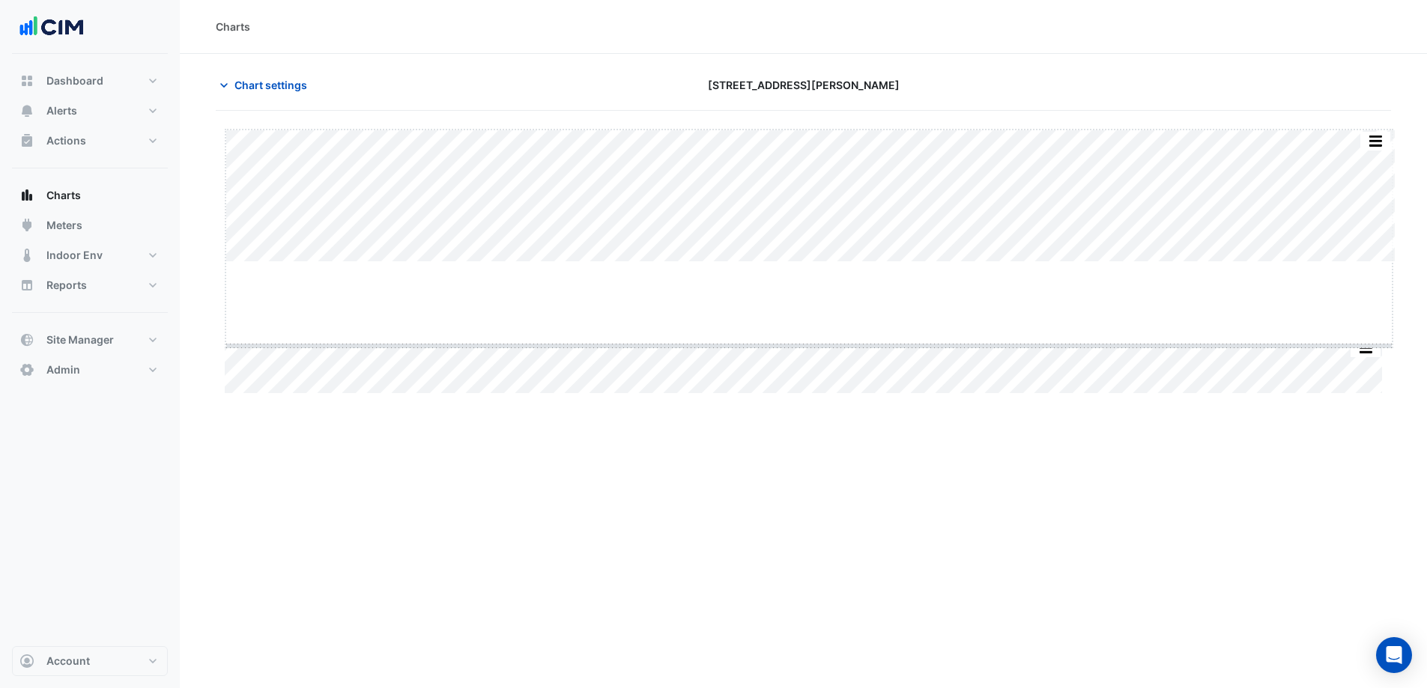
drag, startPoint x: 816, startPoint y: 262, endPoint x: 811, endPoint y: 355, distance: 93.0
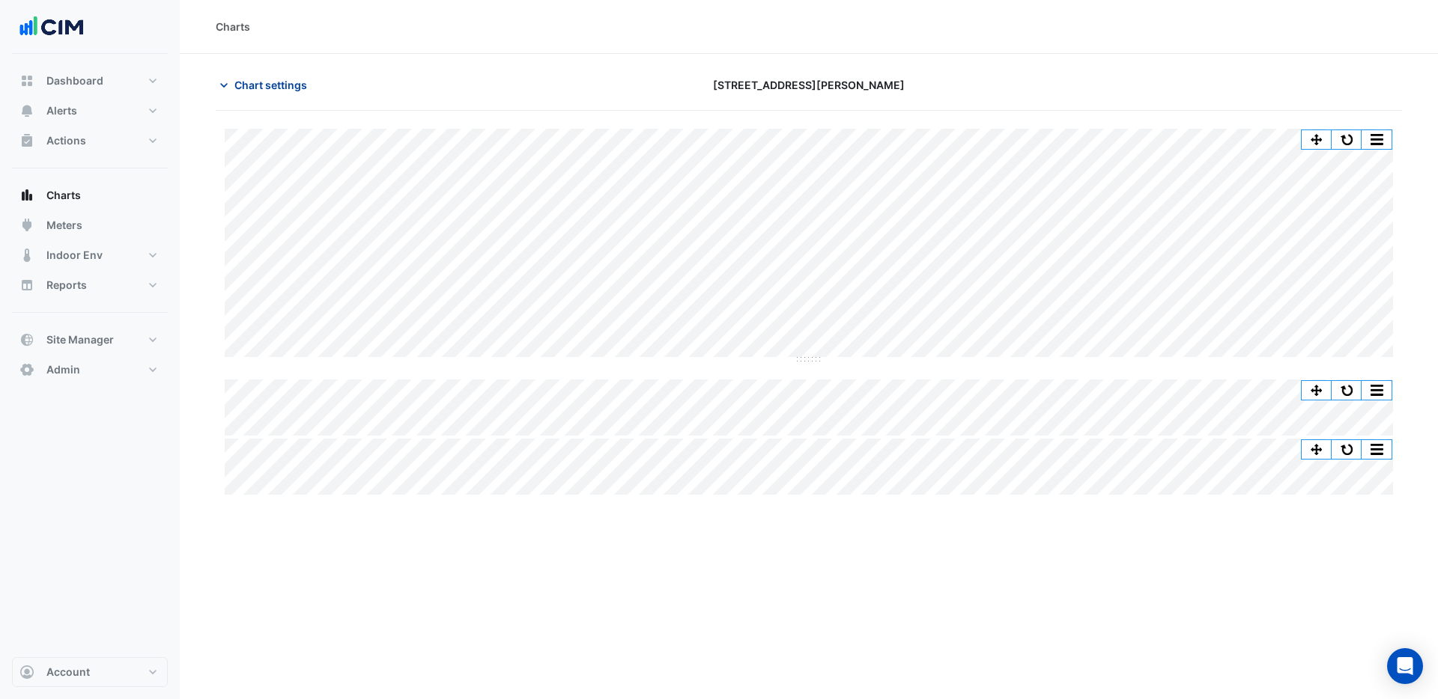
click at [273, 88] on span "Chart settings" at bounding box center [270, 85] width 73 height 16
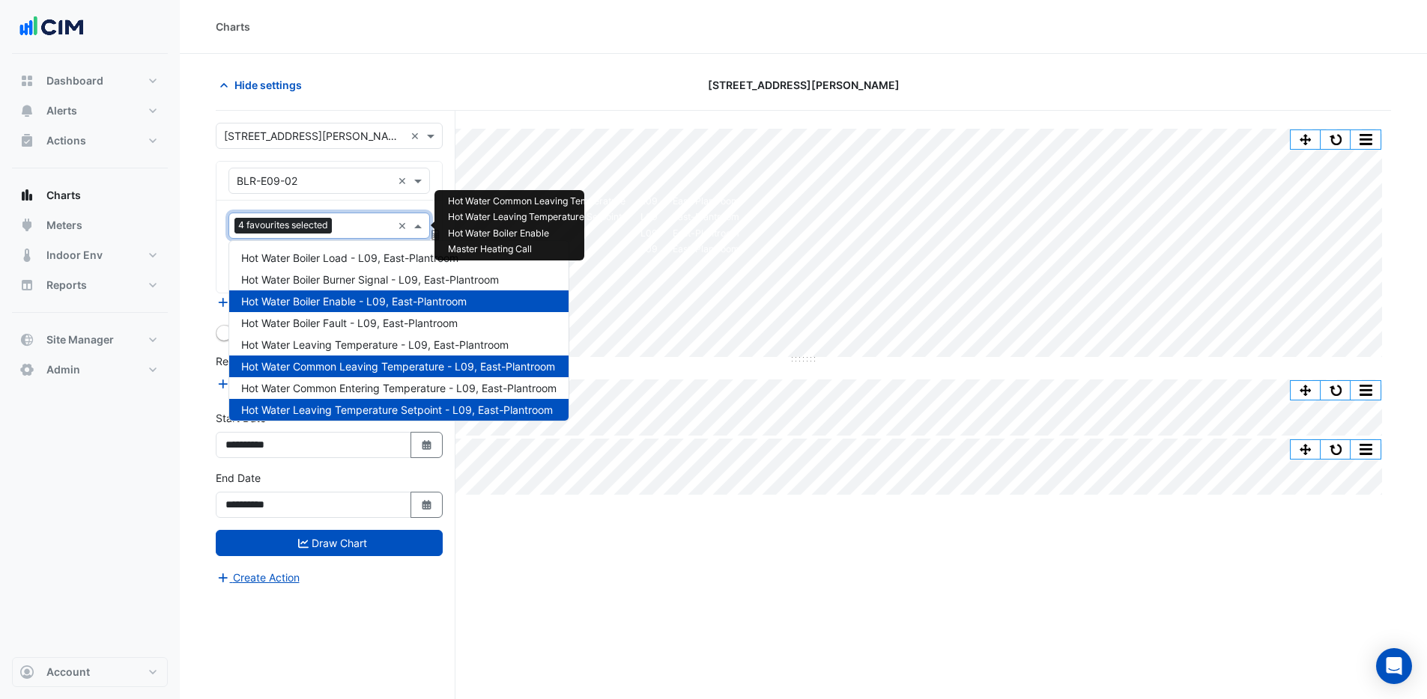
click at [353, 231] on input "text" at bounding box center [365, 227] width 54 height 16
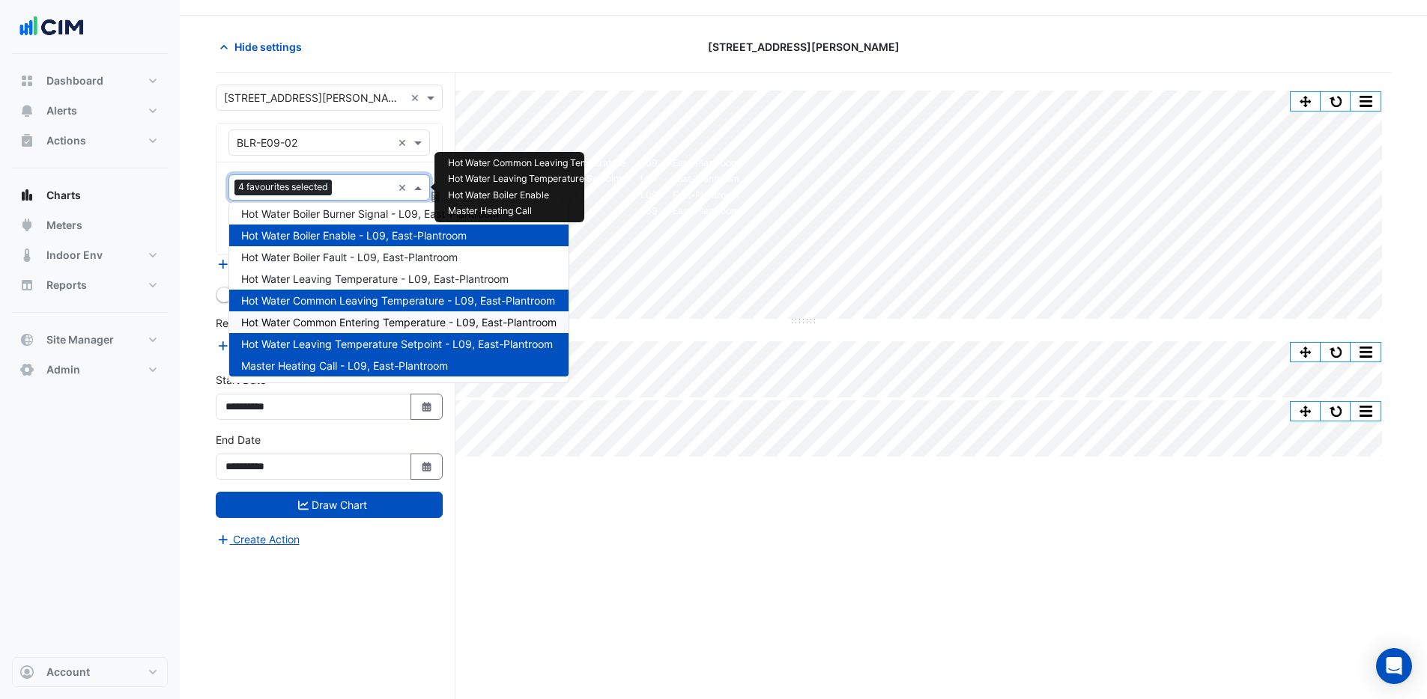
scroll to position [37, 0]
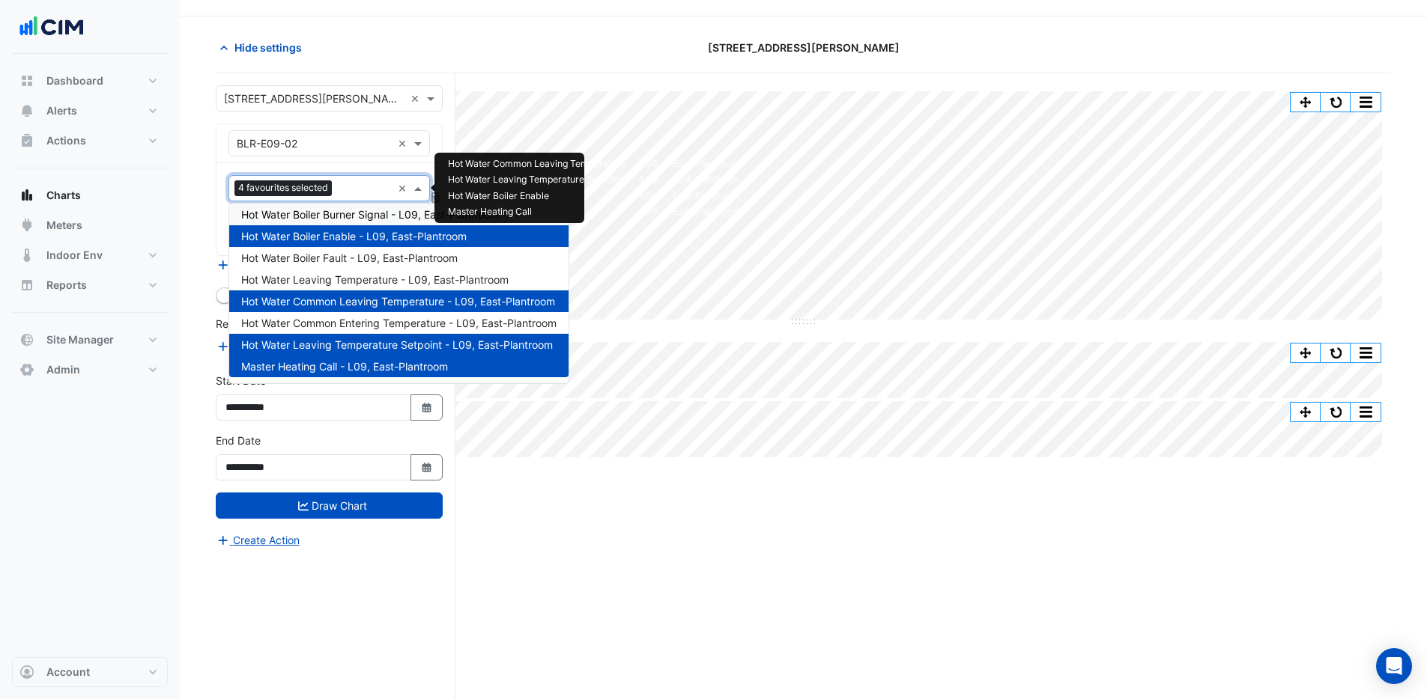
click at [348, 217] on span "Hot Water Boiler Burner Signal - L09, East-Plantroom" at bounding box center [370, 214] width 258 height 13
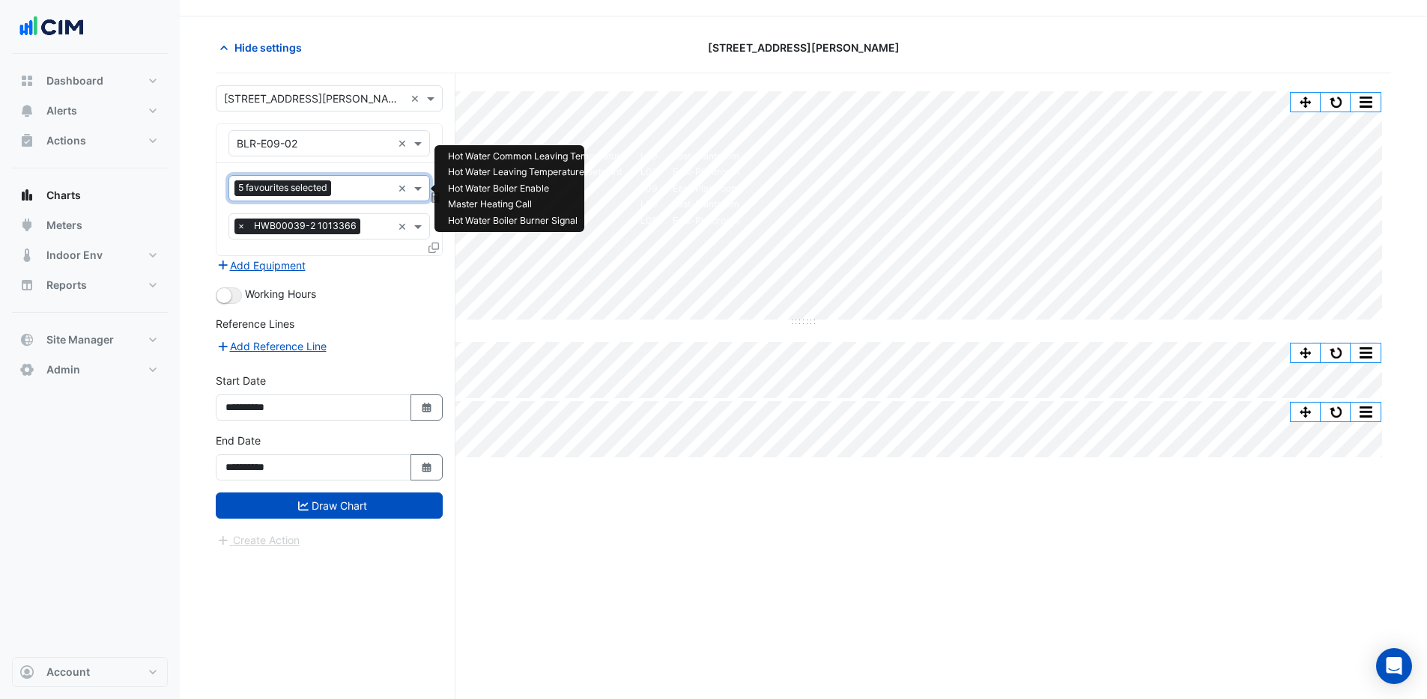
click at [352, 191] on input "text" at bounding box center [364, 190] width 55 height 16
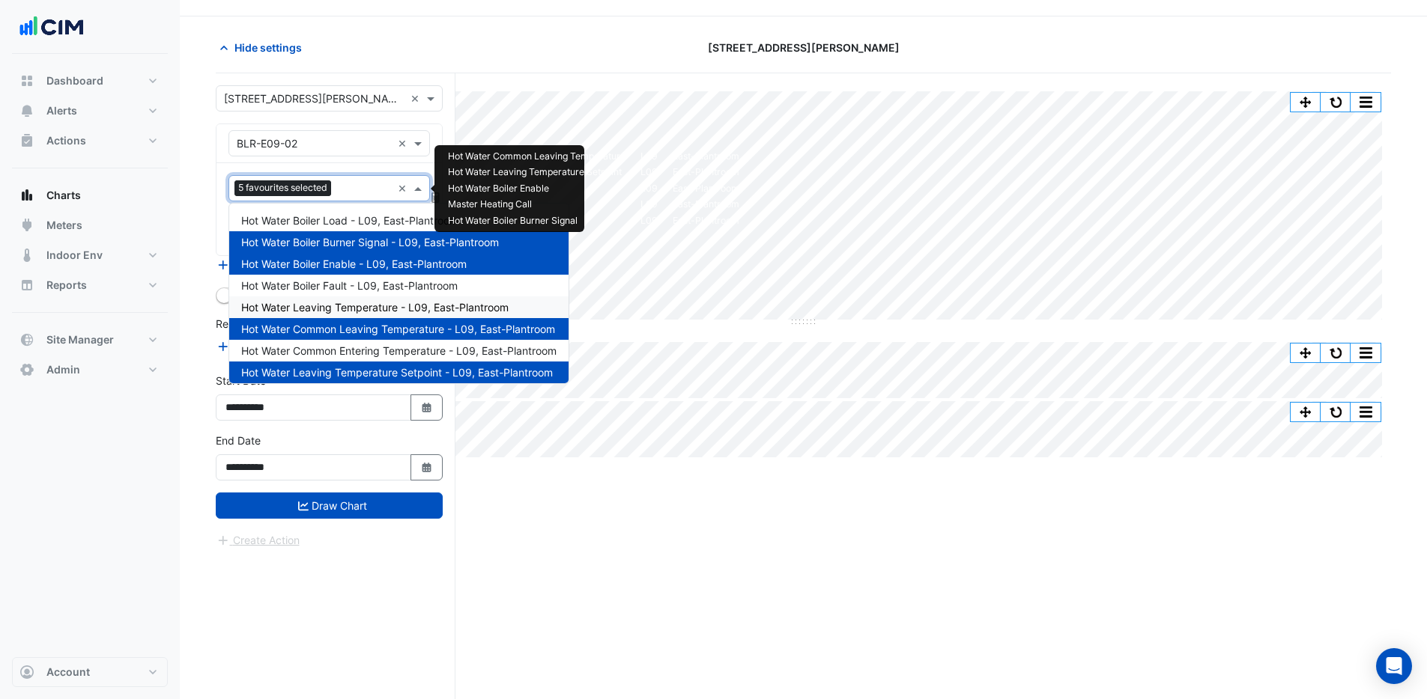
click at [342, 305] on span "Hot Water Leaving Temperature - L09, East-Plantroom" at bounding box center [374, 307] width 267 height 13
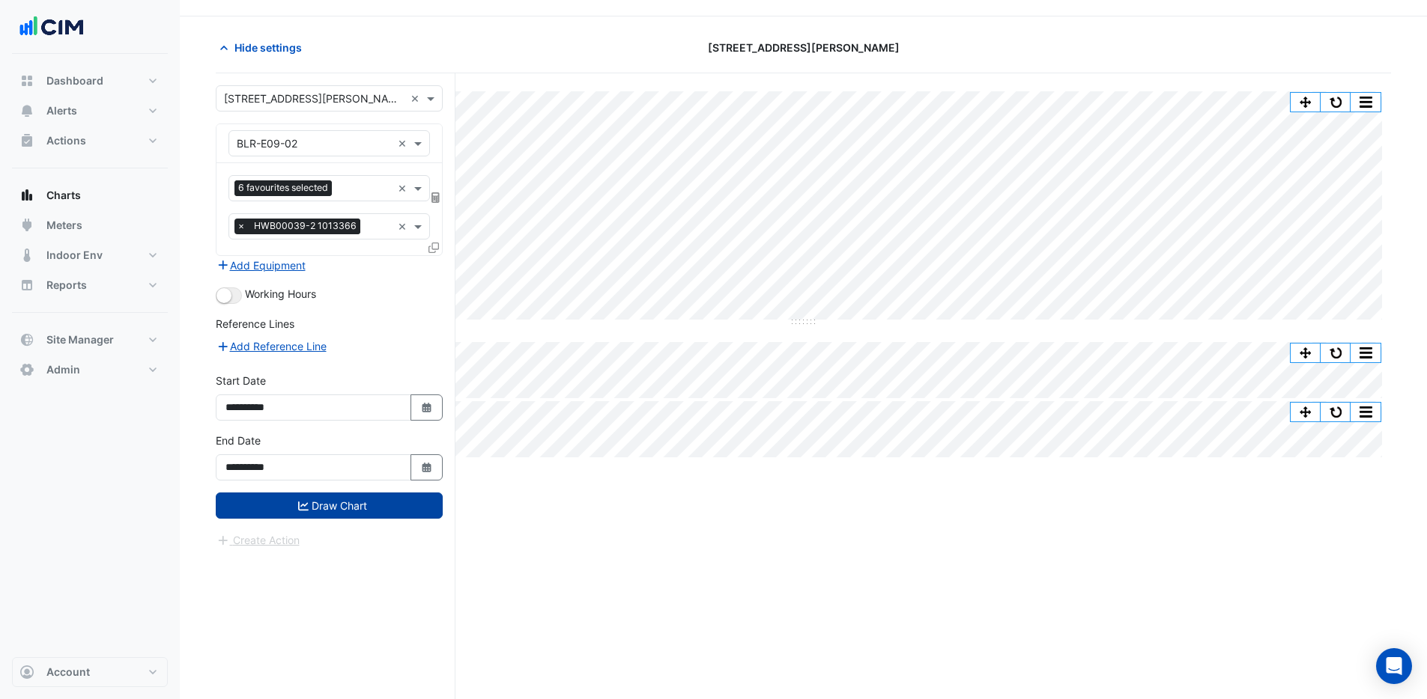
click at [352, 511] on button "Draw Chart" at bounding box center [329, 506] width 227 height 26
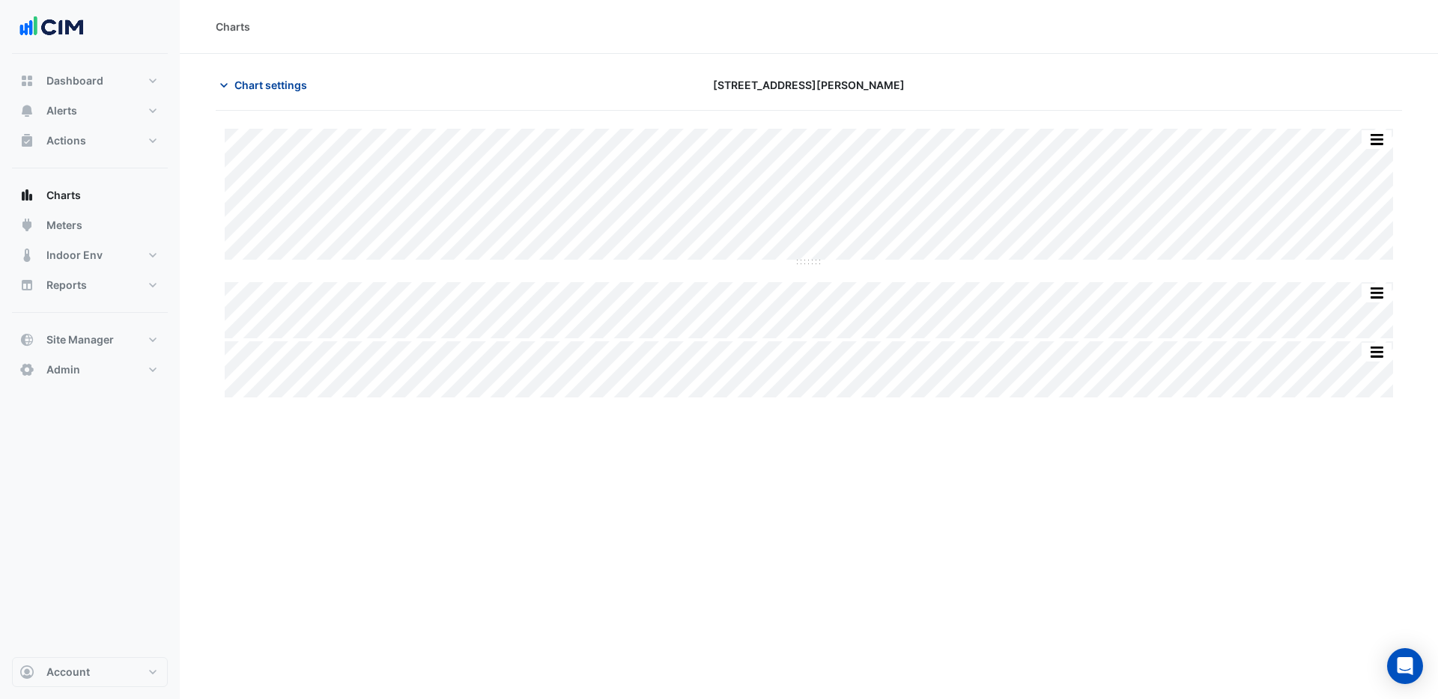
click at [277, 85] on span "Chart settings" at bounding box center [270, 85] width 73 height 16
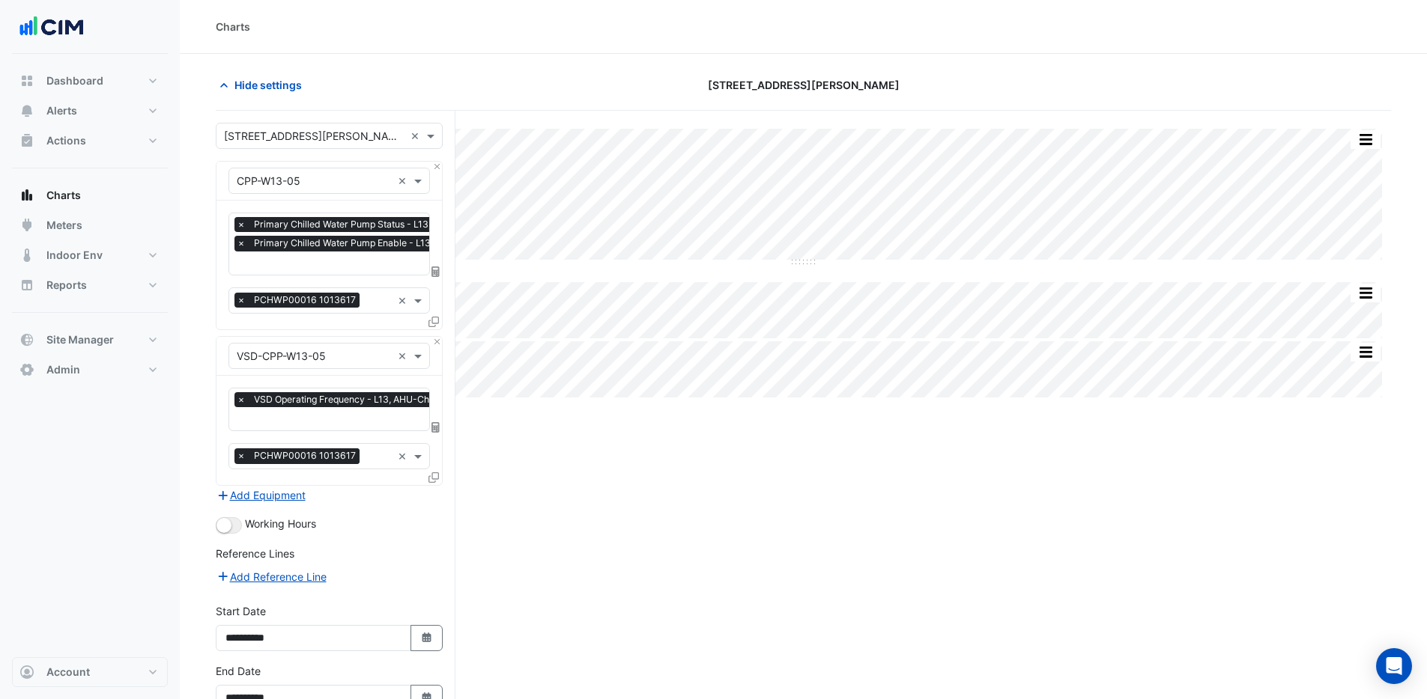
click at [438, 321] on icon at bounding box center [433, 322] width 10 height 10
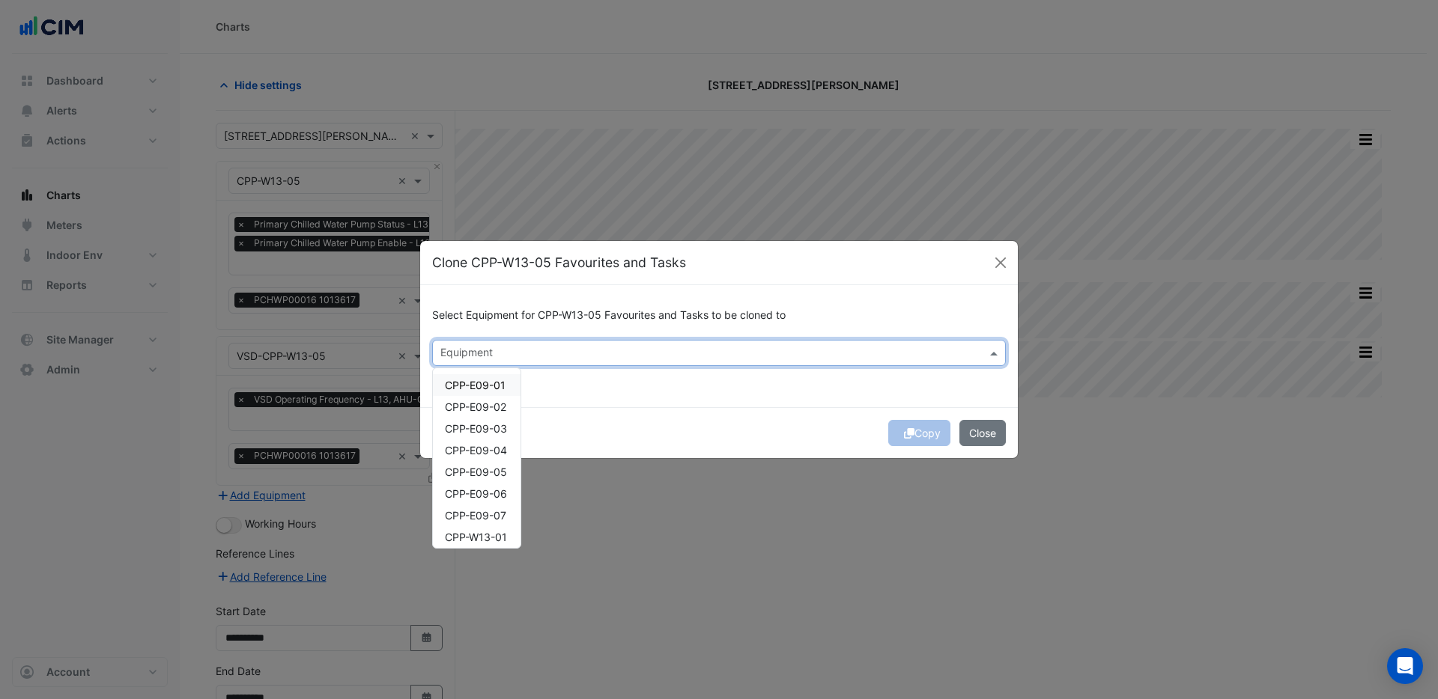
click at [462, 351] on input "text" at bounding box center [710, 355] width 540 height 16
click at [488, 447] on span "CPP-E09-04" at bounding box center [476, 450] width 62 height 13
click at [926, 435] on button "Copy" at bounding box center [919, 433] width 62 height 26
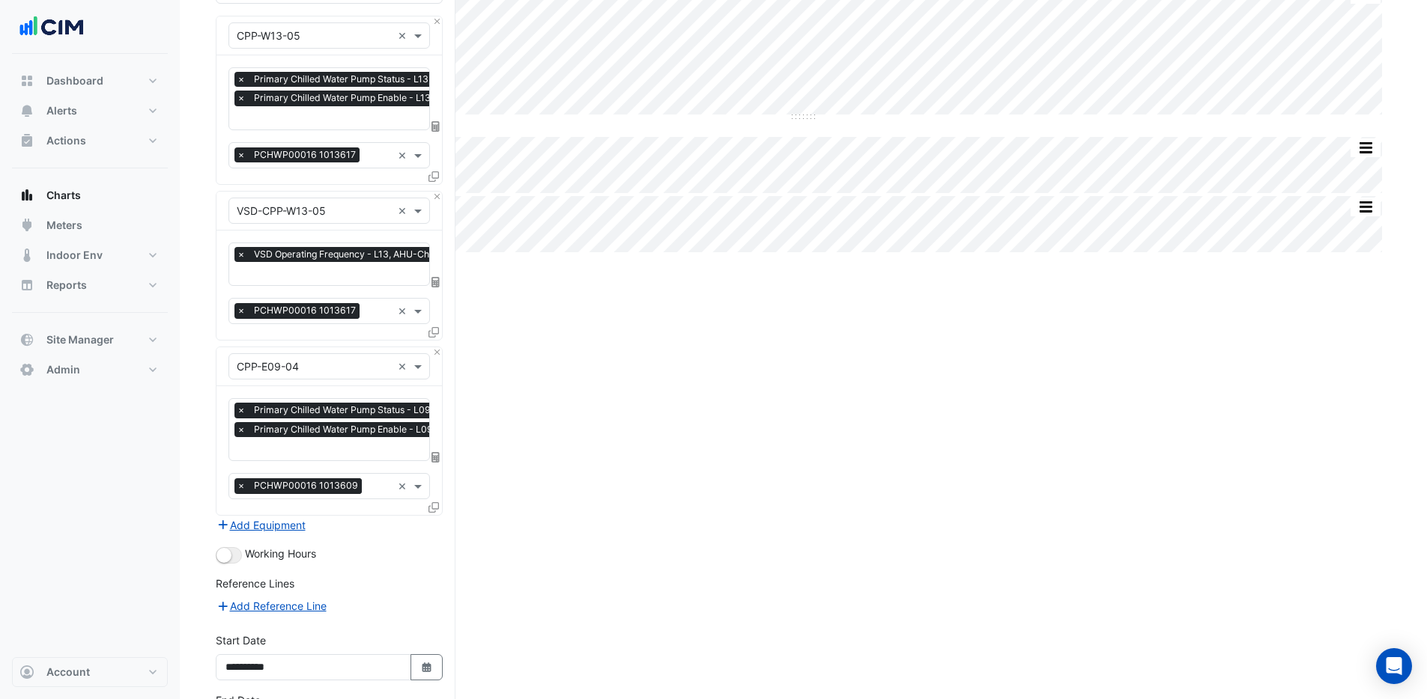
scroll to position [262, 0]
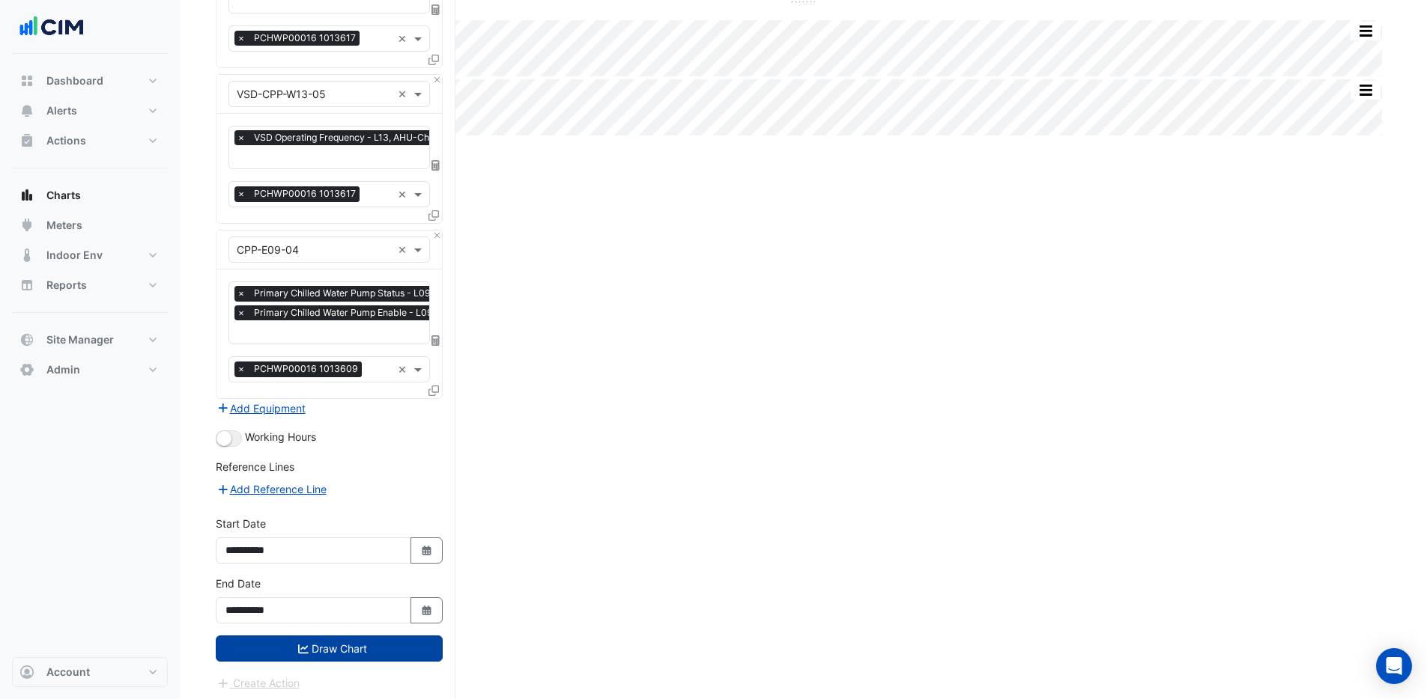
click at [371, 646] on button "Draw Chart" at bounding box center [329, 649] width 227 height 26
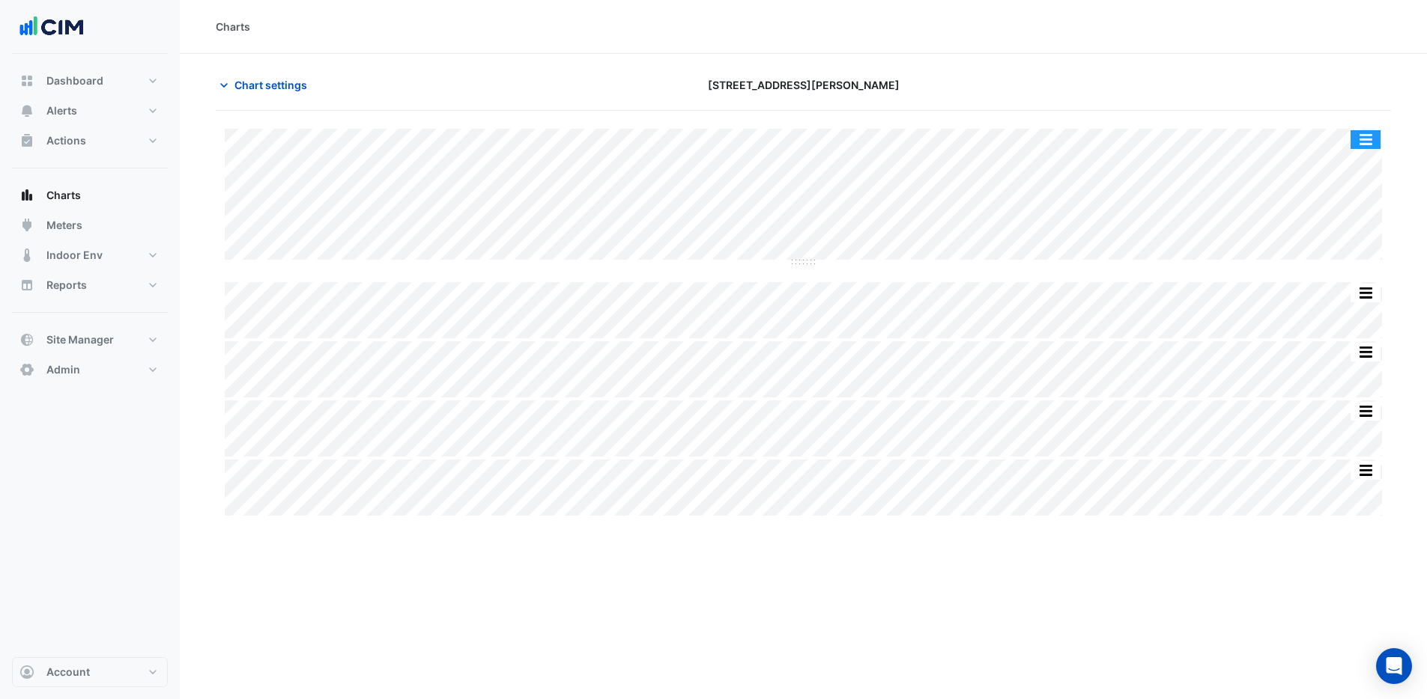
click at [1376, 141] on button "button" at bounding box center [1365, 139] width 30 height 19
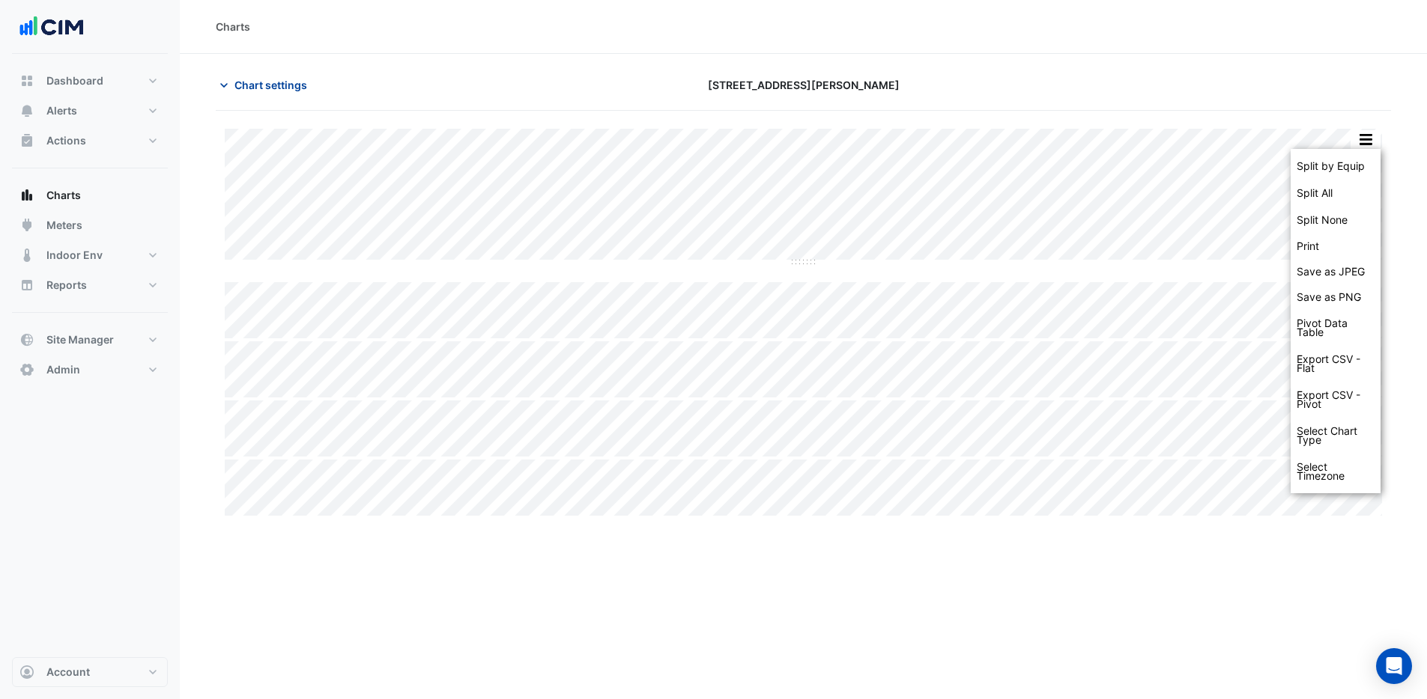
click at [246, 85] on span "Chart settings" at bounding box center [270, 85] width 73 height 16
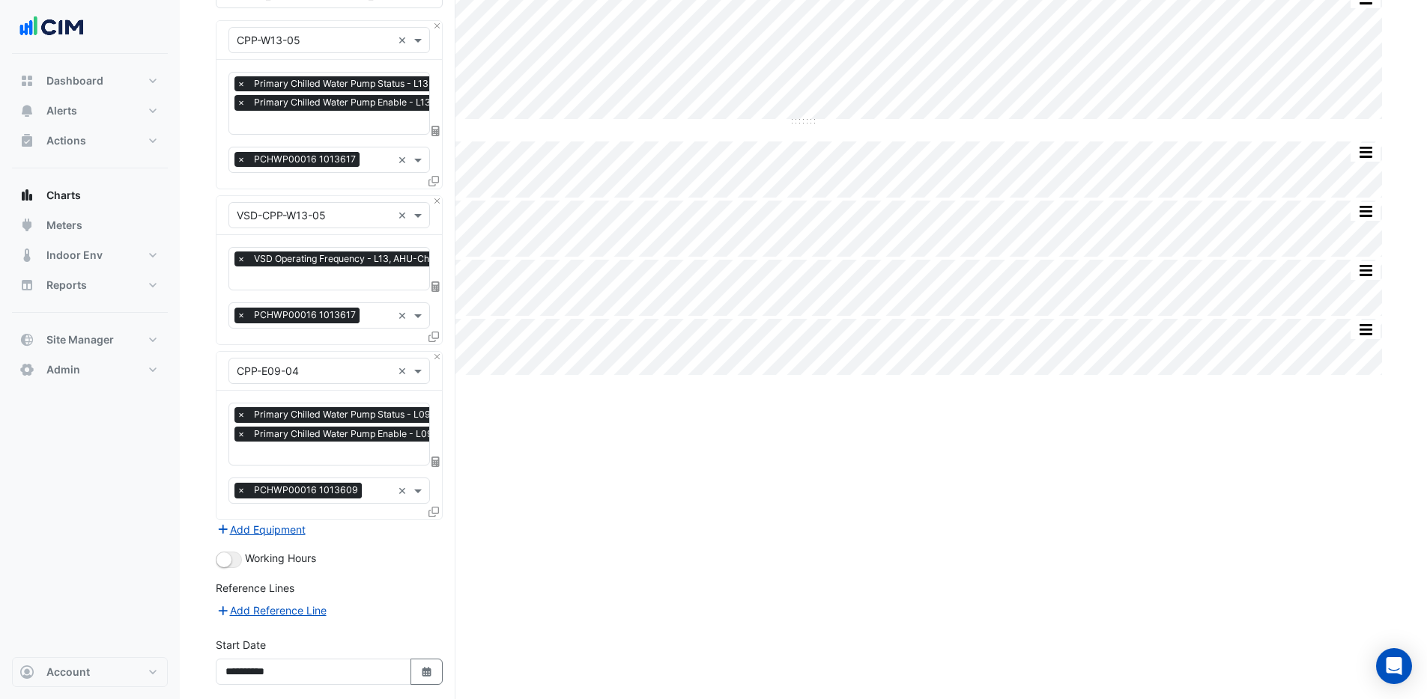
scroll to position [262, 0]
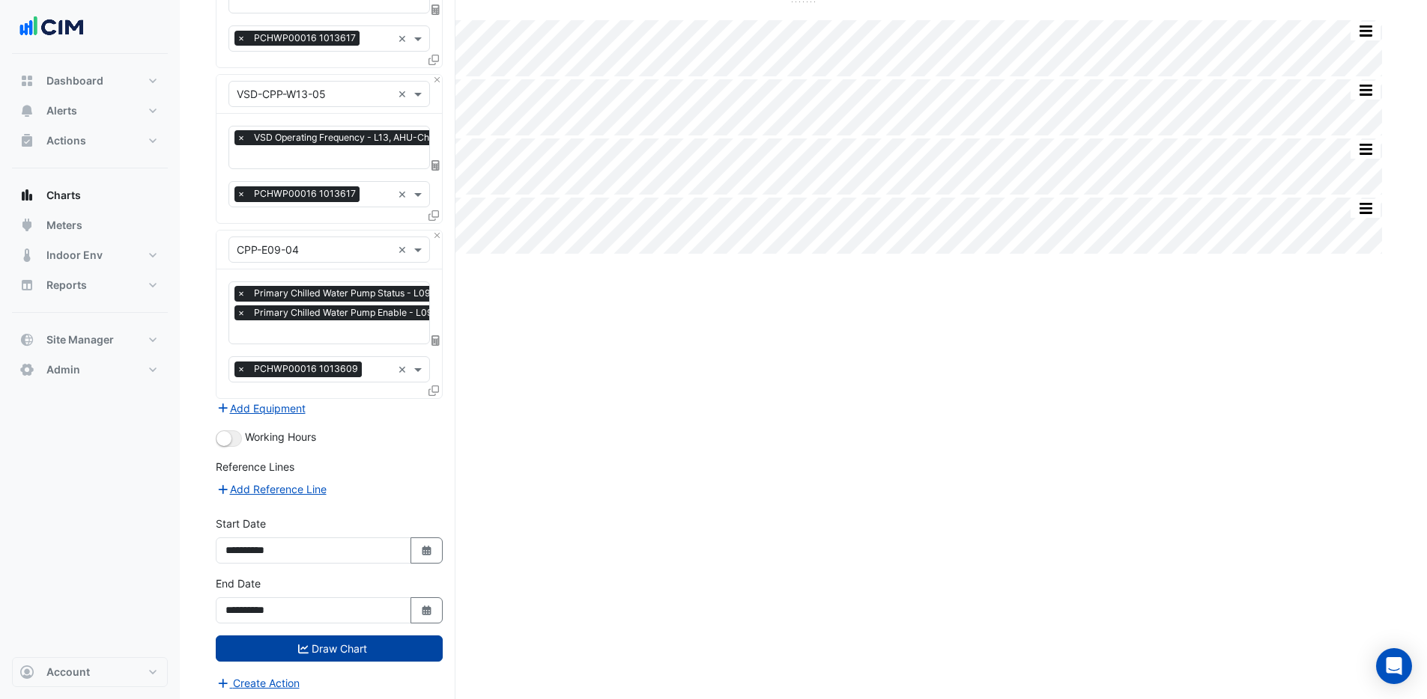
click at [392, 643] on button "Draw Chart" at bounding box center [329, 649] width 227 height 26
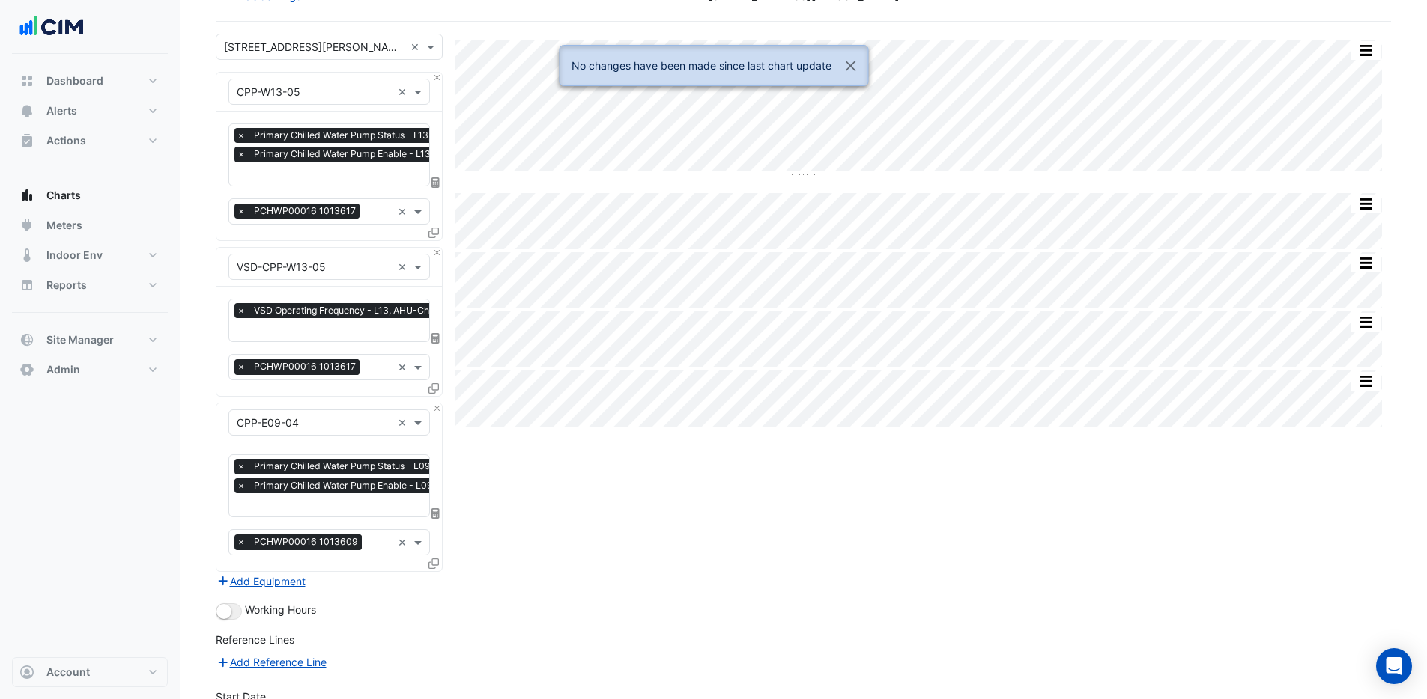
scroll to position [0, 0]
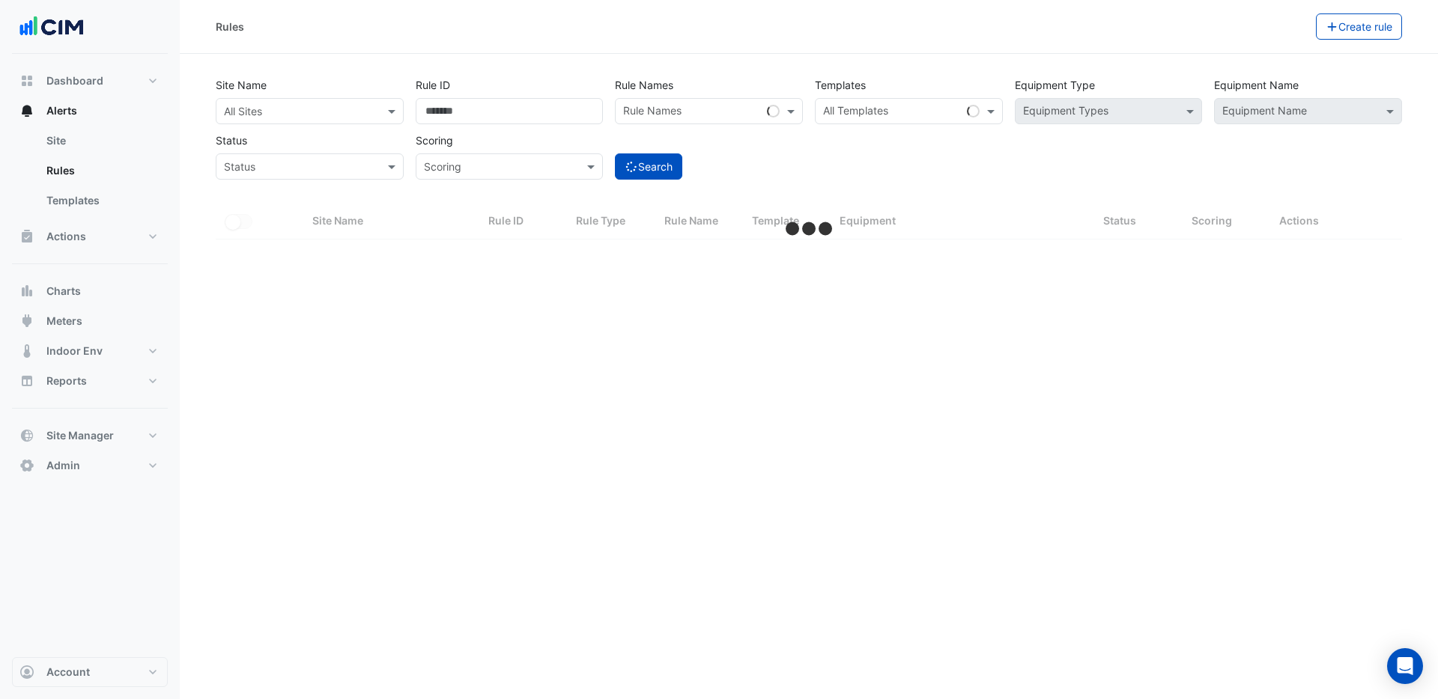
select select "***"
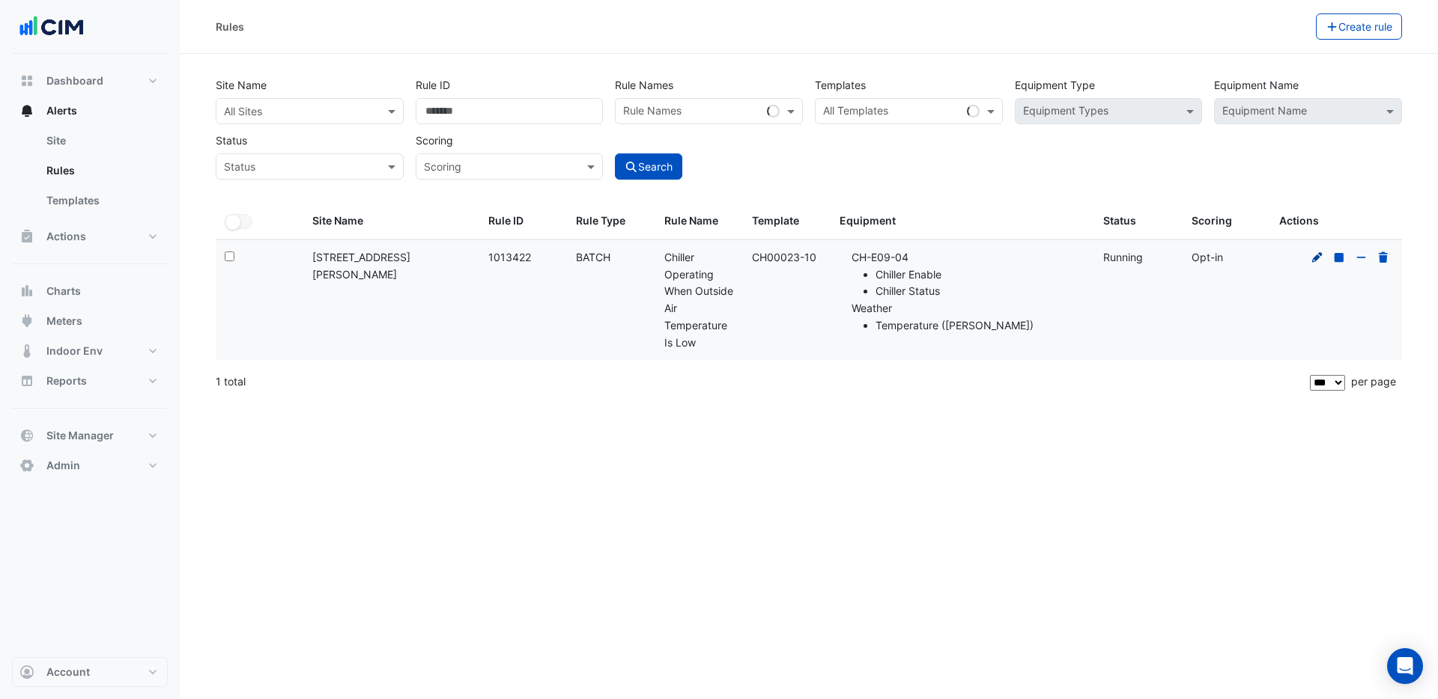
click at [1315, 261] on icon at bounding box center [1317, 257] width 10 height 10
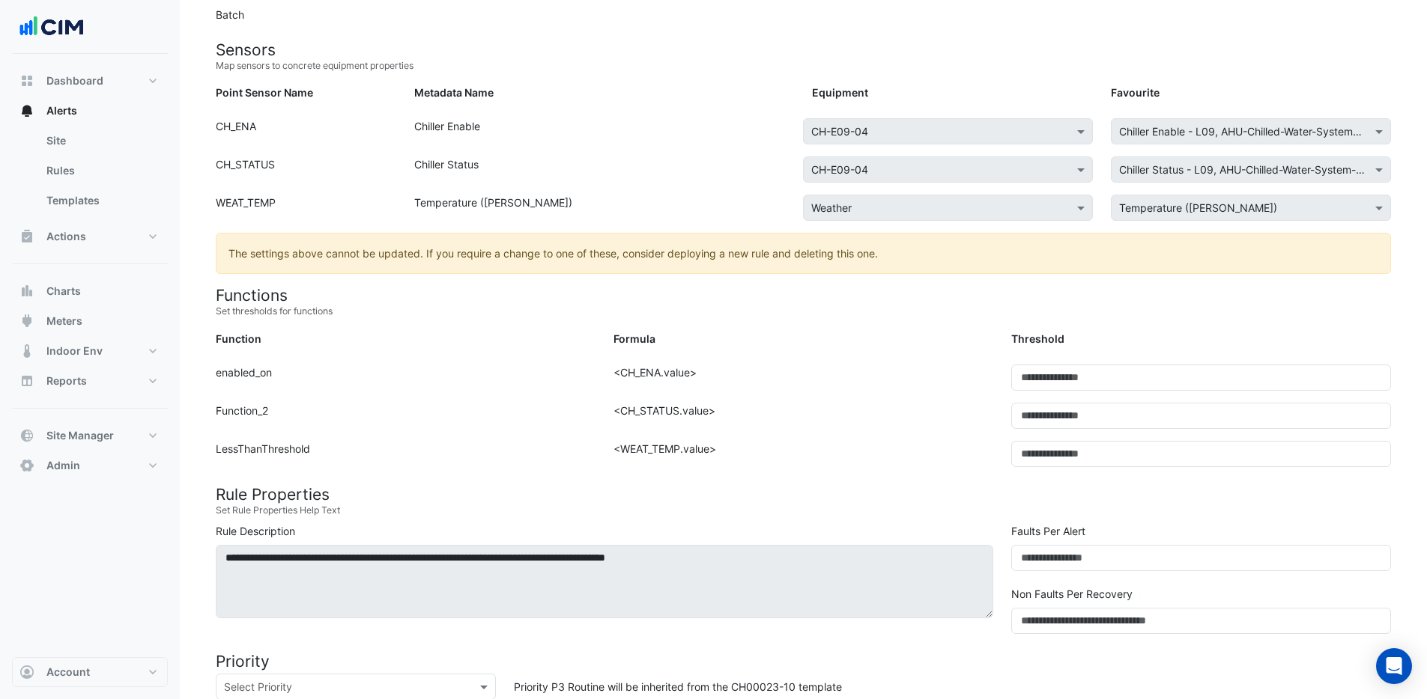
scroll to position [228, 0]
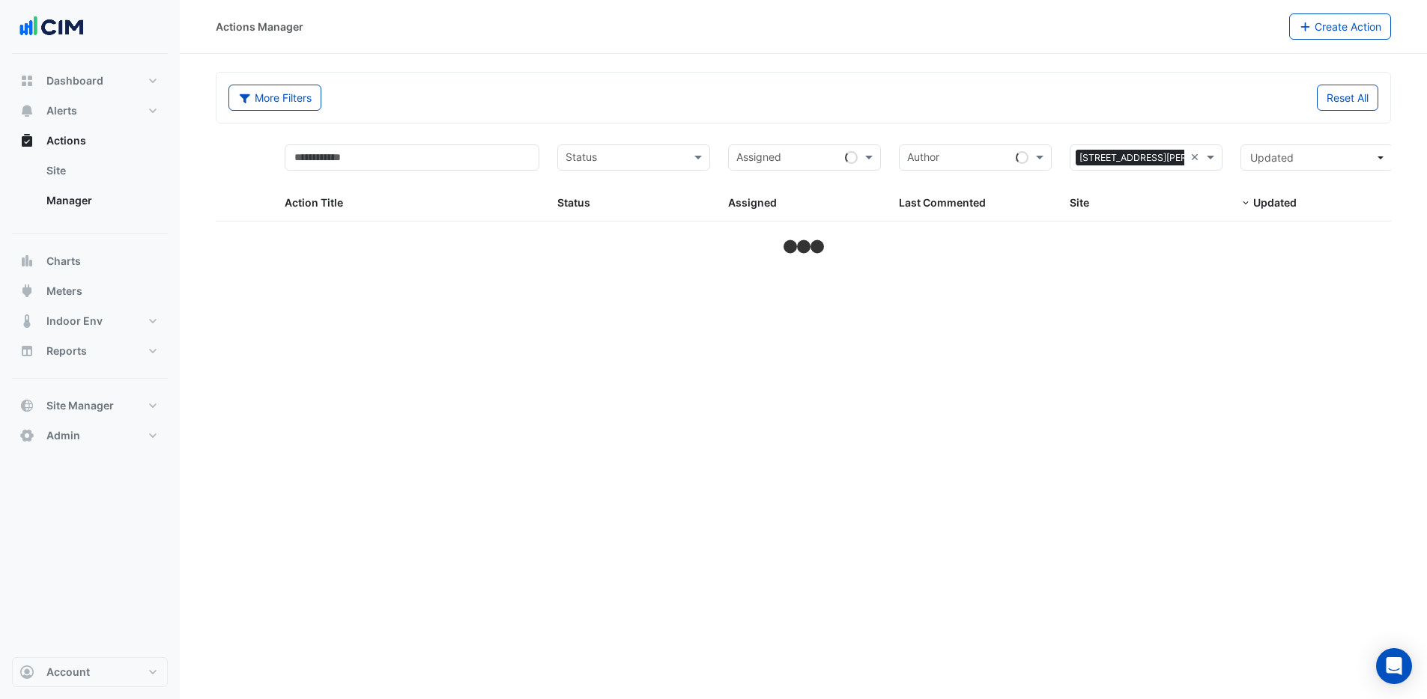
select select "***"
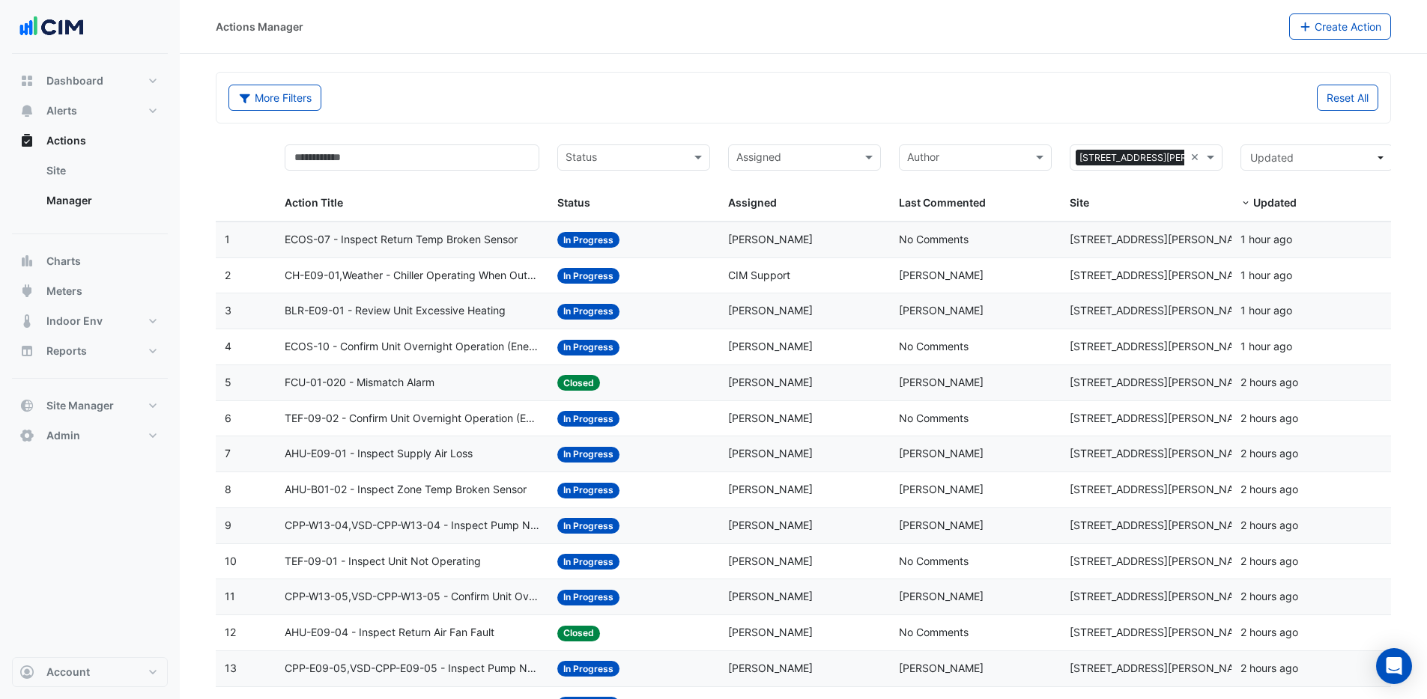
drag, startPoint x: 1410, startPoint y: 200, endPoint x: 1418, endPoint y: 198, distance: 8.5
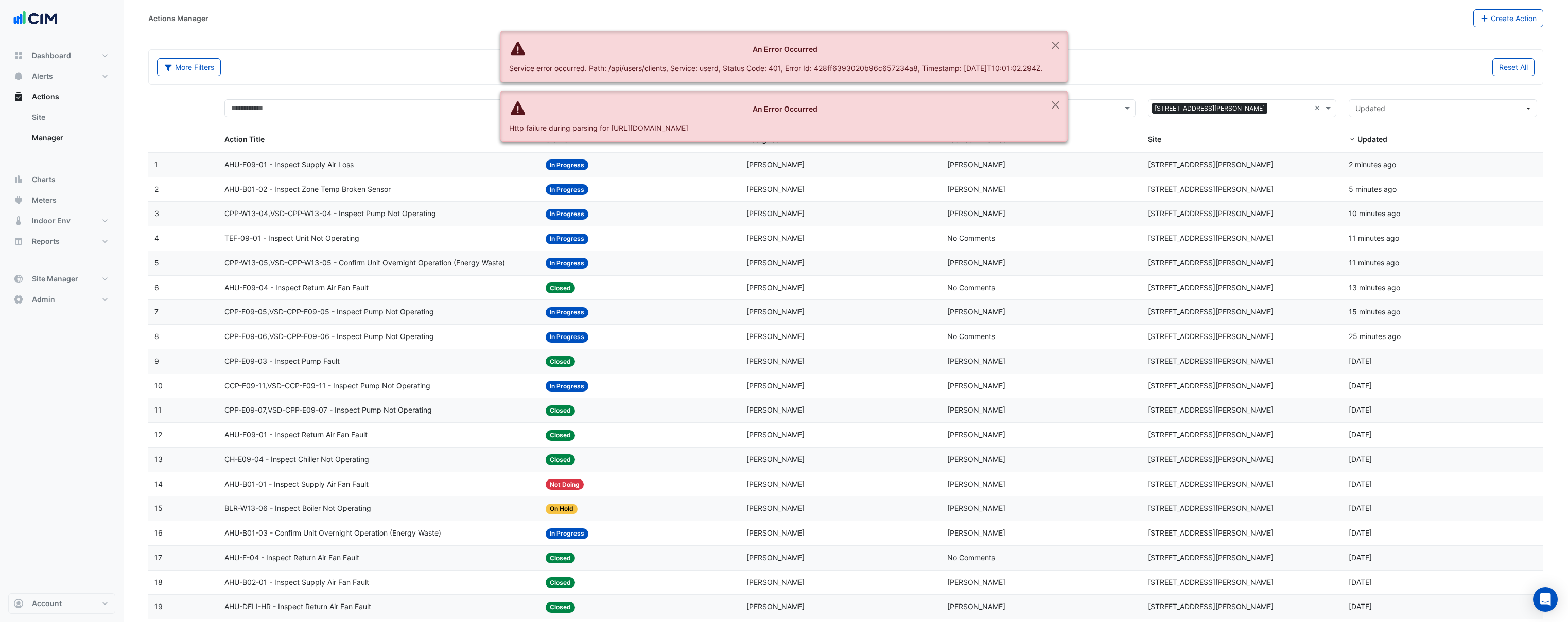
select select "***"
click at [1065, 46] on button "Close" at bounding box center [1056, 45] width 23 height 27
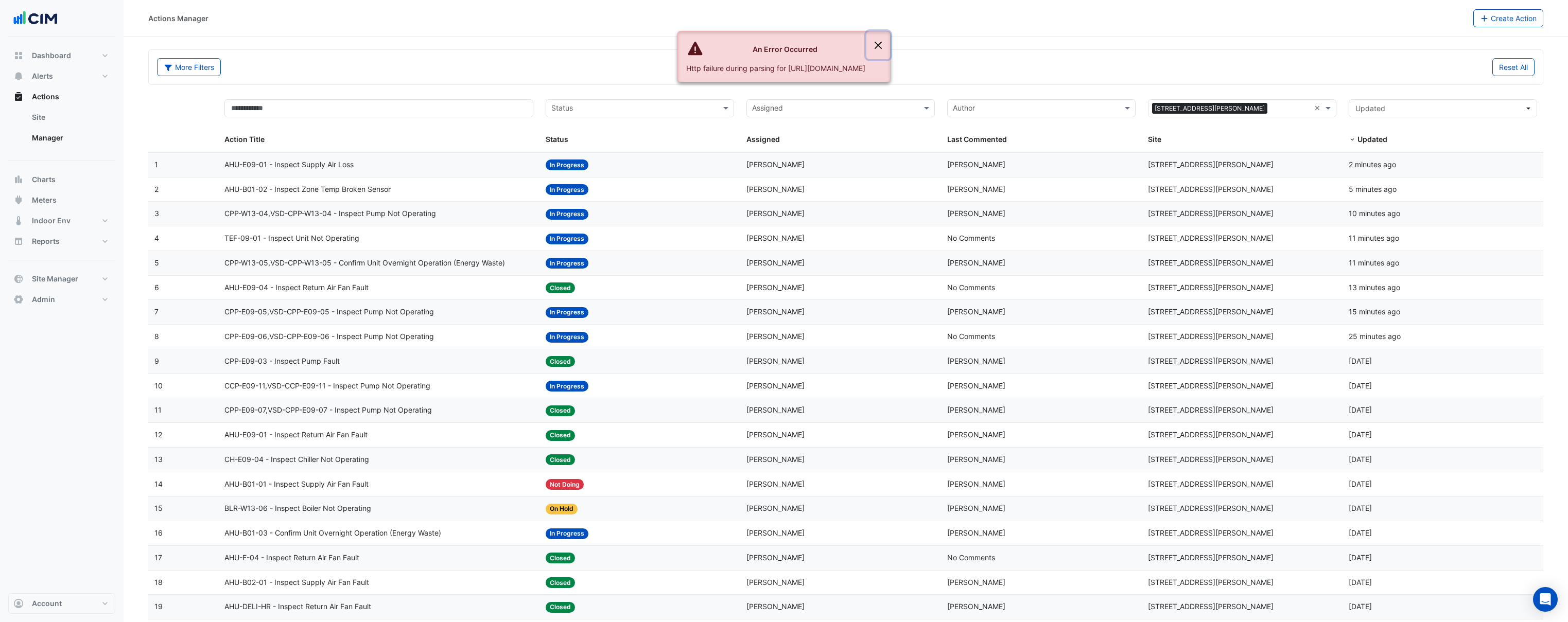
click at [890, 44] on button "Close" at bounding box center [878, 45] width 23 height 27
